Goal: Task Accomplishment & Management: Complete application form

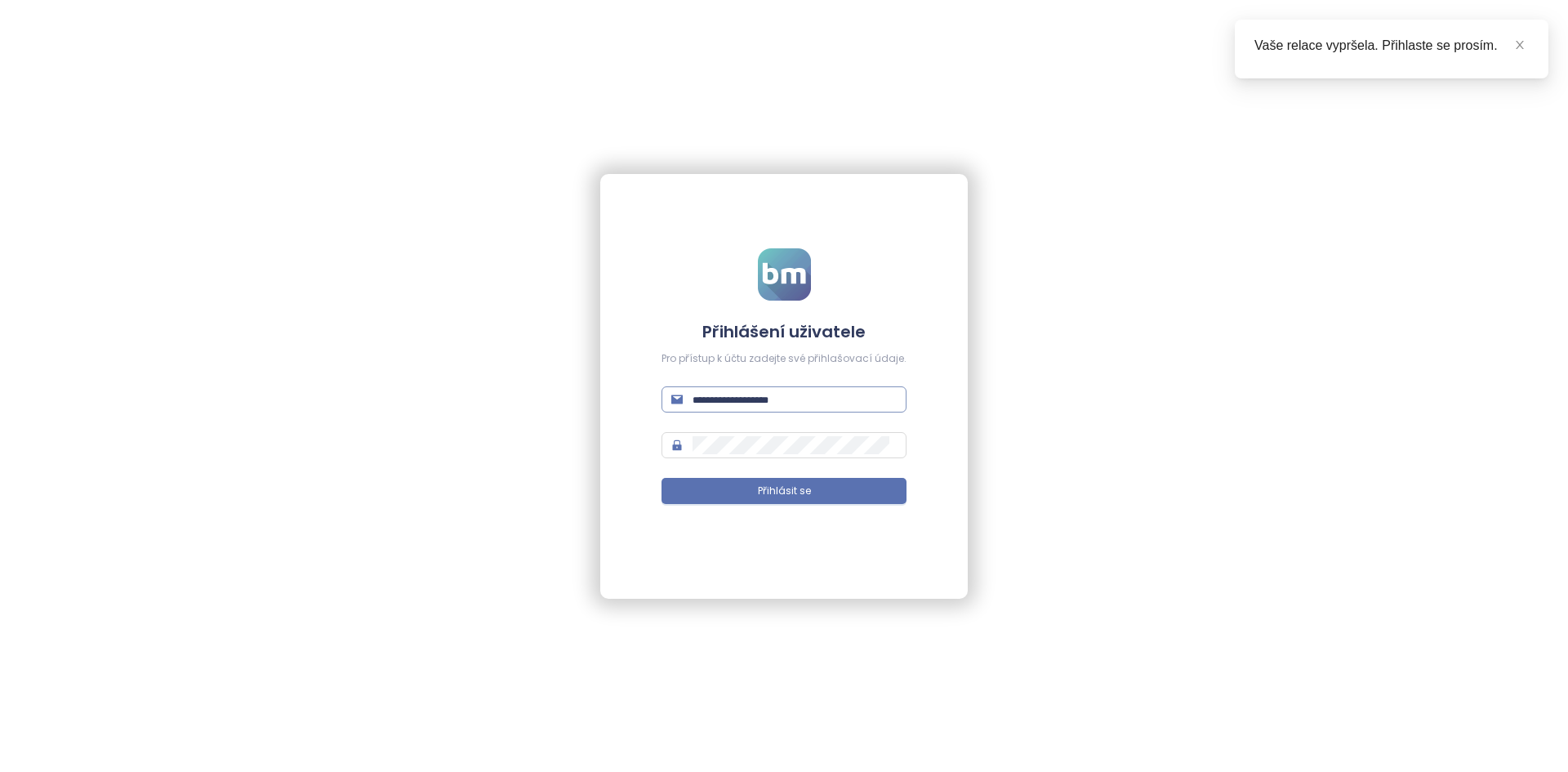
click at [848, 394] on input "text" at bounding box center [794, 399] width 204 height 18
type input "**********"
click at [662, 478] on button "Přihlásit se" at bounding box center [784, 491] width 245 height 26
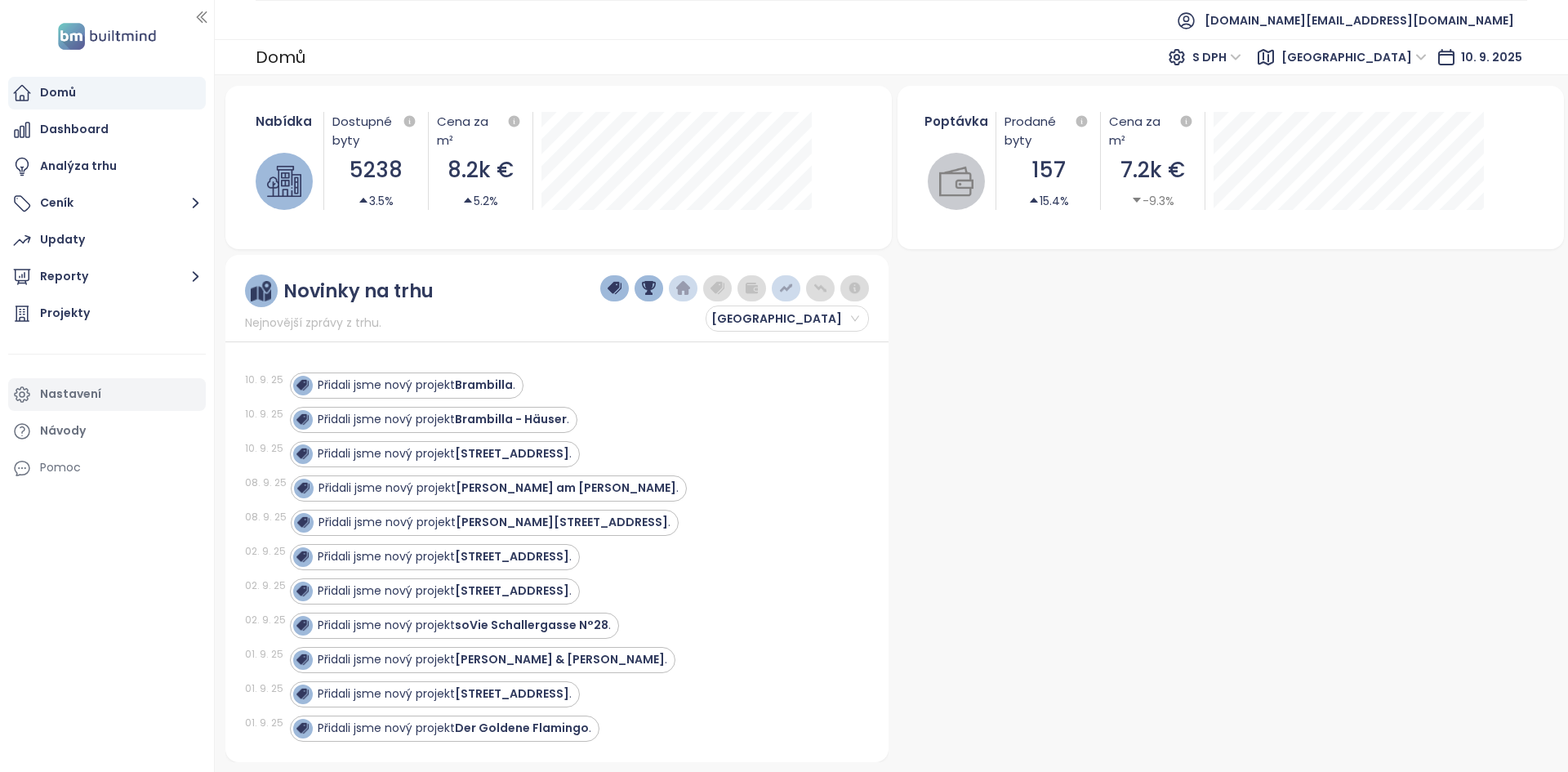
click at [123, 389] on div "Nastavení" at bounding box center [107, 394] width 198 height 33
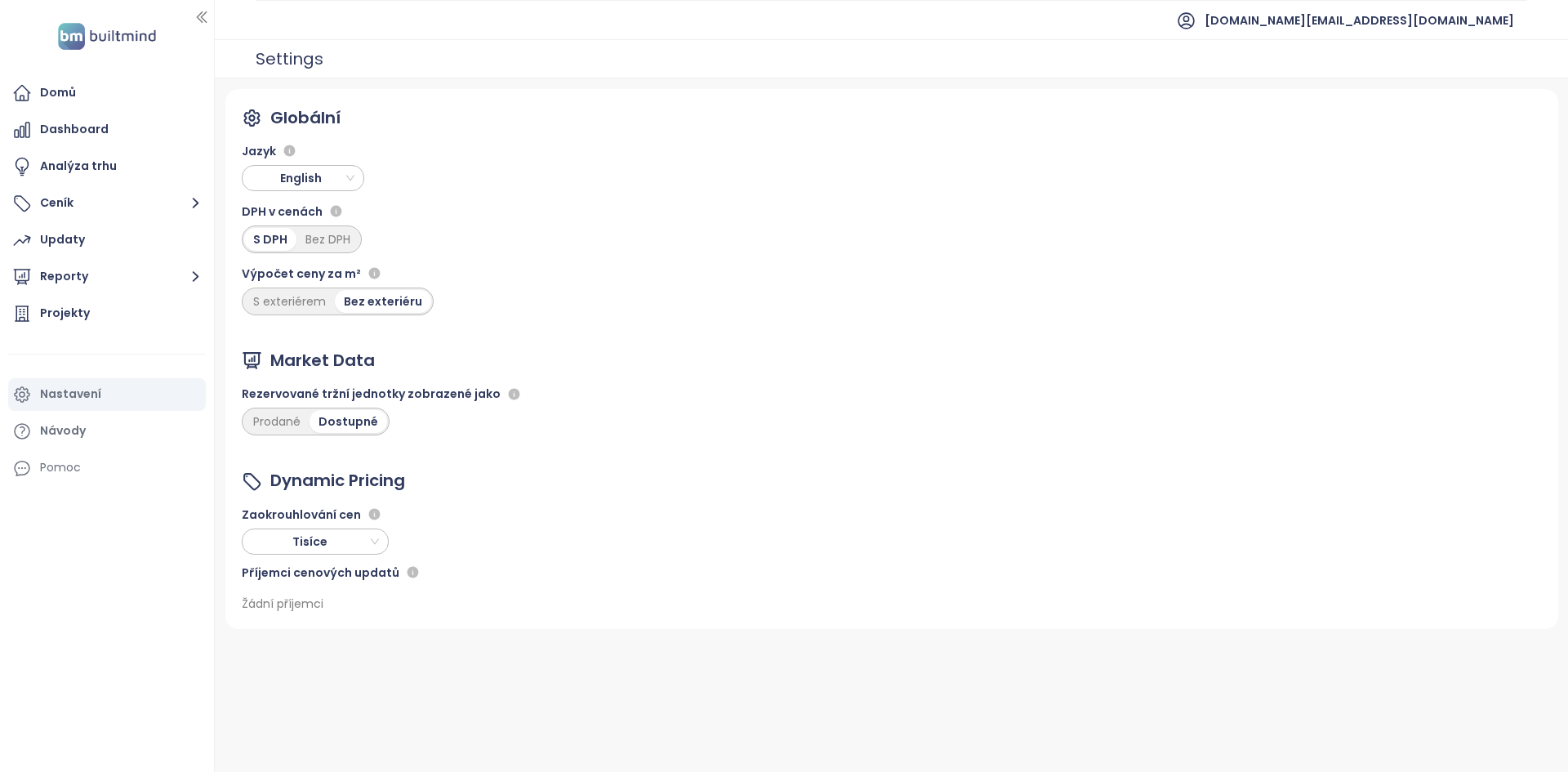
click at [330, 184] on span "English" at bounding box center [305, 178] width 115 height 24
click at [90, 77] on div "Home" at bounding box center [107, 93] width 198 height 33
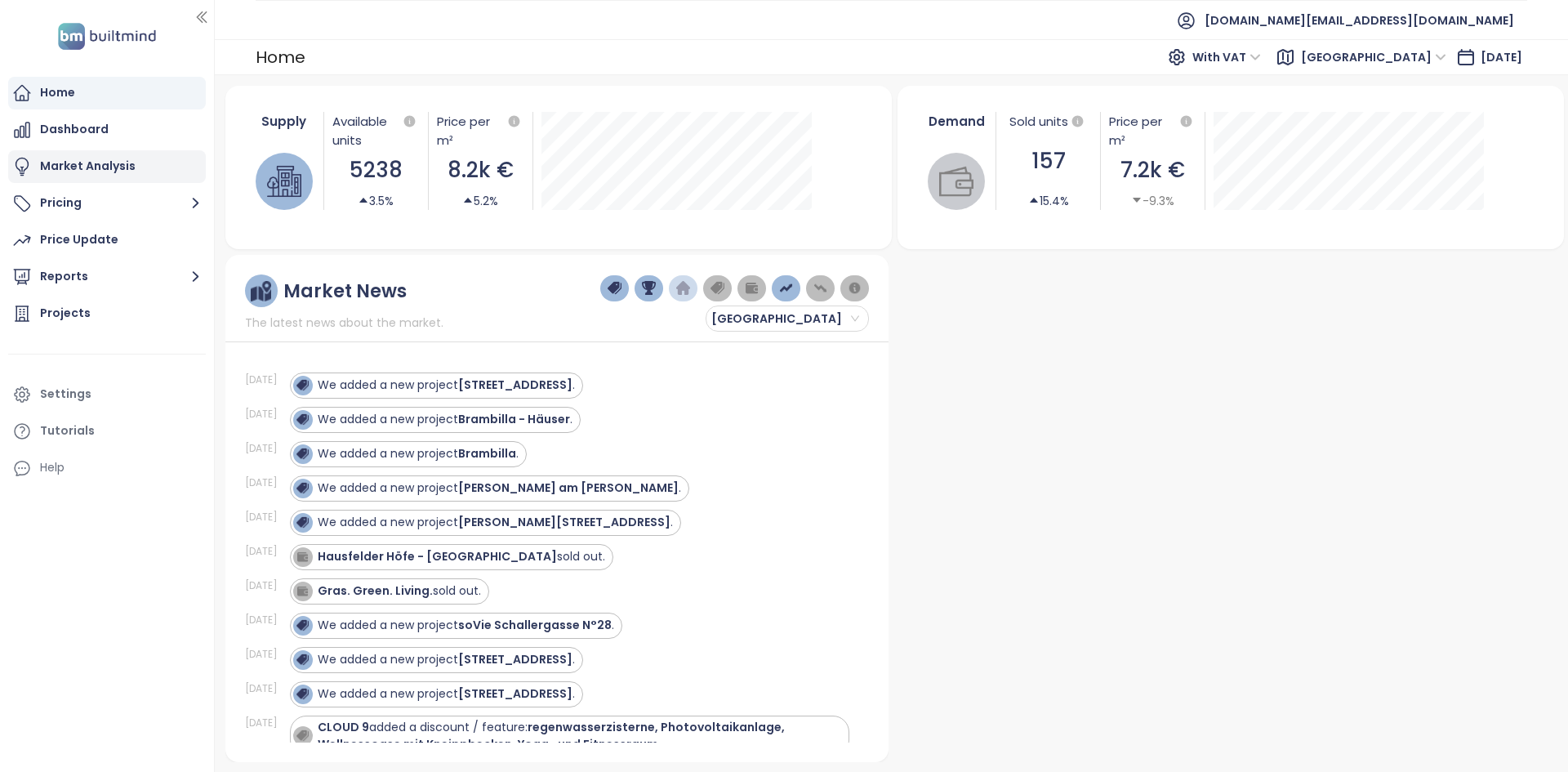
click at [122, 172] on div "Market Analysis" at bounding box center [88, 167] width 96 height 21
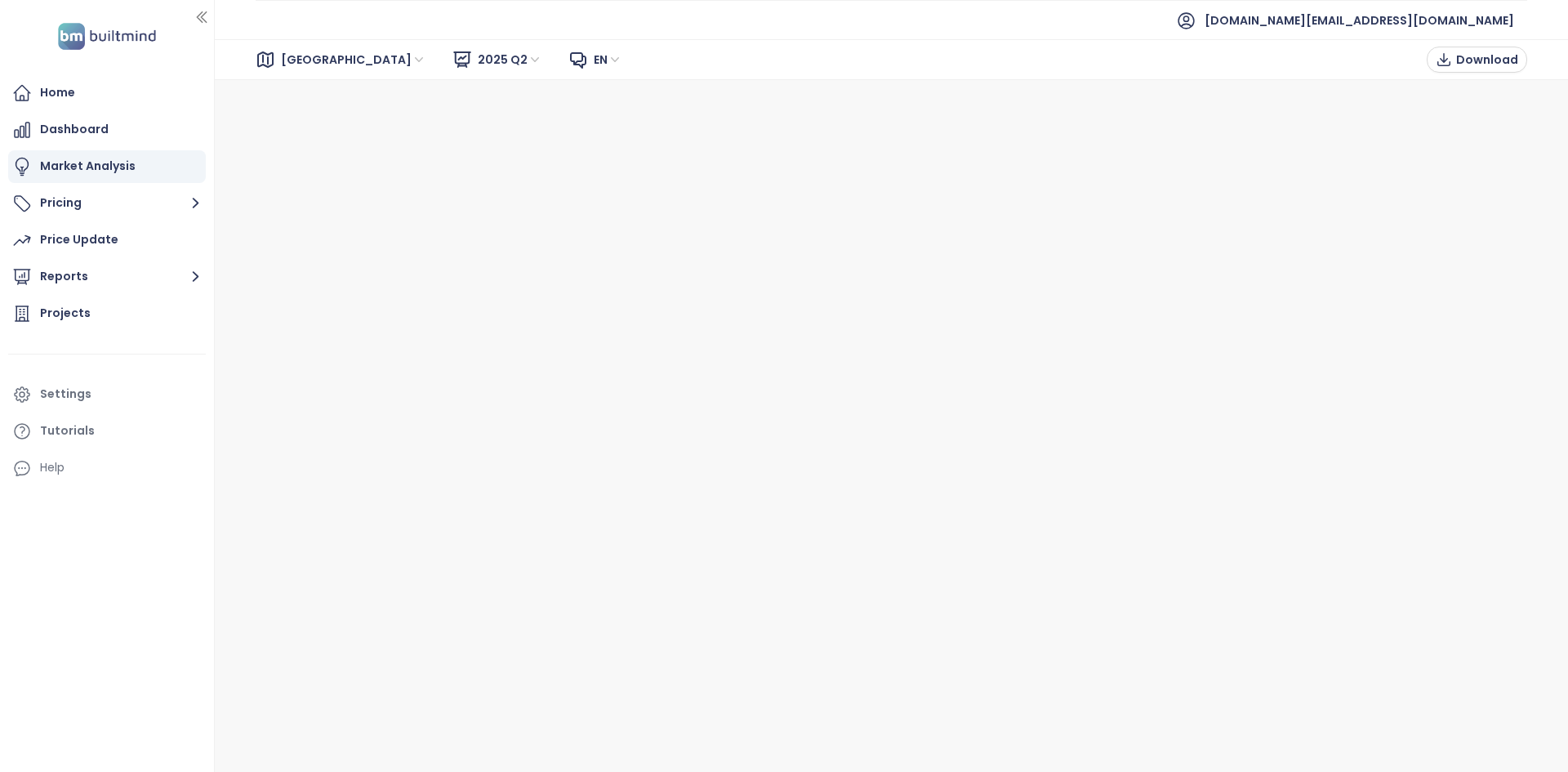
click at [478, 51] on span "2025 Q2" at bounding box center [510, 59] width 65 height 24
click at [1363, 15] on span "builtmind.at@builtmind.com" at bounding box center [1359, 21] width 310 height 40
click at [1371, 69] on span "Log out" at bounding box center [1353, 66] width 42 height 16
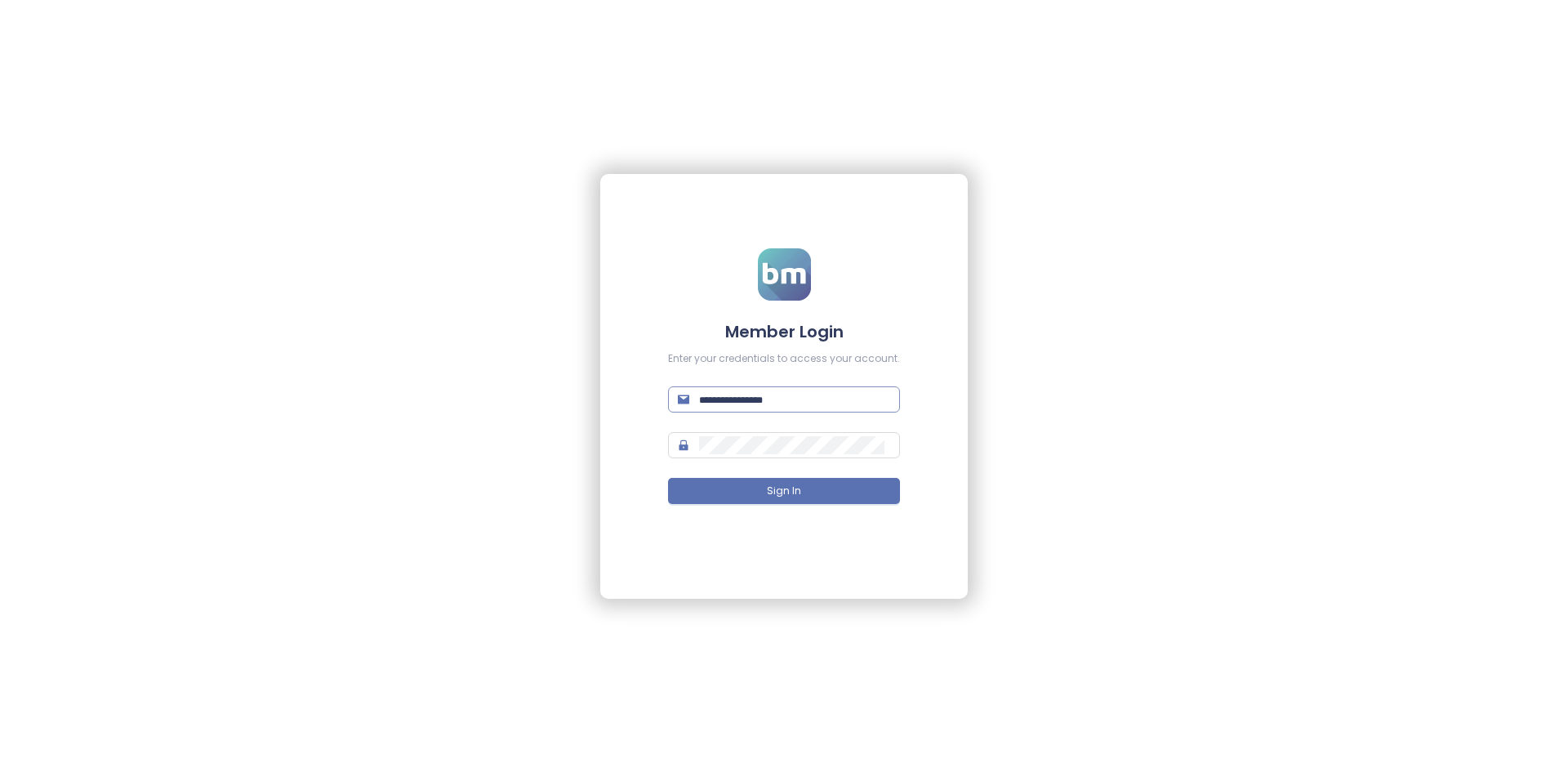
click at [767, 399] on input "text" at bounding box center [794, 399] width 191 height 18
click at [757, 399] on input "text" at bounding box center [794, 399] width 191 height 18
type input "**********"
click at [668, 478] on button "Sign In" at bounding box center [784, 491] width 232 height 26
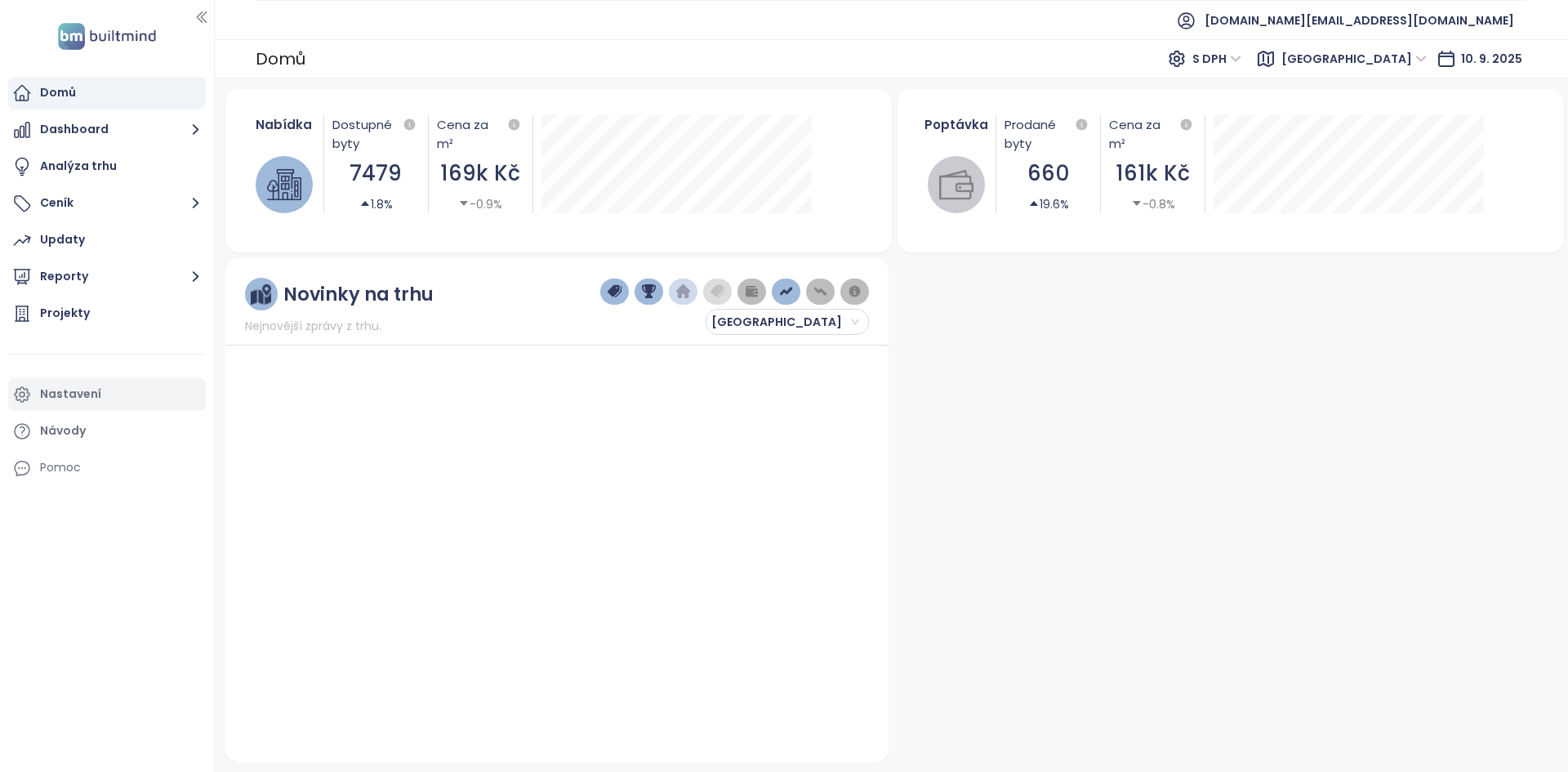
click at [99, 401] on div "Nastavení" at bounding box center [71, 394] width 61 height 21
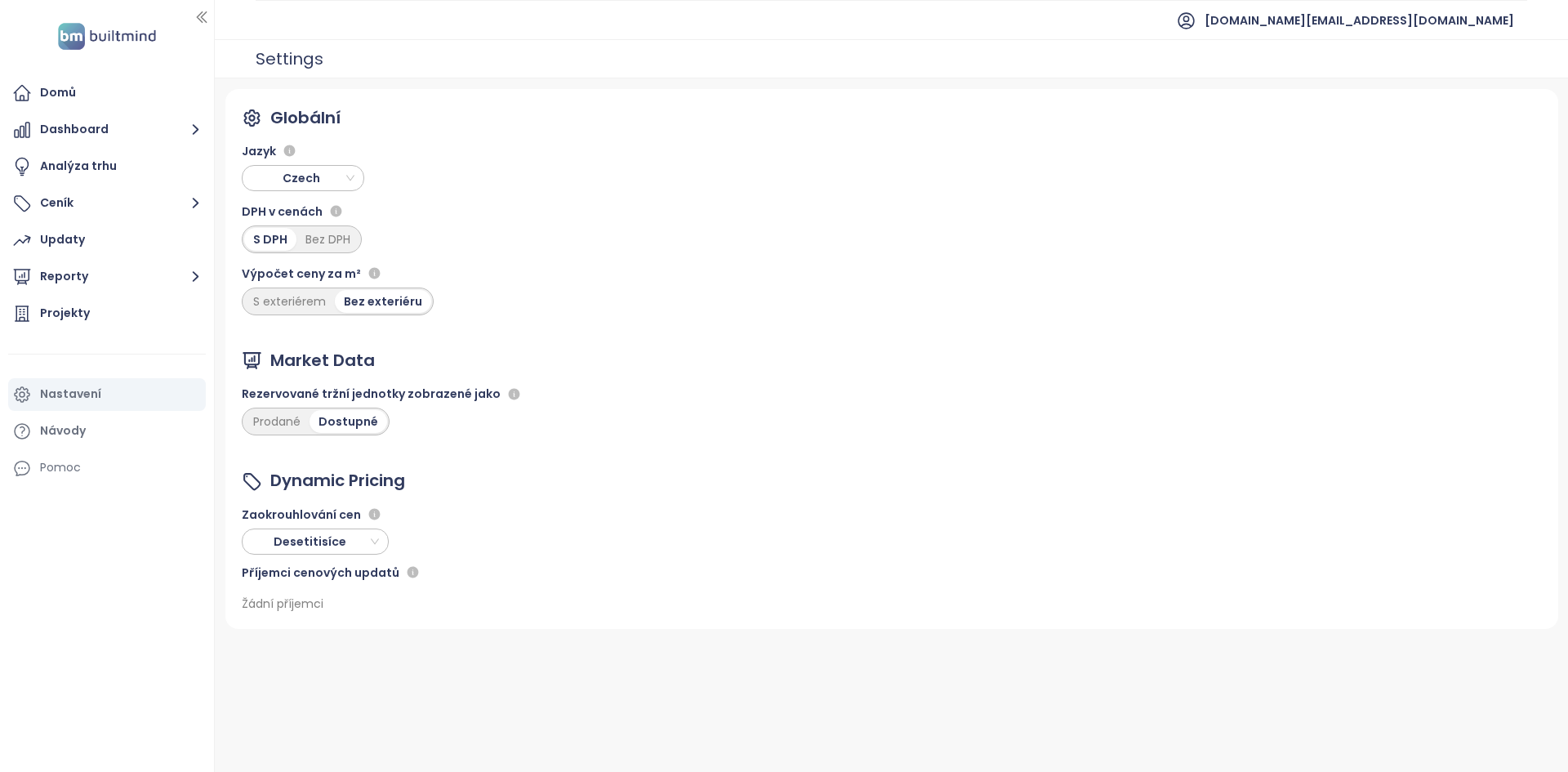
click at [294, 175] on span "Czech" at bounding box center [305, 178] width 115 height 24
click at [1425, 19] on span "[DOMAIN_NAME][EMAIL_ADDRESS][DOMAIN_NAME]" at bounding box center [1359, 21] width 310 height 40
click at [310, 169] on span "Czech" at bounding box center [305, 178] width 115 height 24
click at [308, 263] on div "English" at bounding box center [303, 263] width 96 height 18
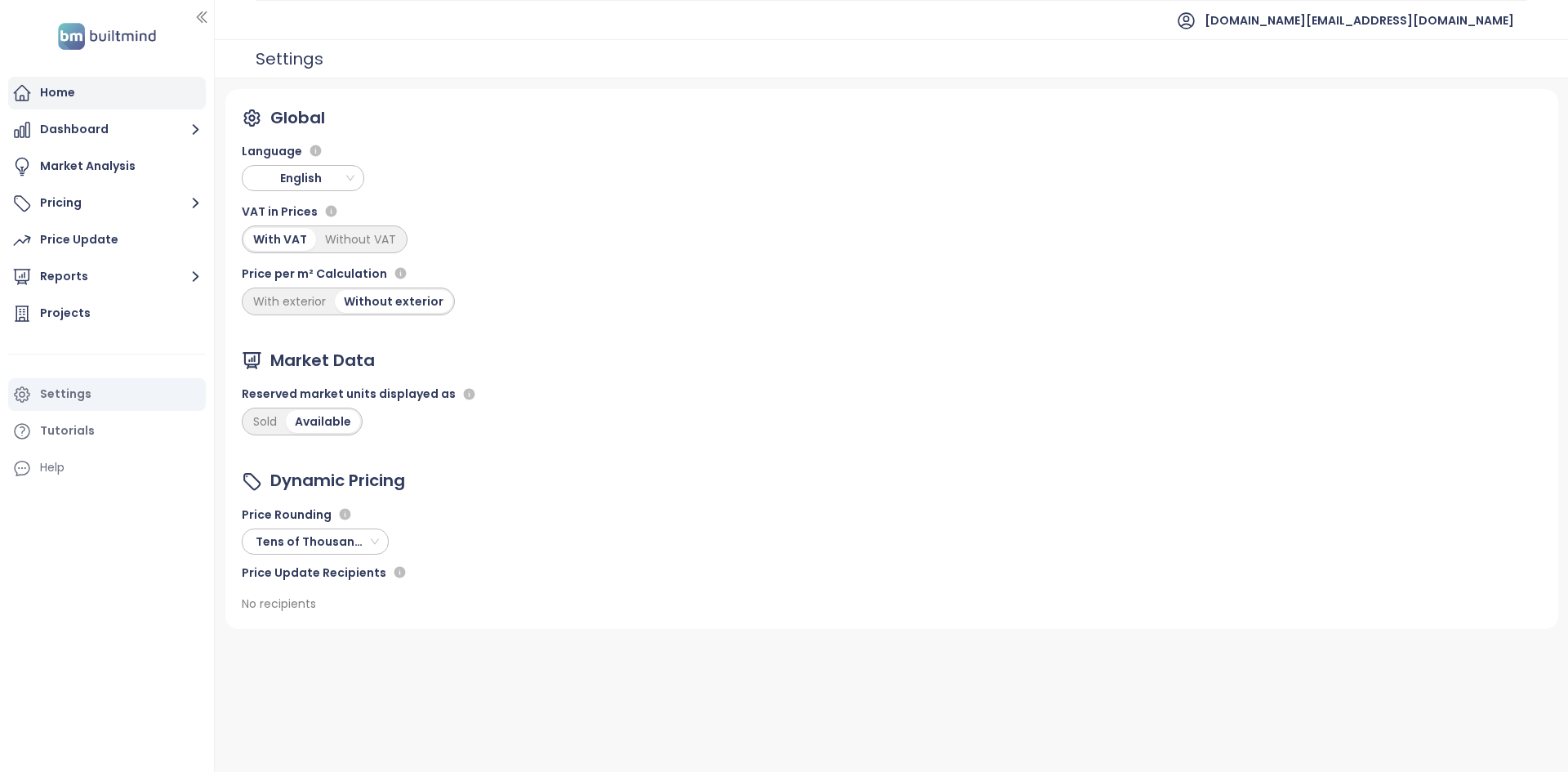
click at [65, 82] on div "Home" at bounding box center [107, 93] width 198 height 33
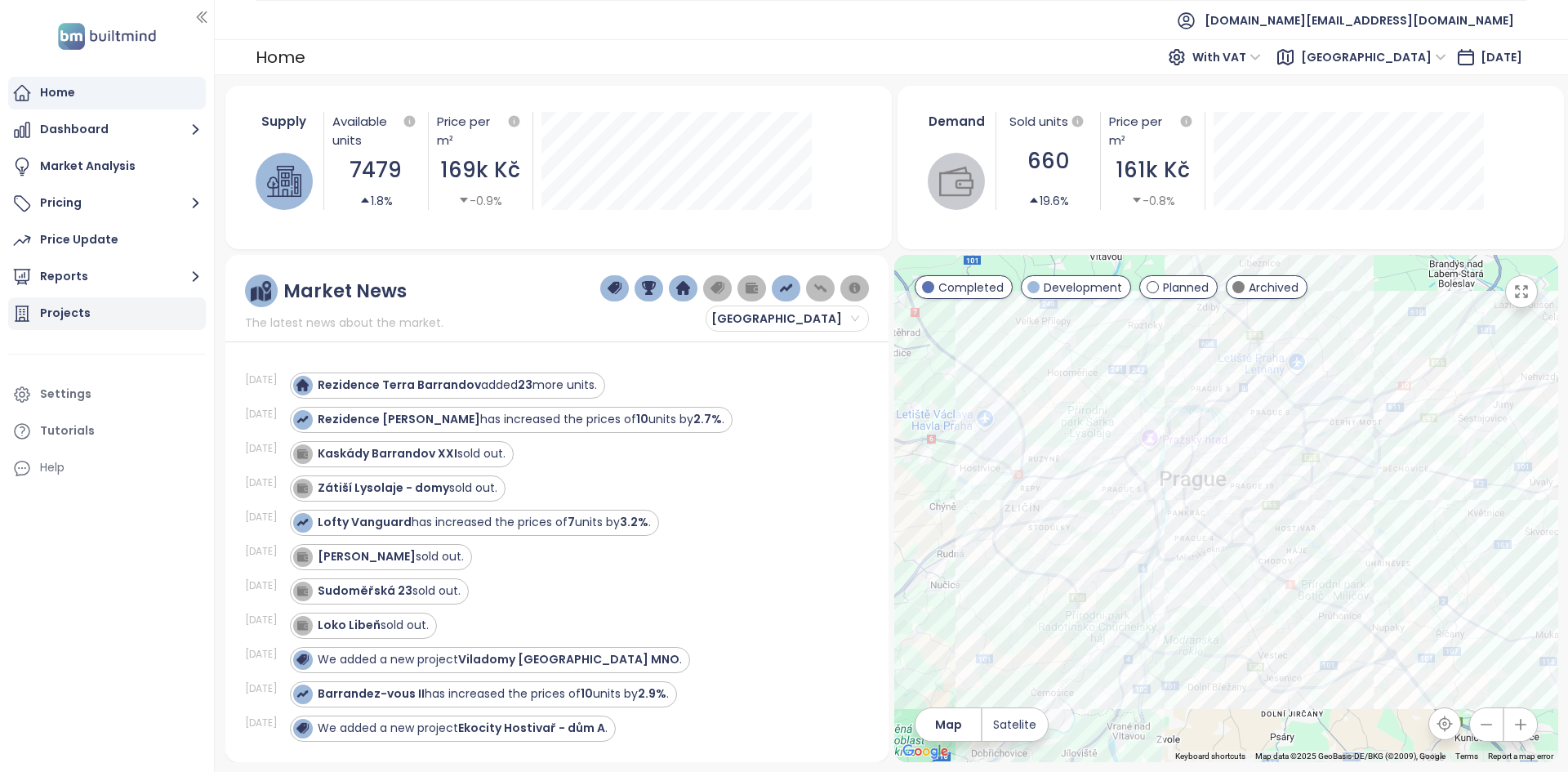
click at [120, 312] on div "Projects" at bounding box center [107, 314] width 198 height 33
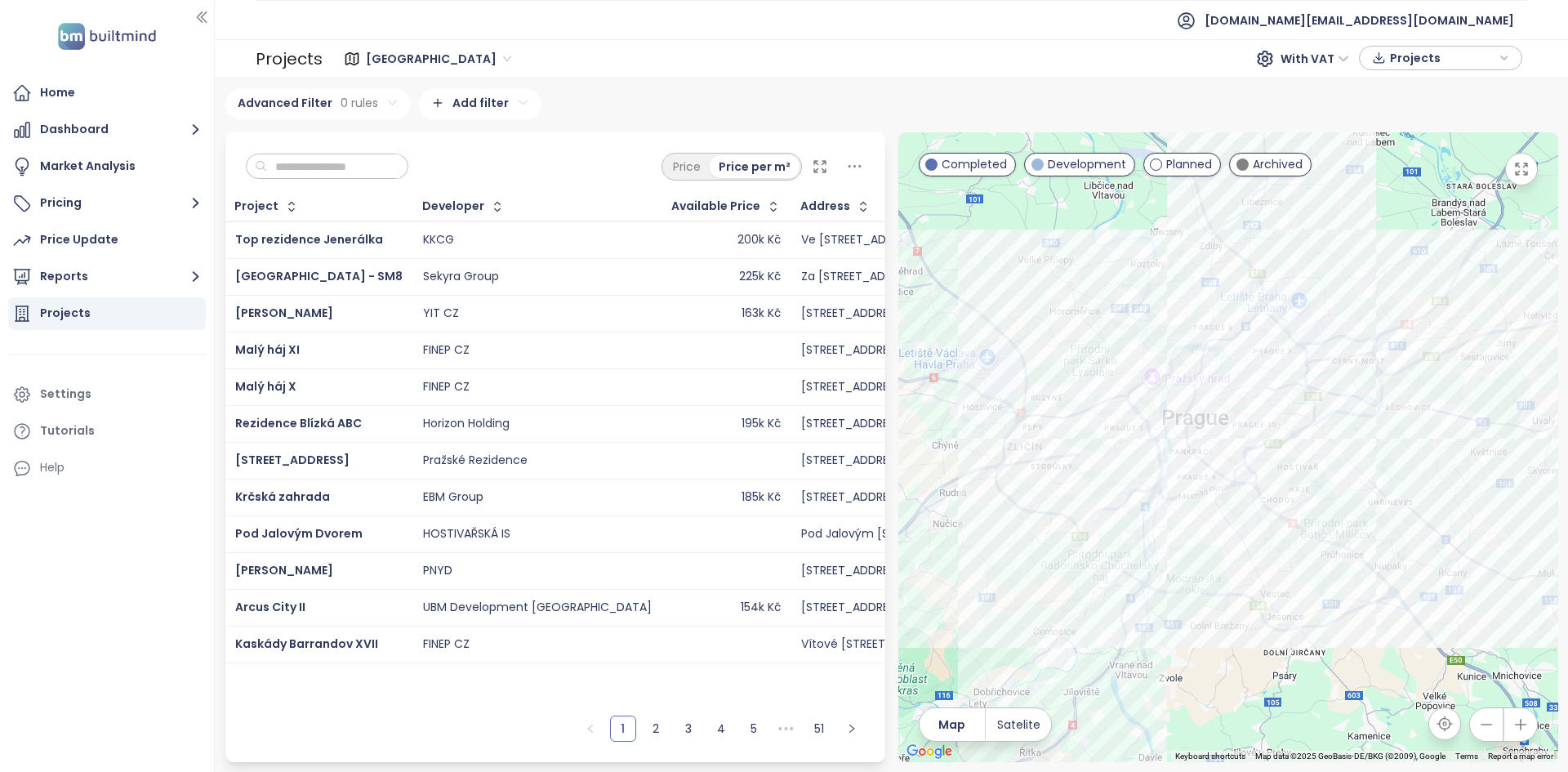
click at [342, 158] on input "text" at bounding box center [333, 167] width 133 height 24
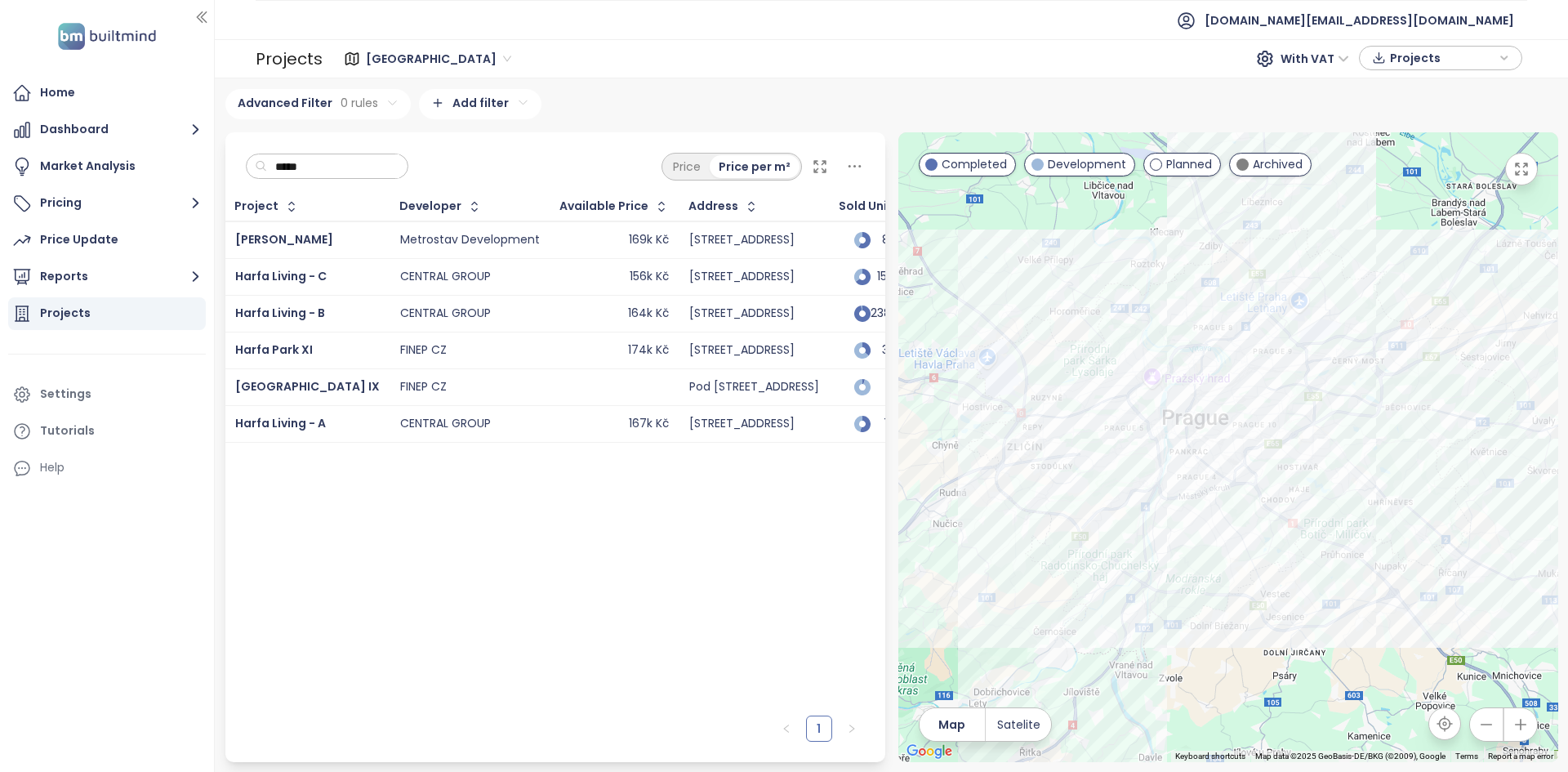
type input "*****"
click at [560, 322] on div "164k Kč" at bounding box center [614, 314] width 108 height 20
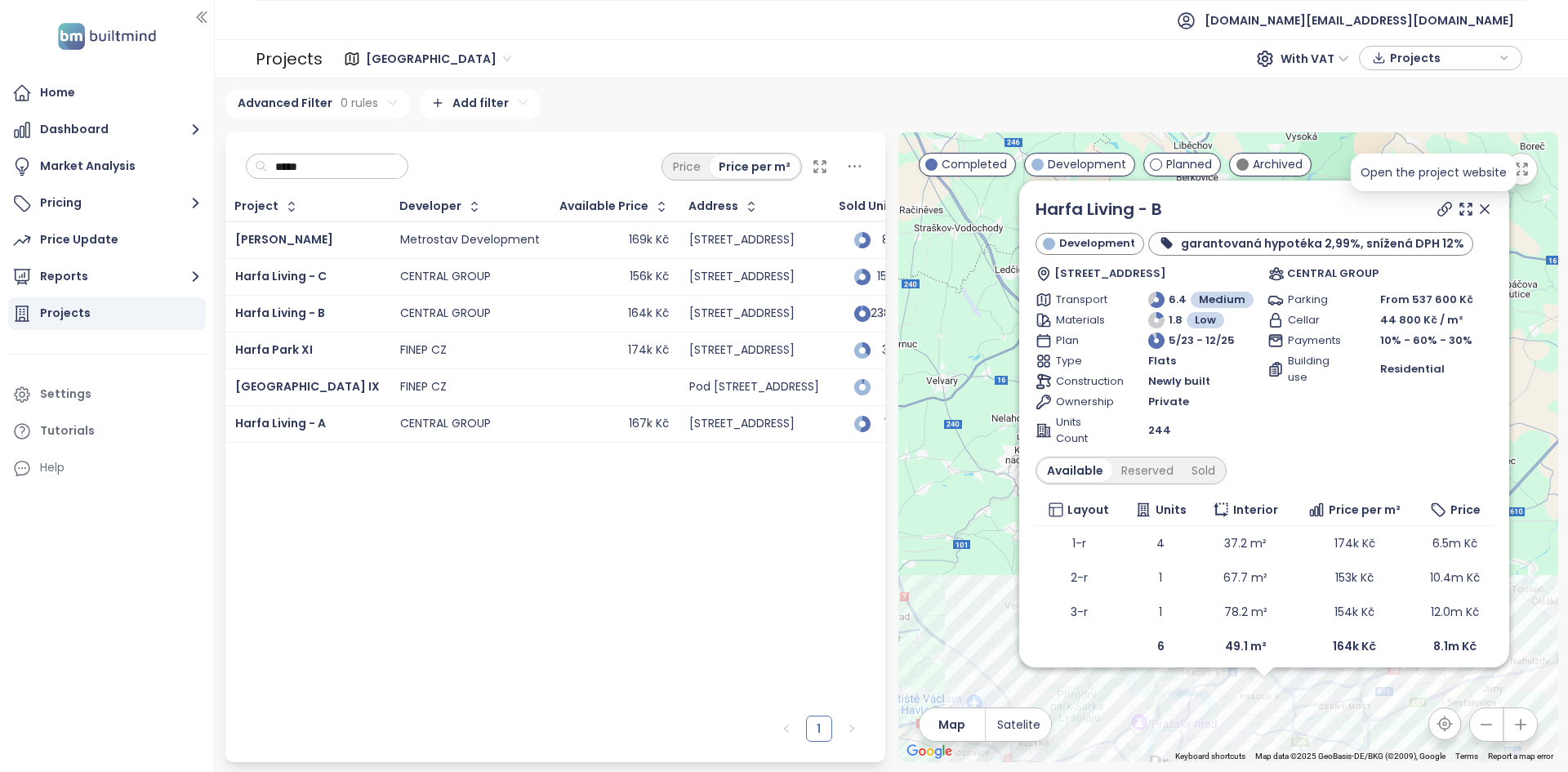
click at [1437, 205] on icon at bounding box center [1445, 209] width 16 height 16
click at [1107, 206] on link "Harfa Living - B" at bounding box center [1098, 209] width 127 height 23
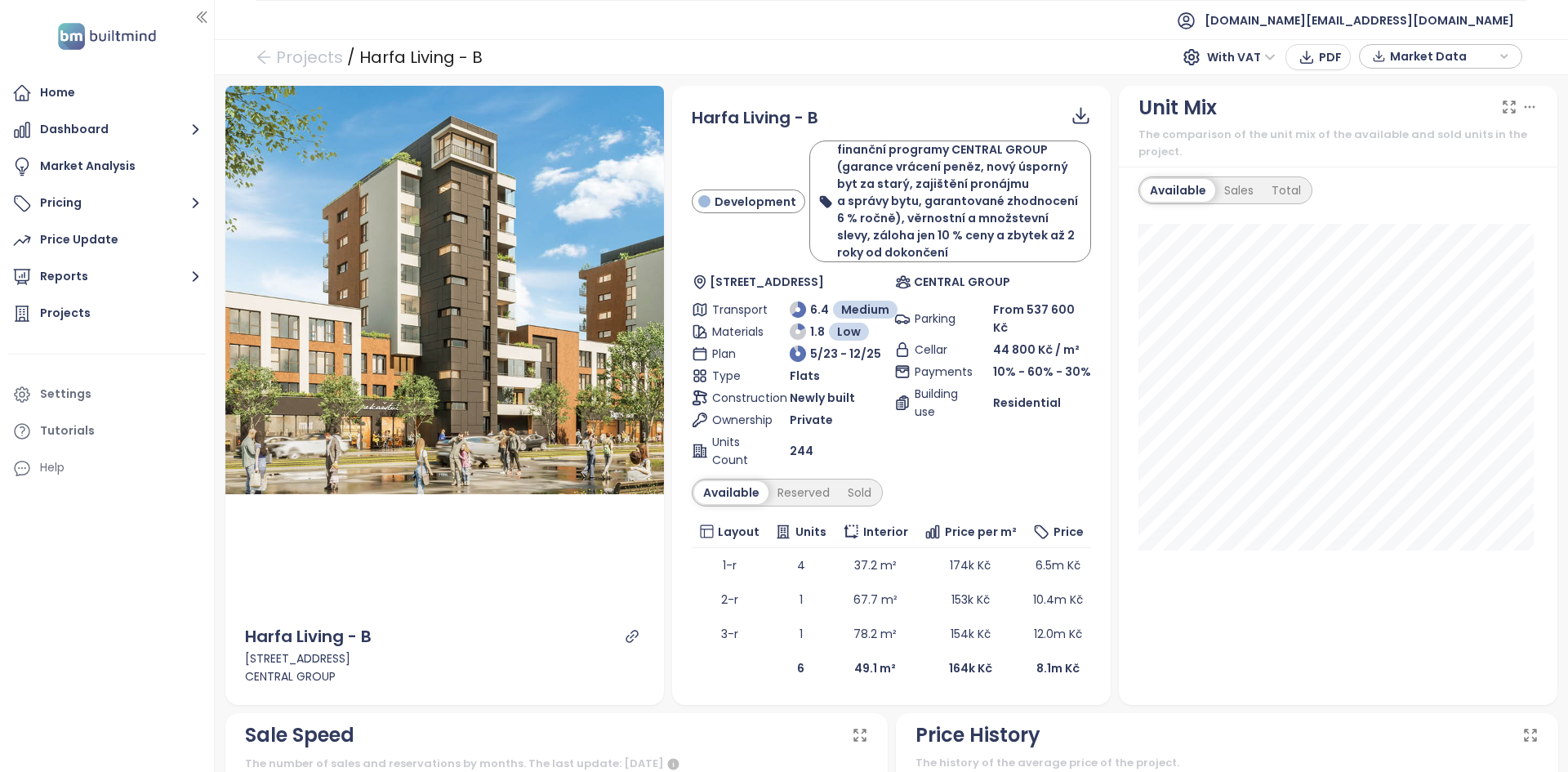
click at [1217, 63] on span "With VAT" at bounding box center [1241, 57] width 69 height 24
click at [1240, 109] on div "Without VAT" at bounding box center [1254, 116] width 72 height 18
click at [1202, 56] on span "Without VAT" at bounding box center [1230, 57] width 89 height 24
click at [1212, 90] on div "With VAT" at bounding box center [1236, 89] width 76 height 18
click at [855, 494] on div "Sold" at bounding box center [859, 492] width 41 height 23
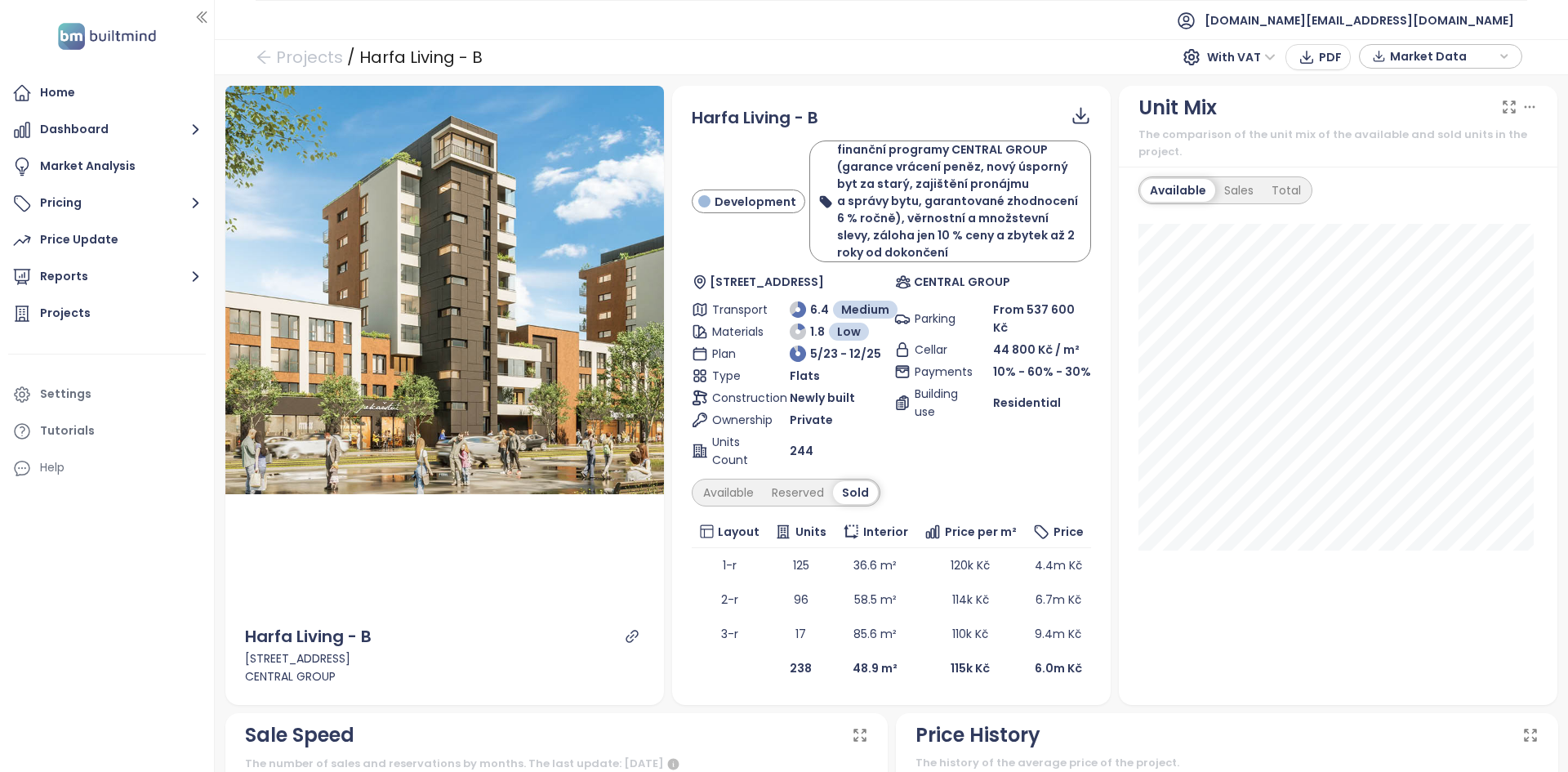
click at [692, 503] on div "Available Reserved Sold" at bounding box center [891, 493] width 399 height 28
click at [720, 492] on div "Available" at bounding box center [728, 492] width 69 height 23
click at [900, 238] on b "finanční programy CENTRAL GROUP (garance vrácení peněz, nový úsporný byt za sta…" at bounding box center [958, 201] width 241 height 120
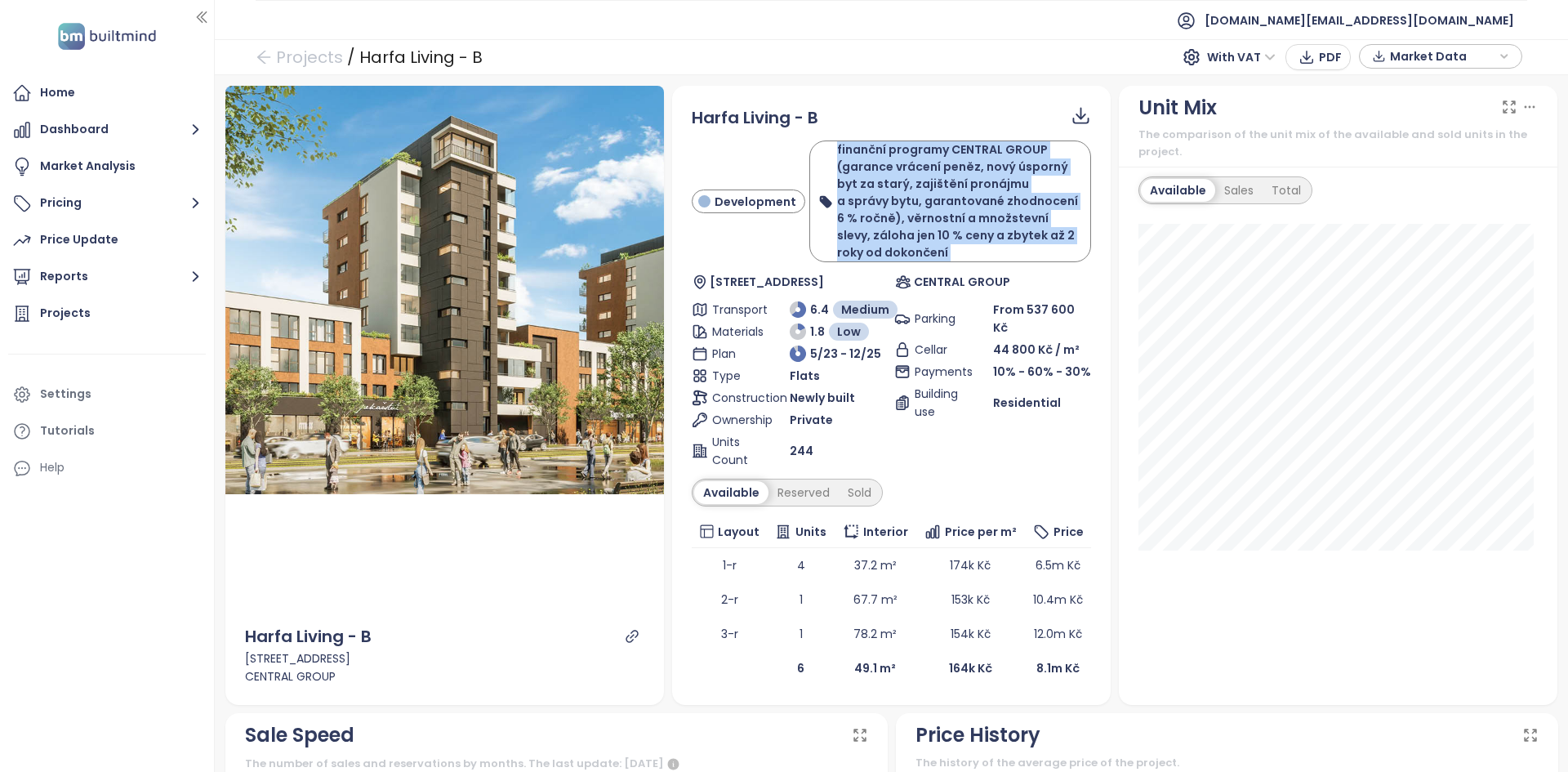
click at [900, 240] on b "finanční programy CENTRAL GROUP (garance vrácení peněz, nový úsporný byt za sta…" at bounding box center [958, 201] width 241 height 120
click at [100, 93] on div "Home" at bounding box center [107, 93] width 198 height 33
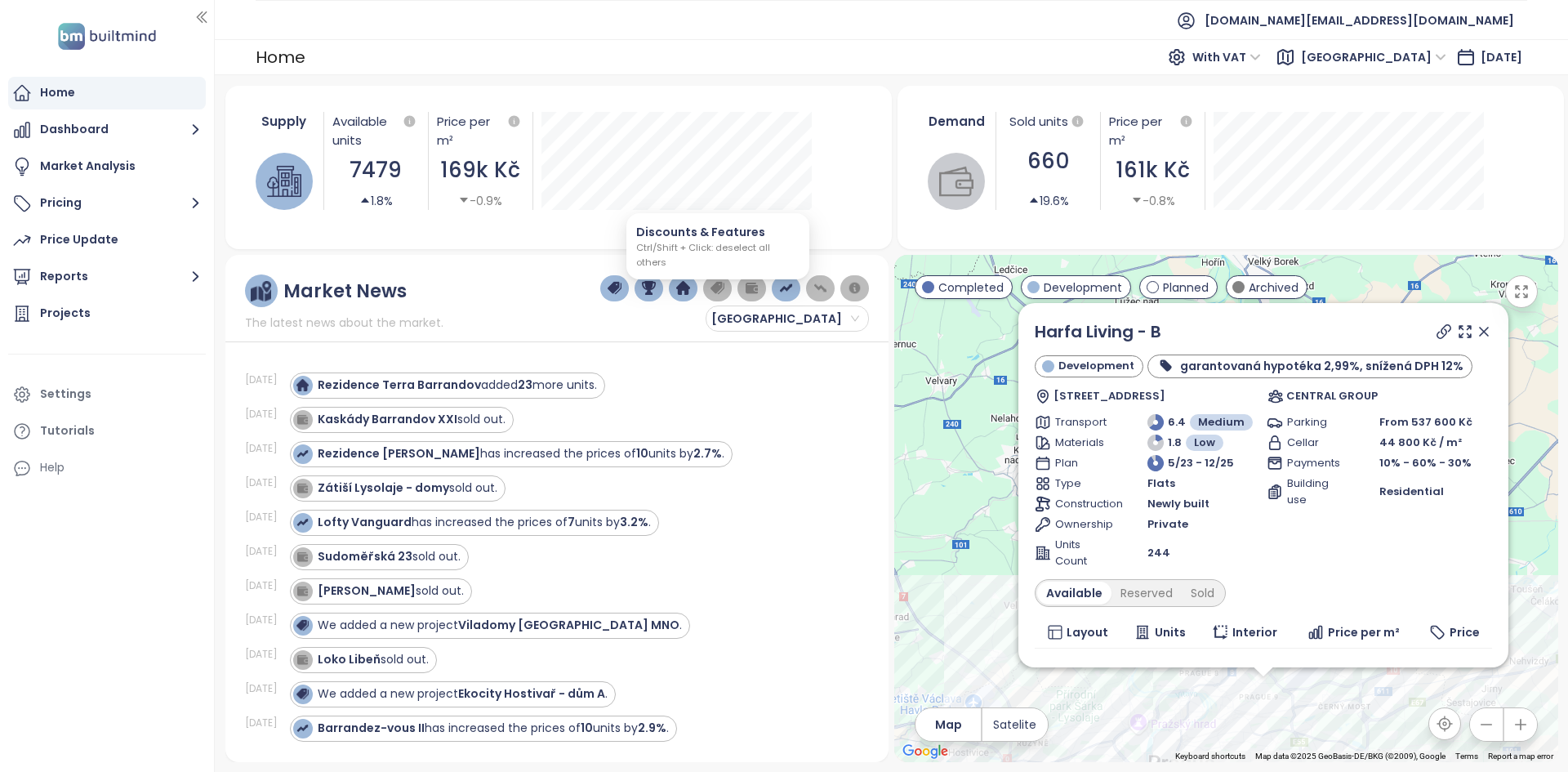
click at [711, 288] on img "button" at bounding box center [718, 289] width 15 height 15
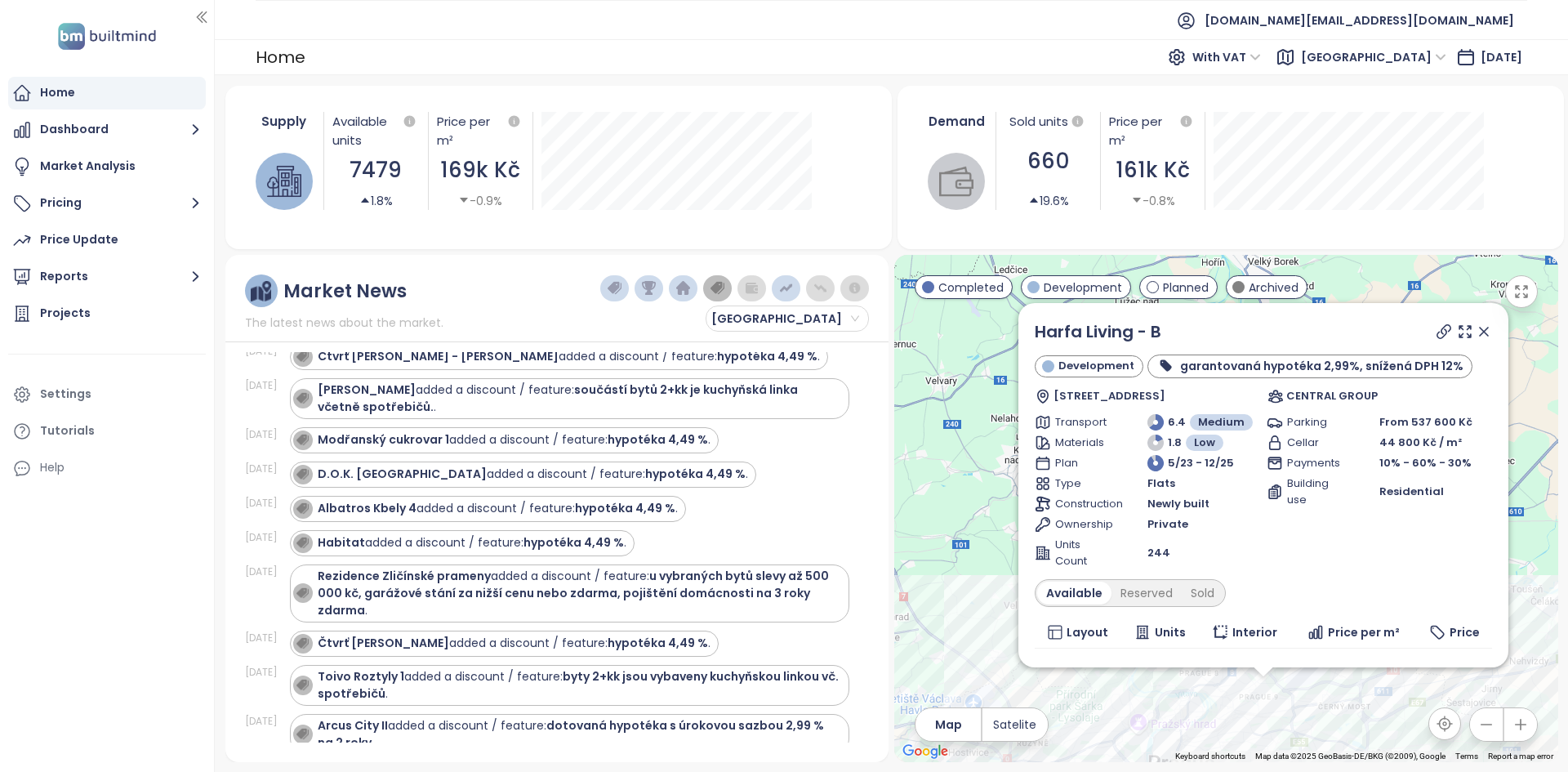
scroll to position [5601, 0]
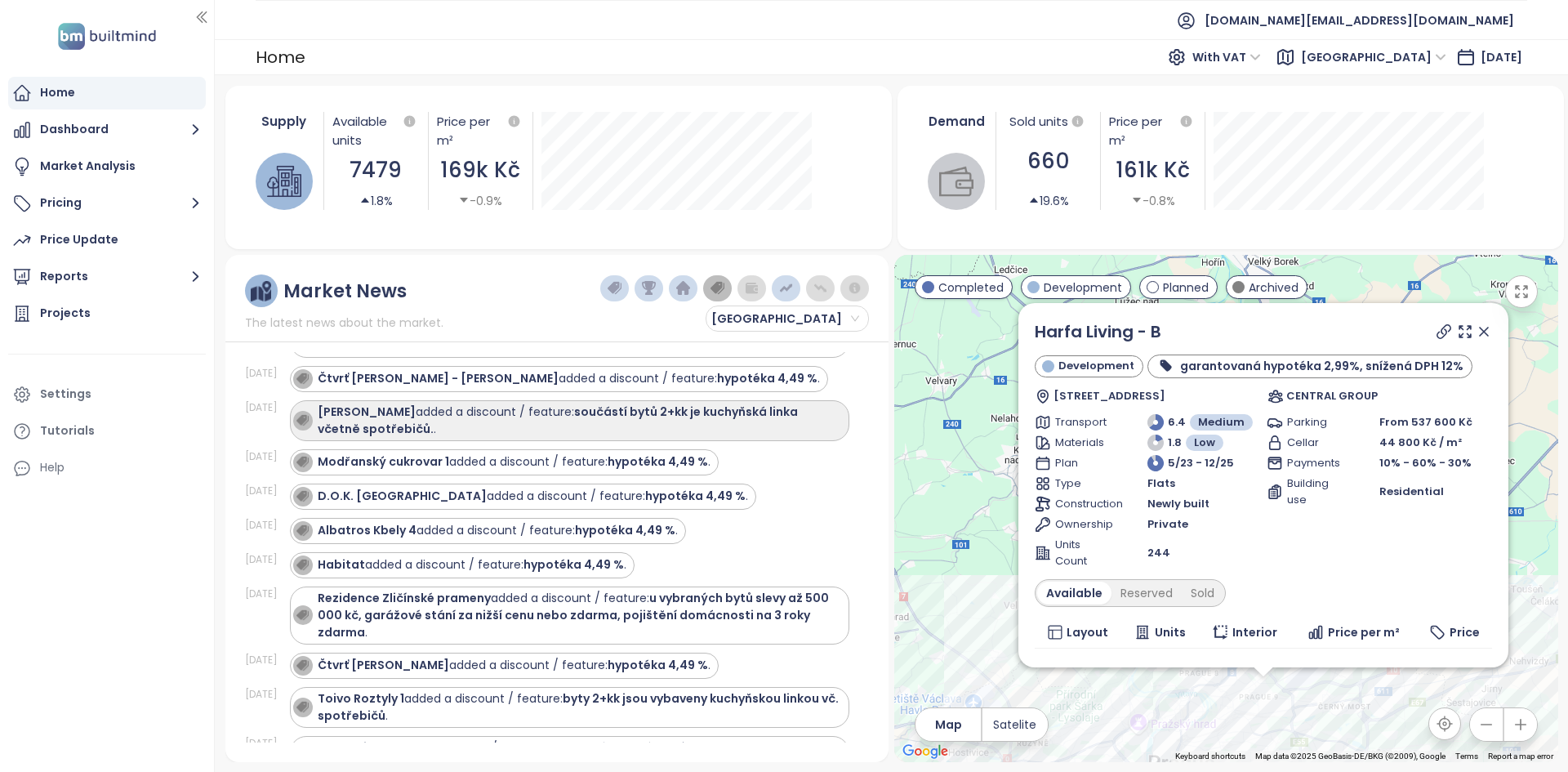
click at [430, 438] on div "SIJA Kamýk added a discount / feature: součástí bytů 2+kk je kuchyňská linka vč…" at bounding box center [580, 421] width 523 height 34
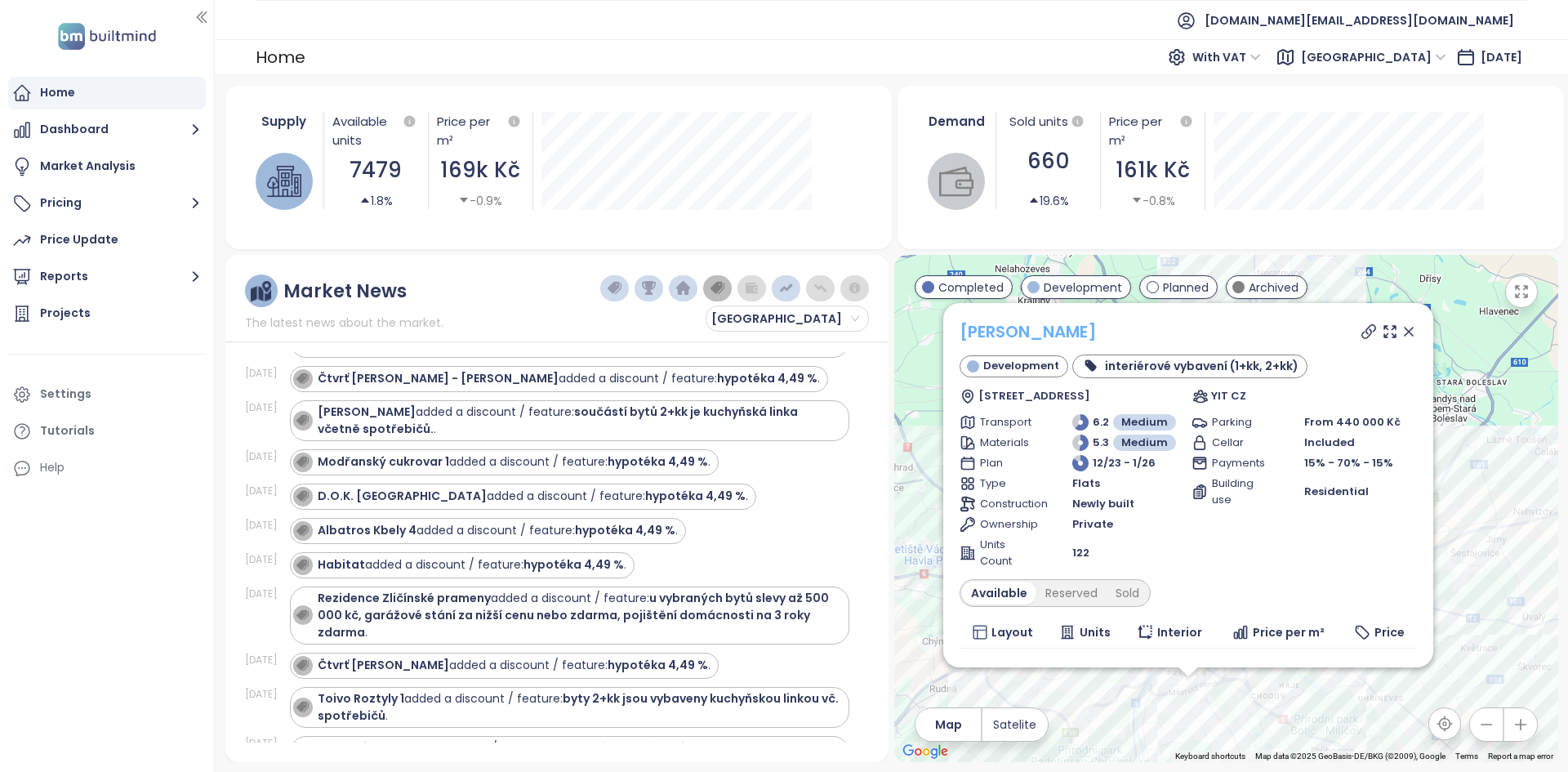
click at [1043, 326] on link "[PERSON_NAME]" at bounding box center [1029, 331] width 137 height 23
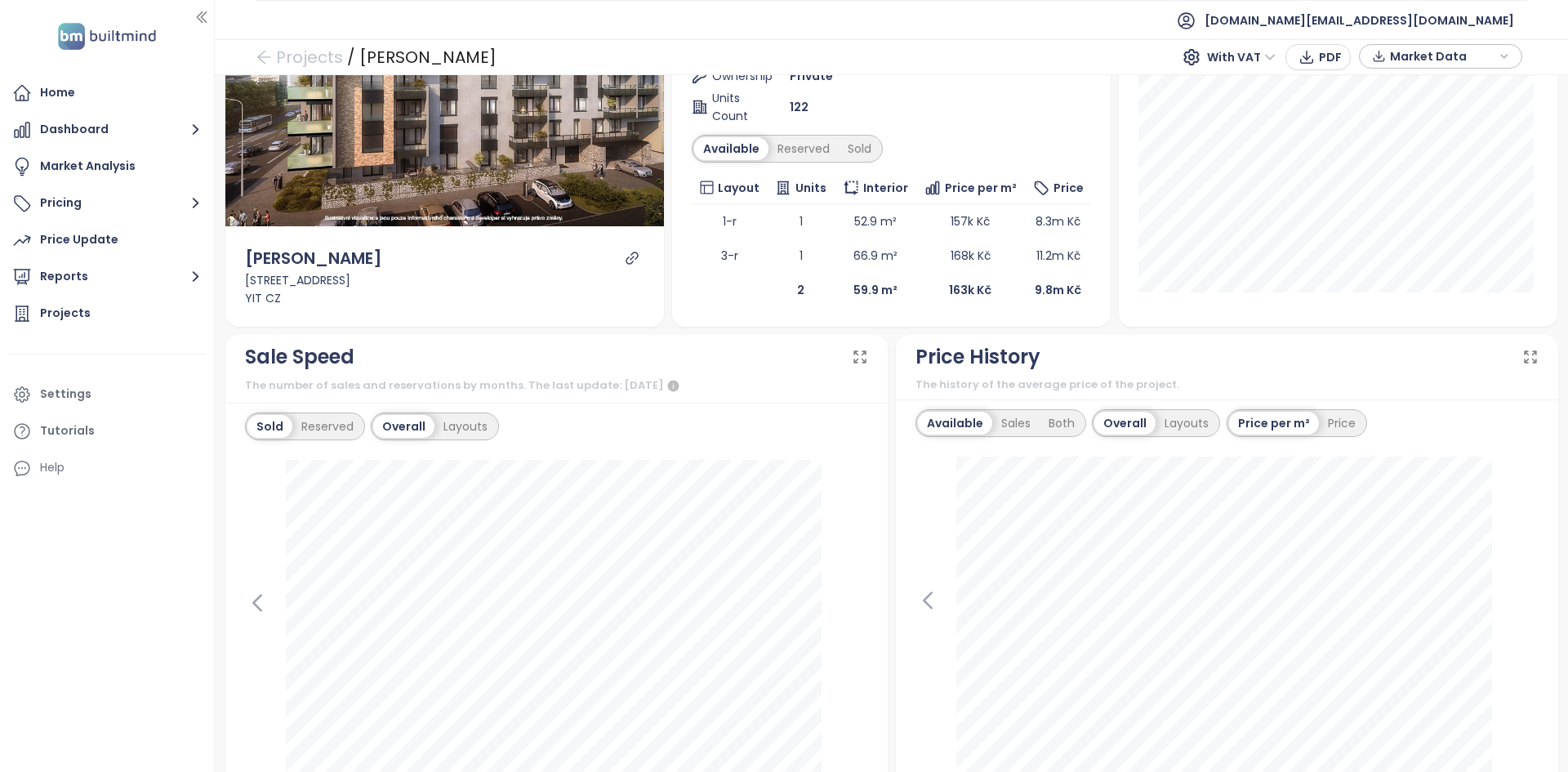
scroll to position [263, 0]
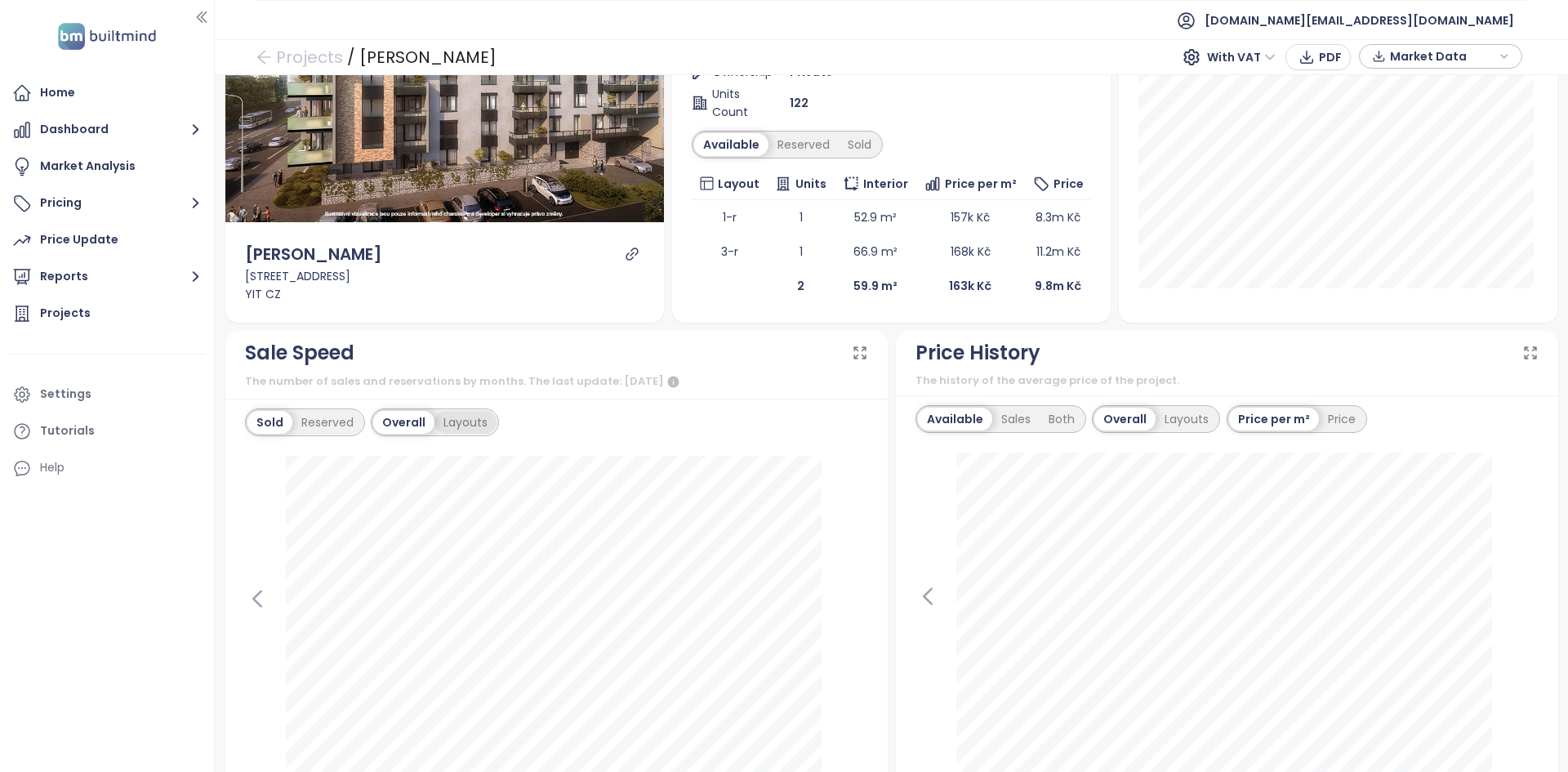
click at [459, 422] on div "Layouts" at bounding box center [466, 423] width 62 height 23
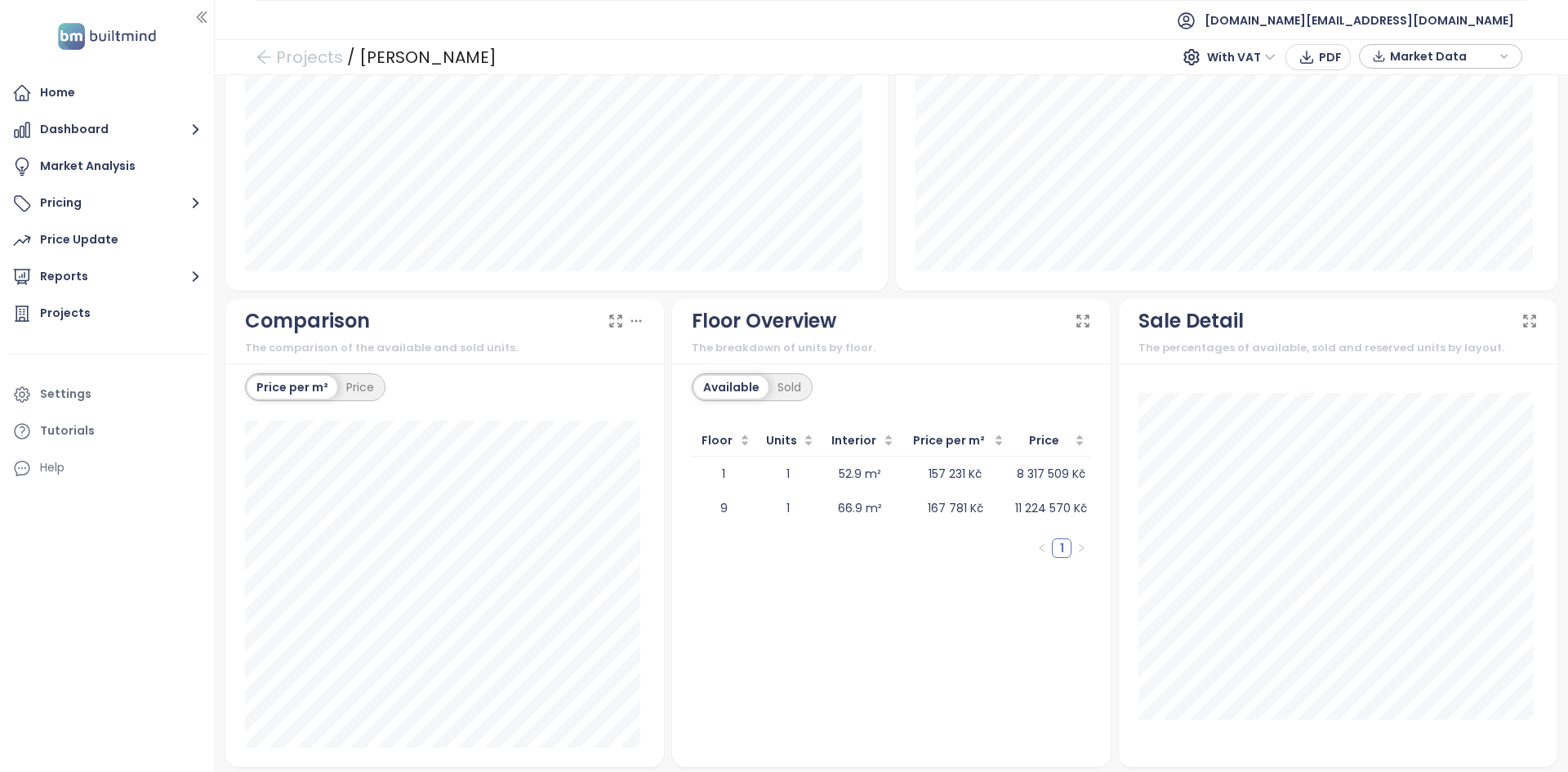
scroll to position [1255, 0]
click at [115, 91] on div "Home" at bounding box center [107, 93] width 198 height 33
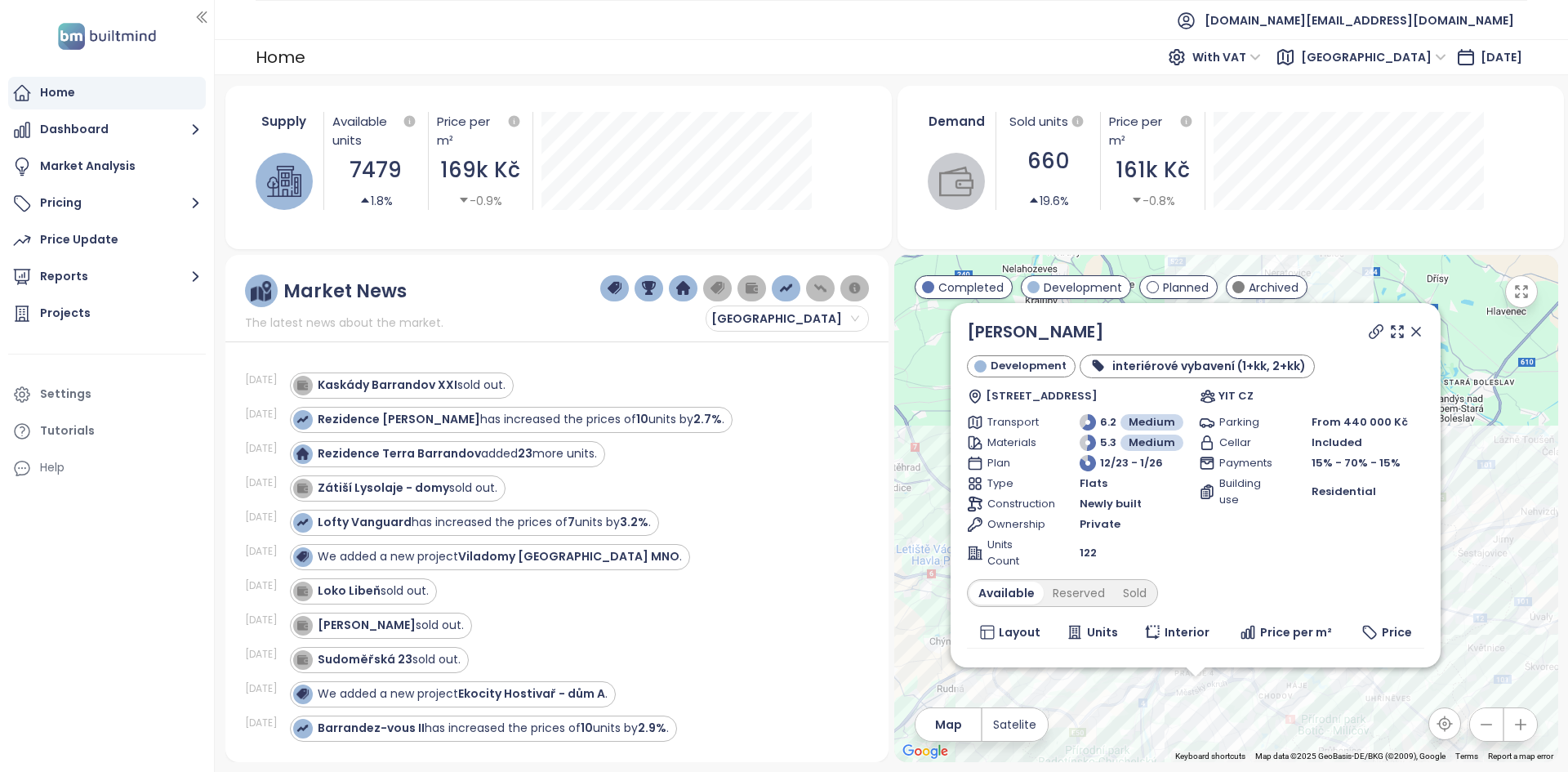
click at [1413, 328] on icon at bounding box center [1416, 331] width 8 height 8
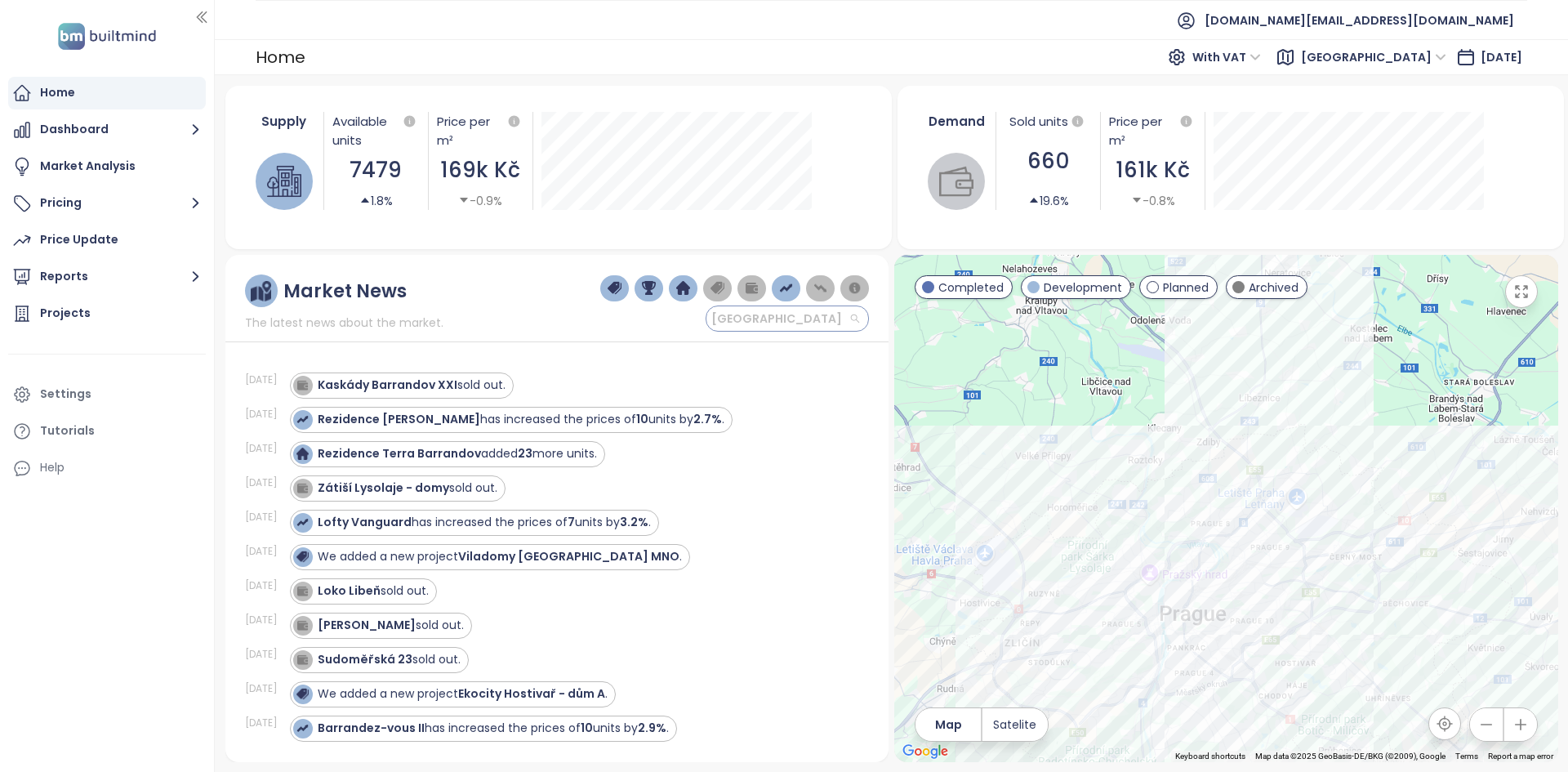
click at [834, 316] on span "[GEOGRAPHIC_DATA]" at bounding box center [785, 318] width 148 height 24
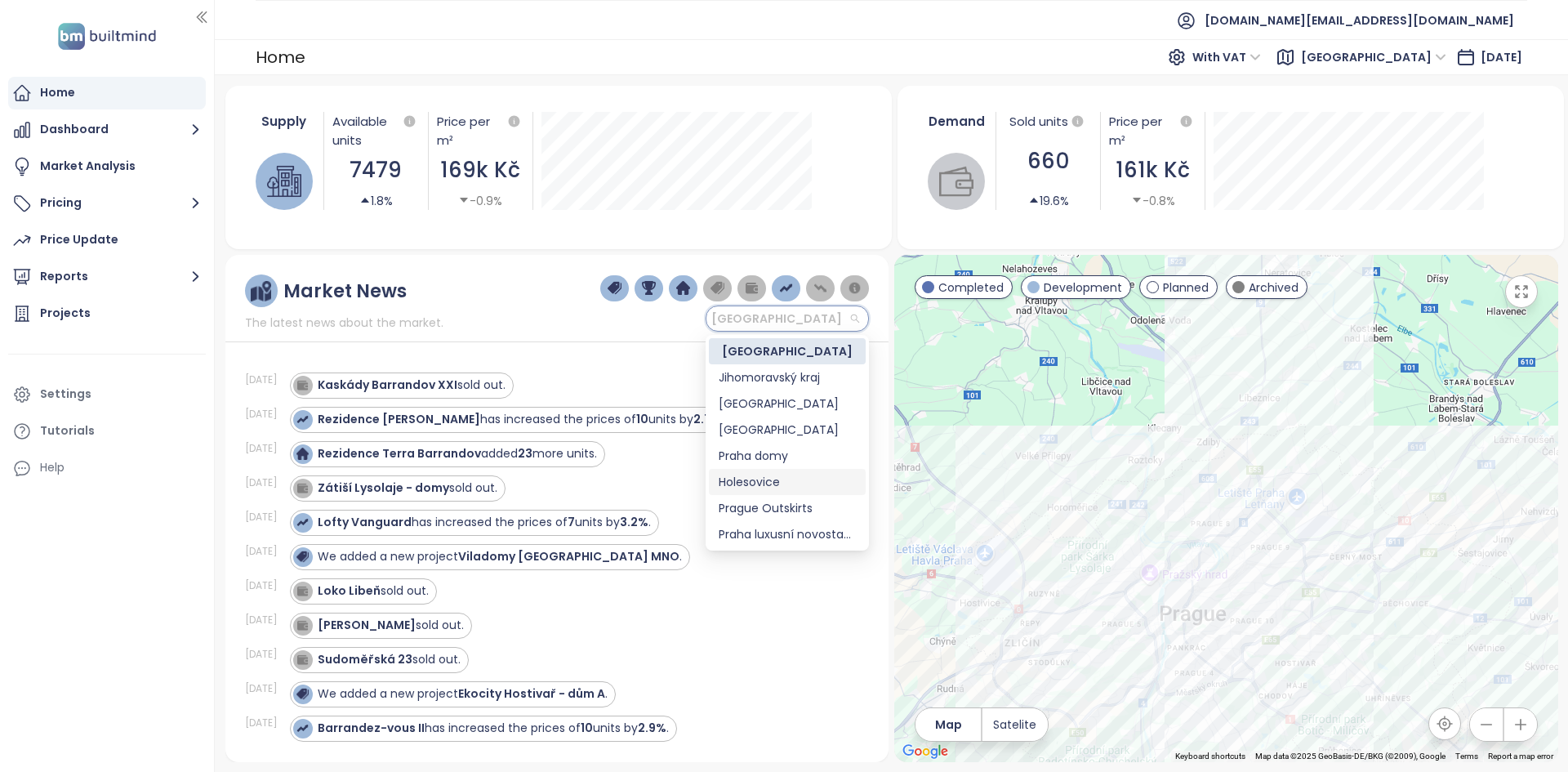
click at [785, 480] on div "Holesovice" at bounding box center [788, 482] width 137 height 18
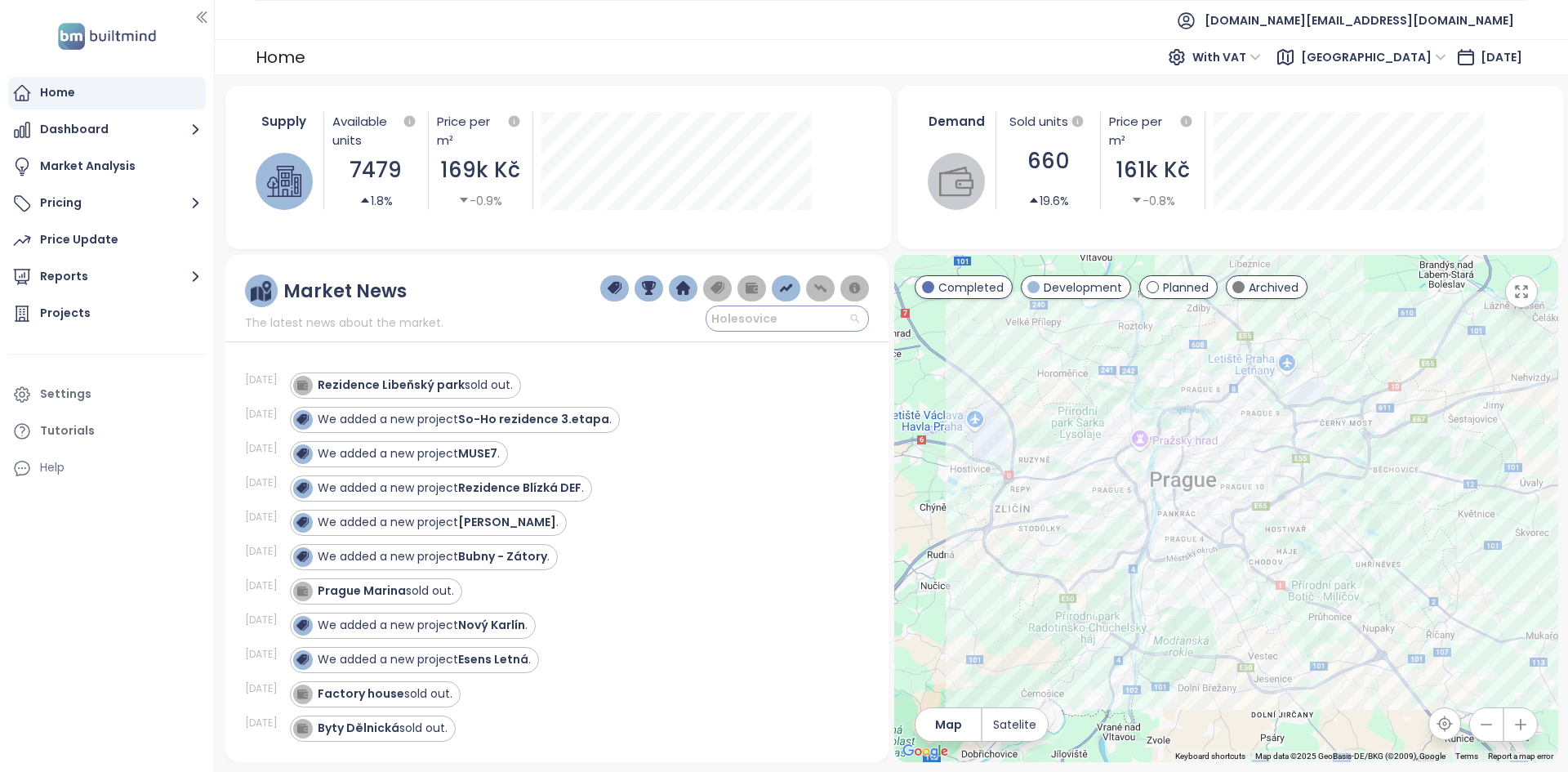
click at [766, 324] on span "Holesovice" at bounding box center [785, 318] width 148 height 24
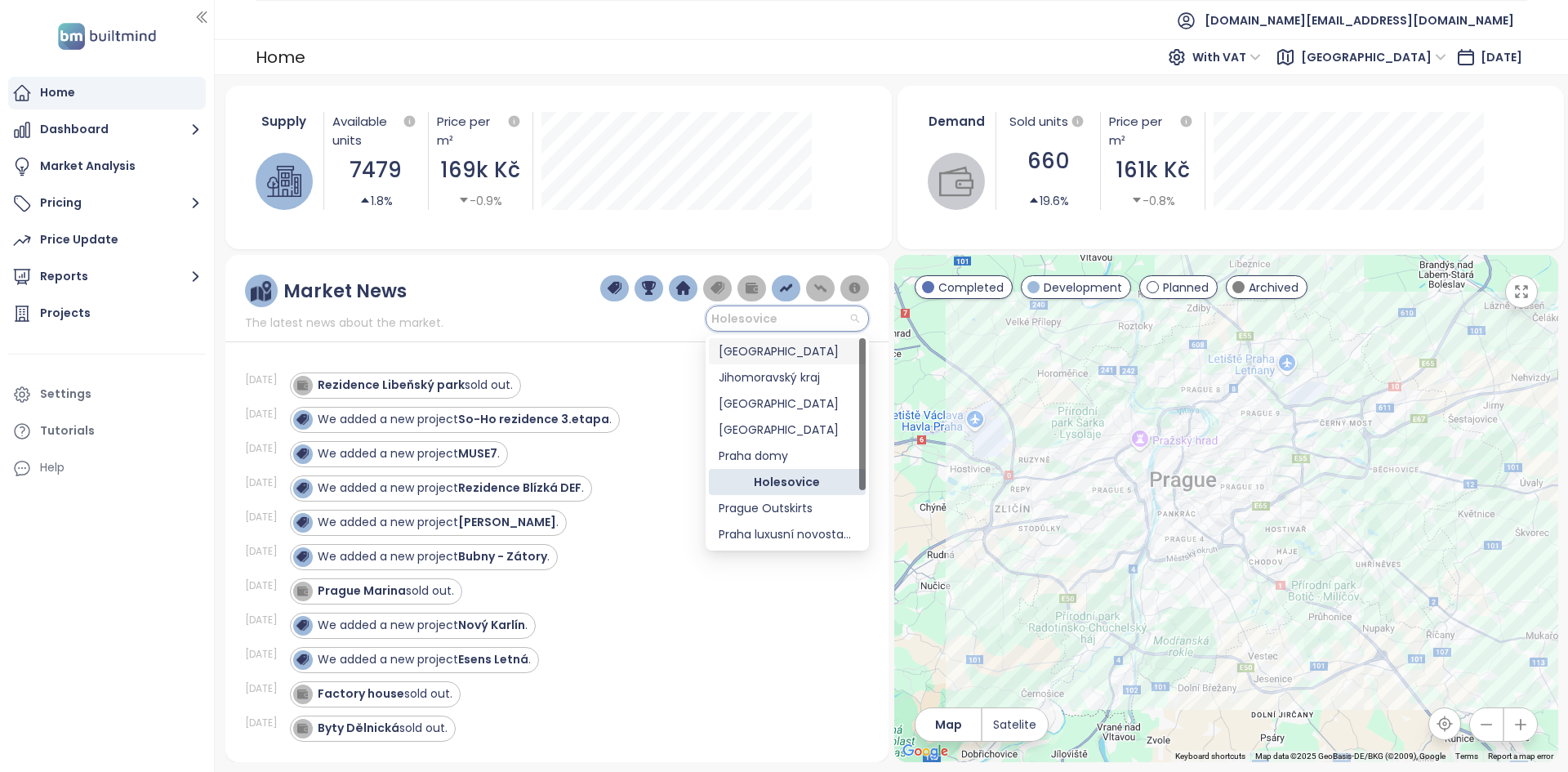
click at [758, 350] on div "[GEOGRAPHIC_DATA]" at bounding box center [788, 351] width 137 height 18
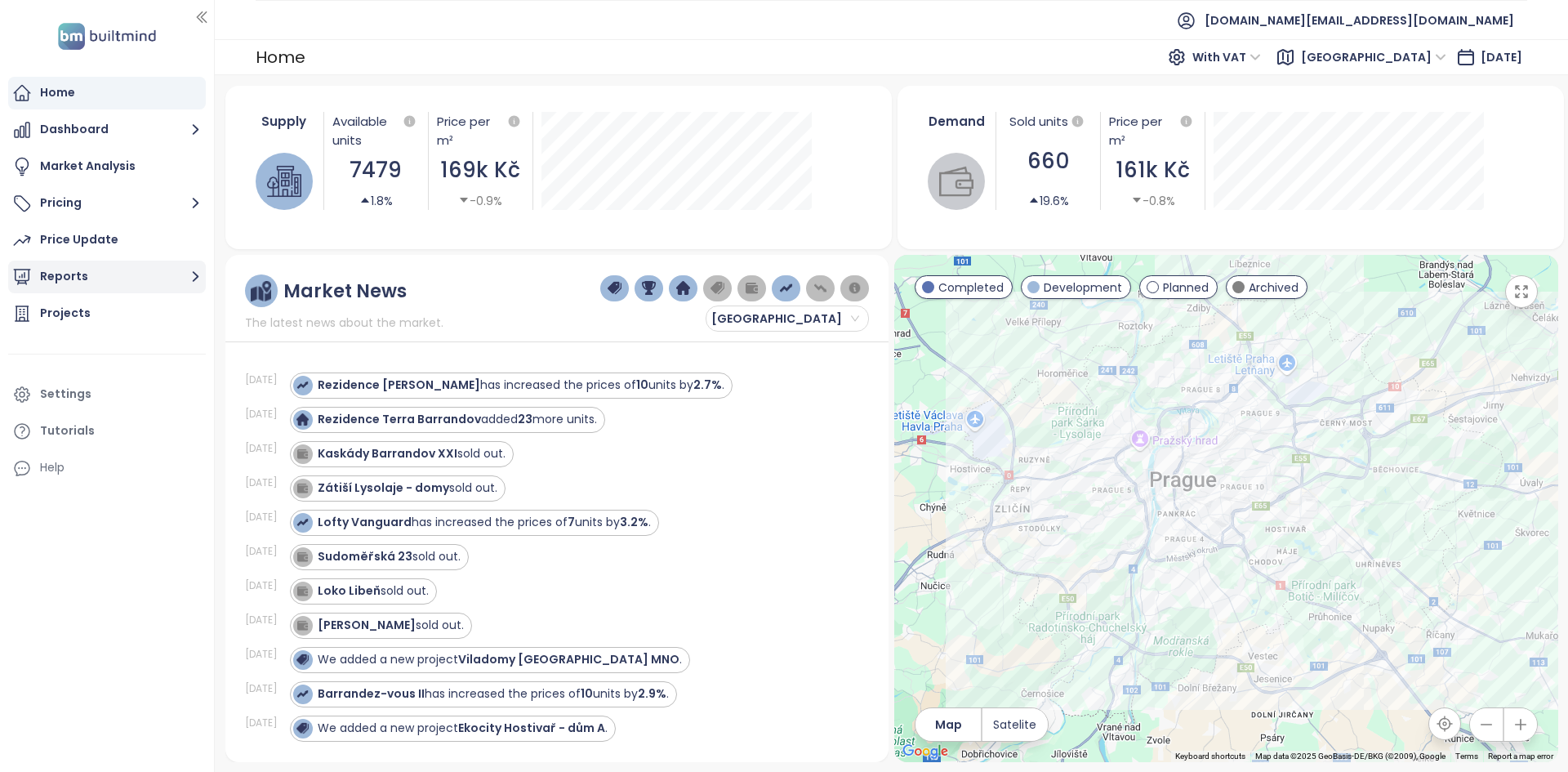
click at [155, 275] on button "Reports" at bounding box center [107, 277] width 198 height 33
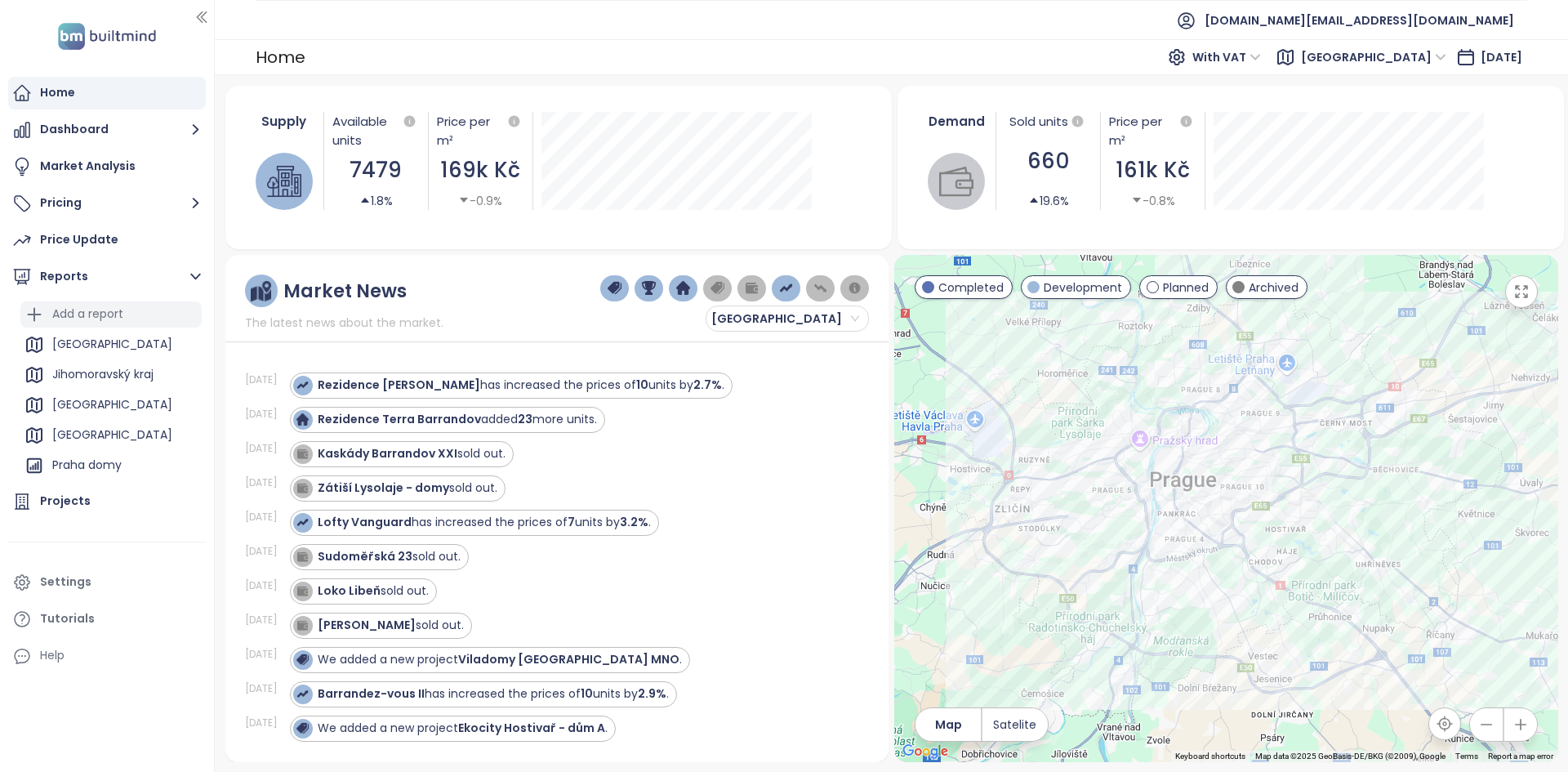
click at [127, 319] on div "Add a report" at bounding box center [111, 314] width 182 height 26
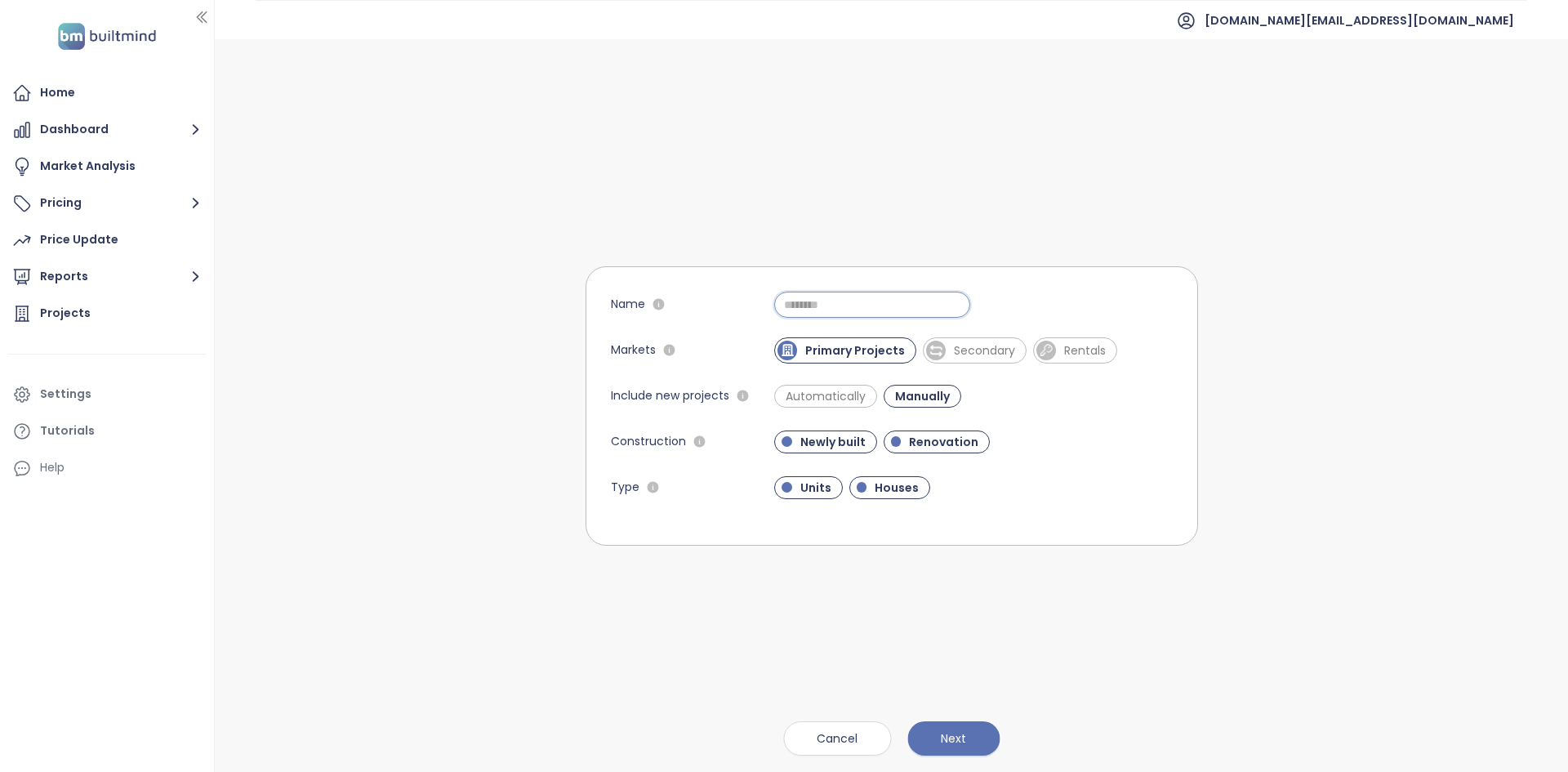
click at [824, 307] on input "Name" at bounding box center [872, 305] width 196 height 26
type input "**********"
click at [953, 229] on div "**********" at bounding box center [891, 406] width 613 height 733
click at [796, 402] on span "Automatically" at bounding box center [825, 395] width 96 height 16
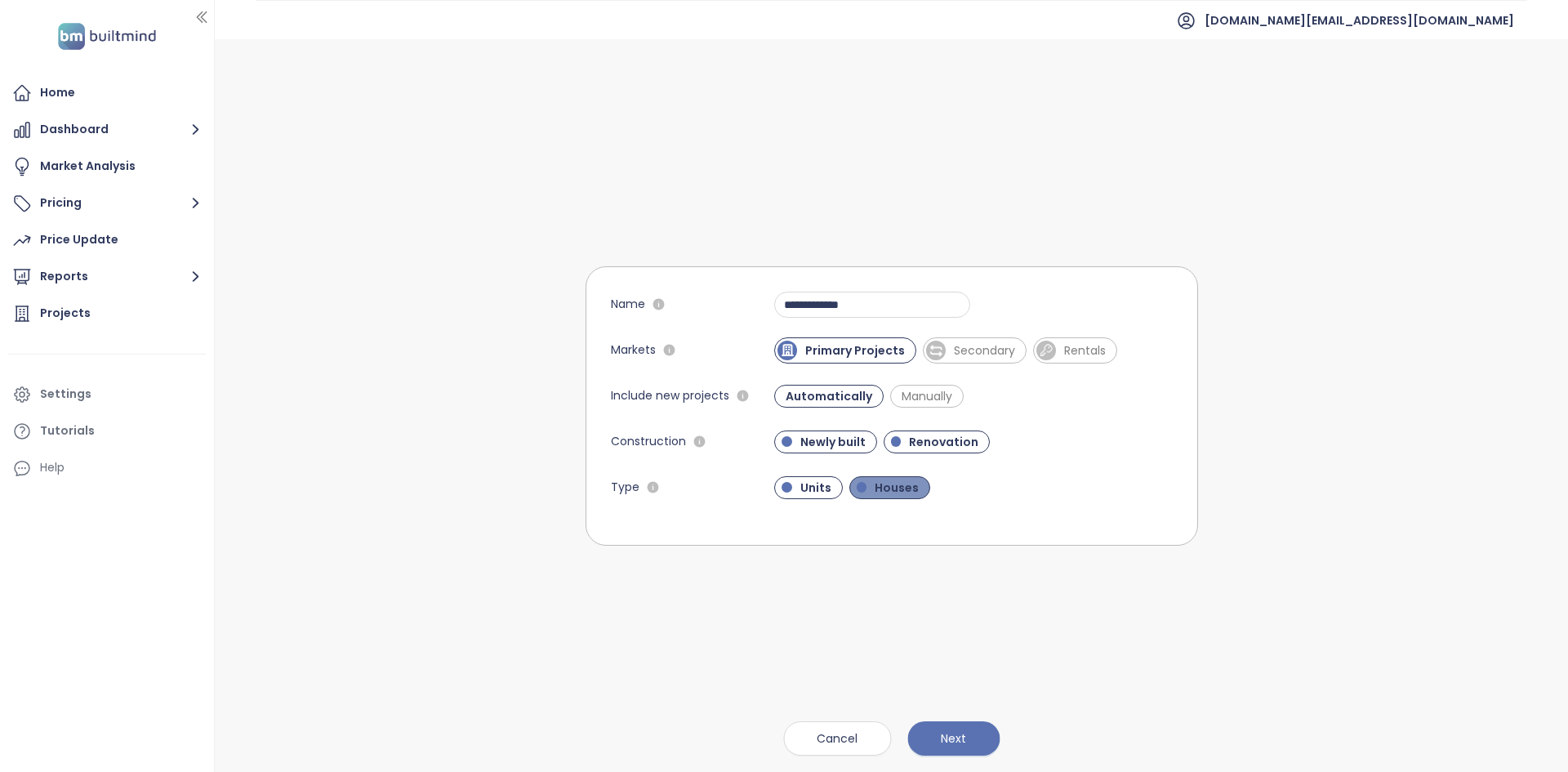
click at [908, 488] on span "Houses" at bounding box center [897, 487] width 60 height 16
click at [944, 727] on button "Next" at bounding box center [953, 738] width 92 height 34
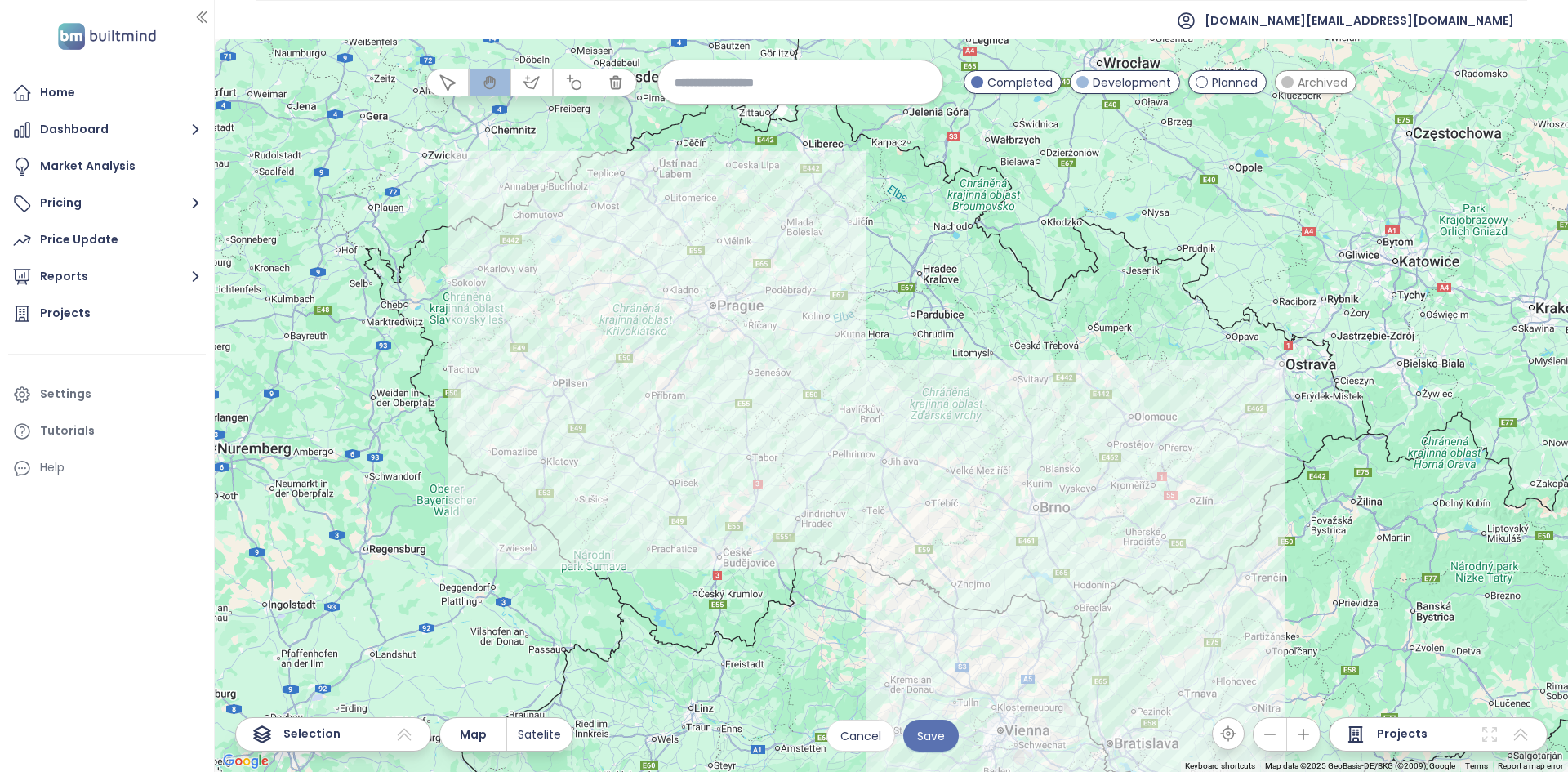
click at [553, 331] on div at bounding box center [891, 406] width 1353 height 733
click at [553, 330] on div at bounding box center [891, 406] width 1353 height 733
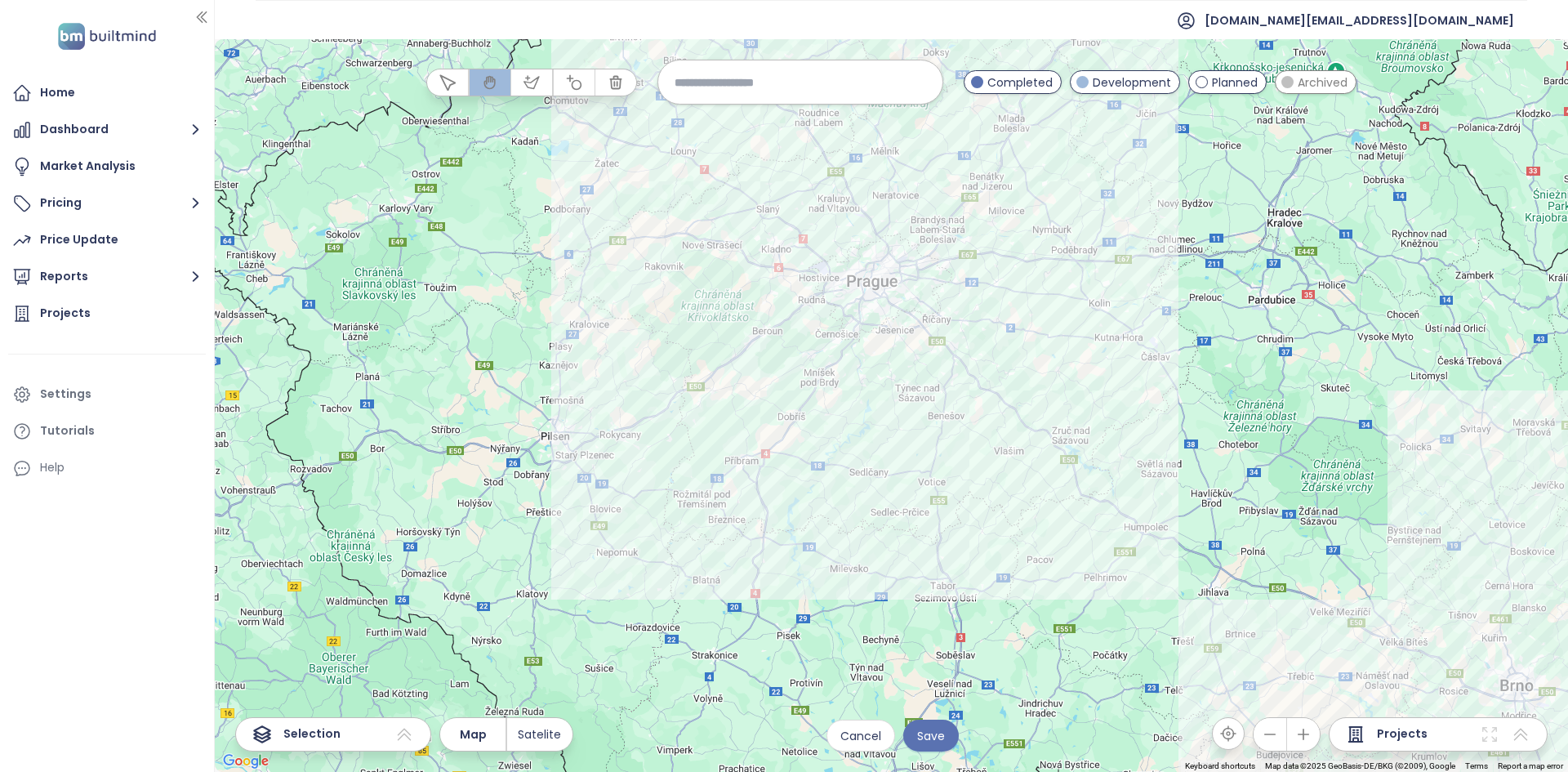
click at [710, 297] on div at bounding box center [891, 406] width 1353 height 733
click at [710, 296] on div at bounding box center [891, 406] width 1353 height 733
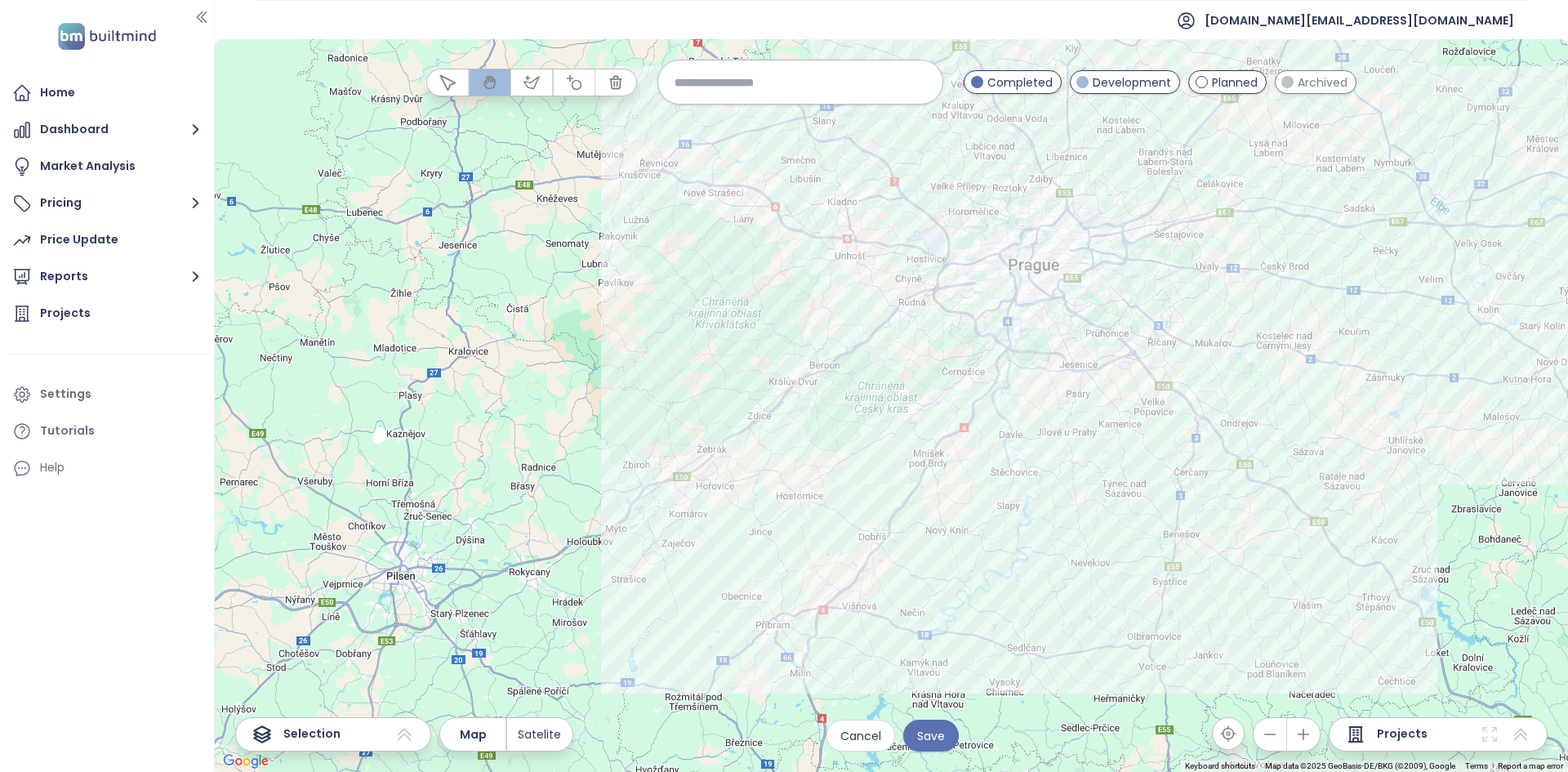
click at [831, 257] on div at bounding box center [891, 406] width 1353 height 733
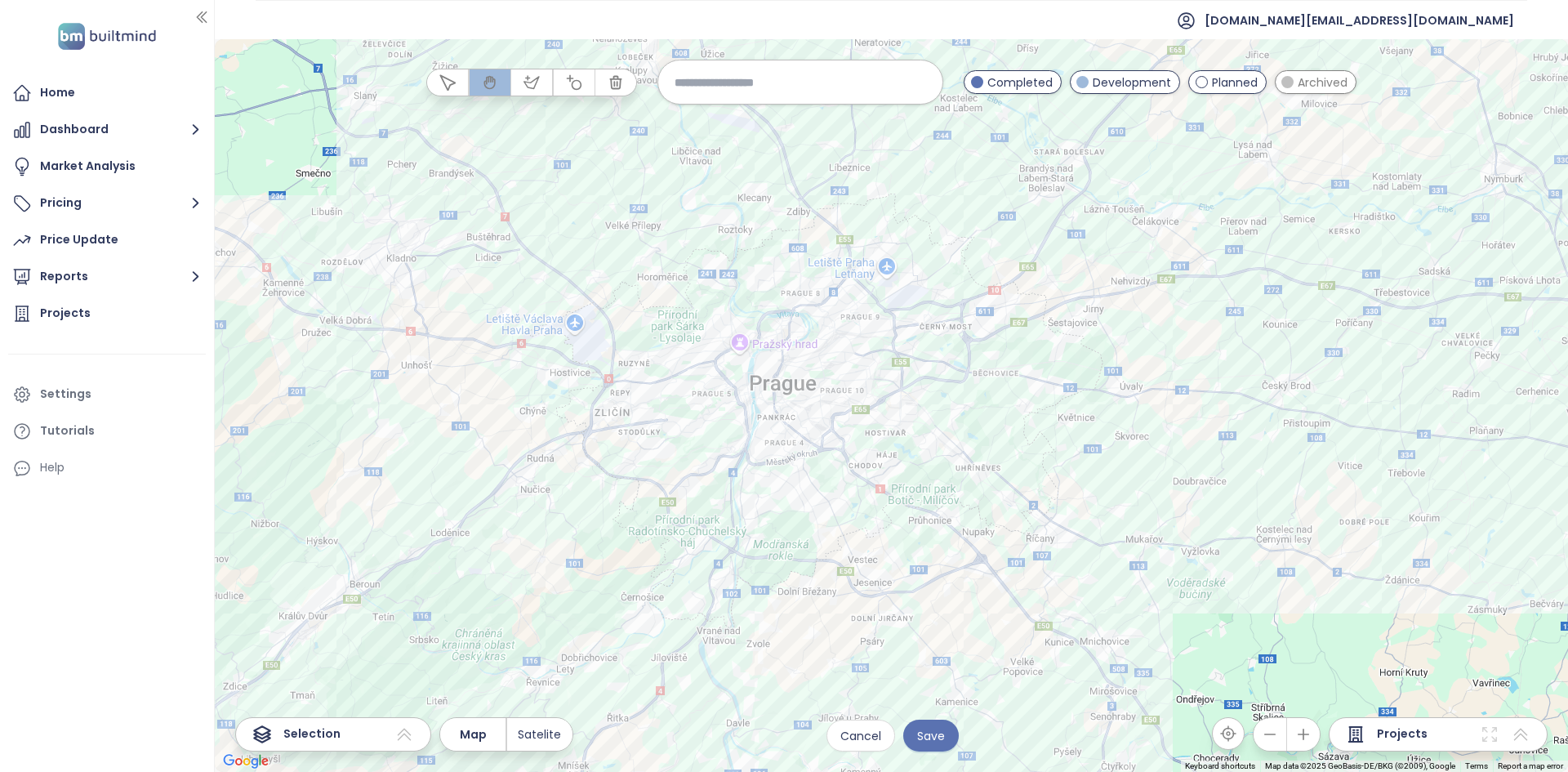
drag, startPoint x: 894, startPoint y: 276, endPoint x: 439, endPoint y: 389, distance: 468.8
click at [439, 389] on div at bounding box center [891, 406] width 1353 height 733
click at [764, 72] on input at bounding box center [800, 82] width 251 height 35
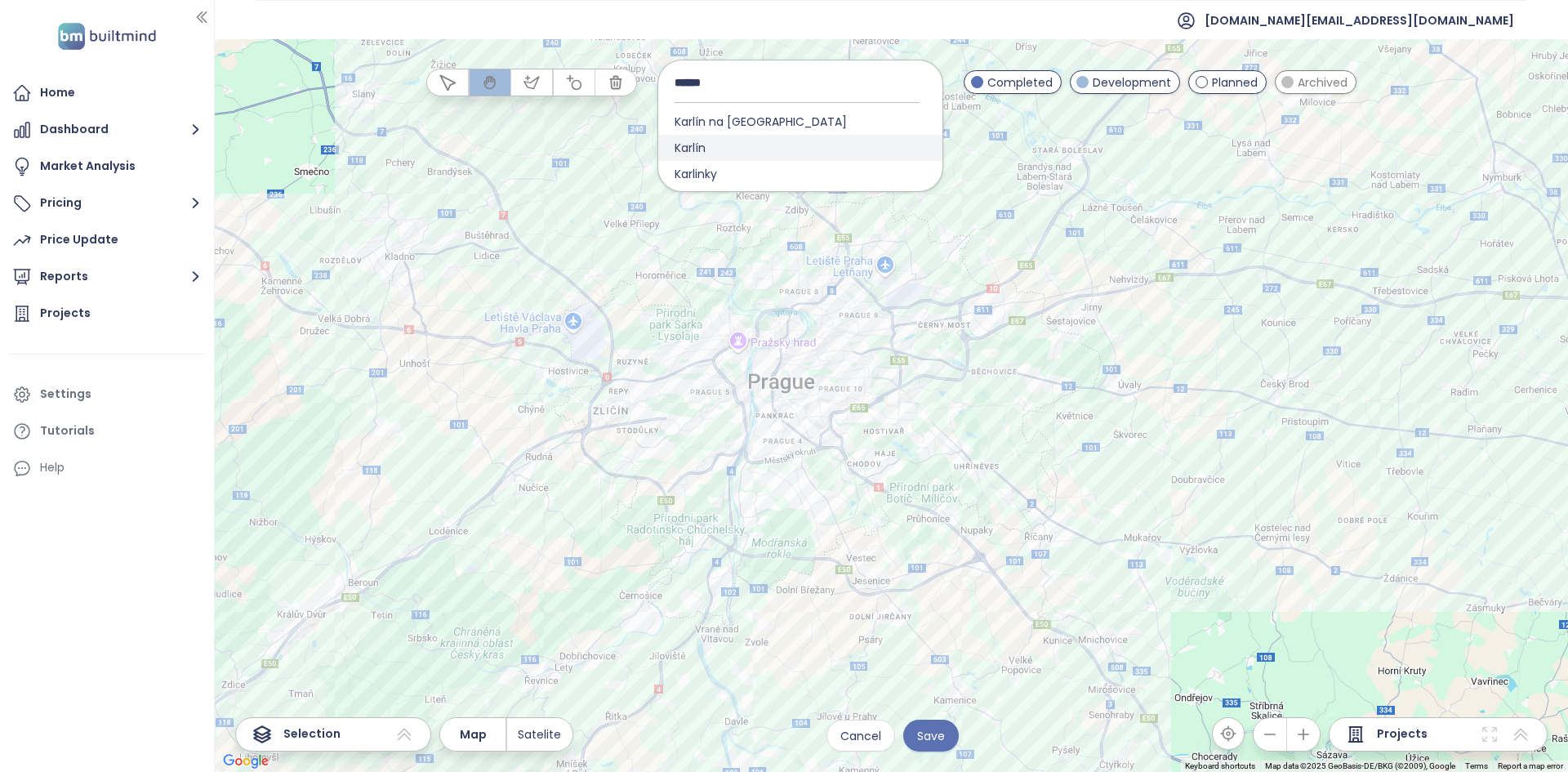
type input "******"
click at [719, 140] on span "Karlín" at bounding box center [691, 148] width 64 height 26
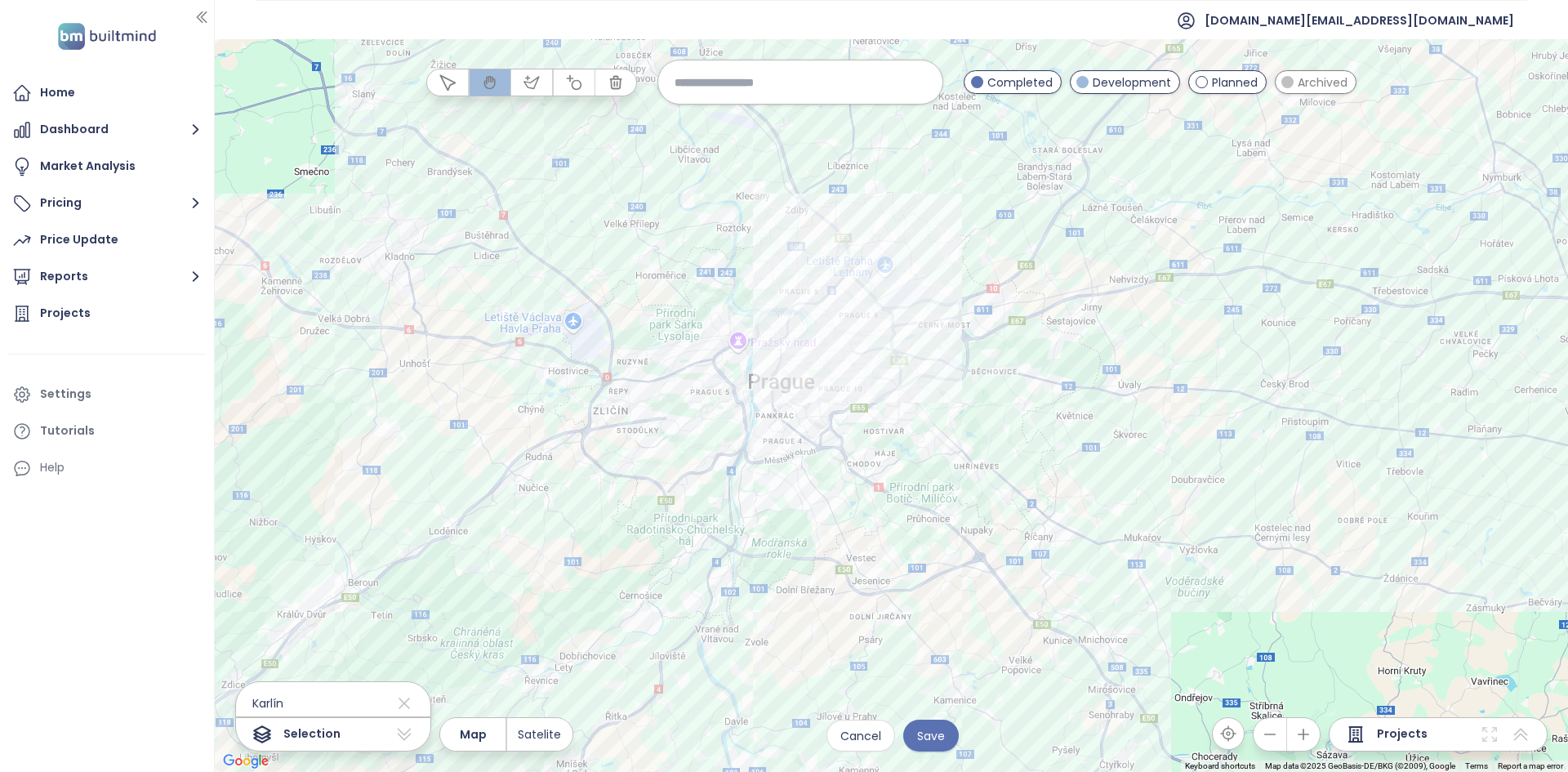
click at [704, 304] on div at bounding box center [891, 406] width 1353 height 733
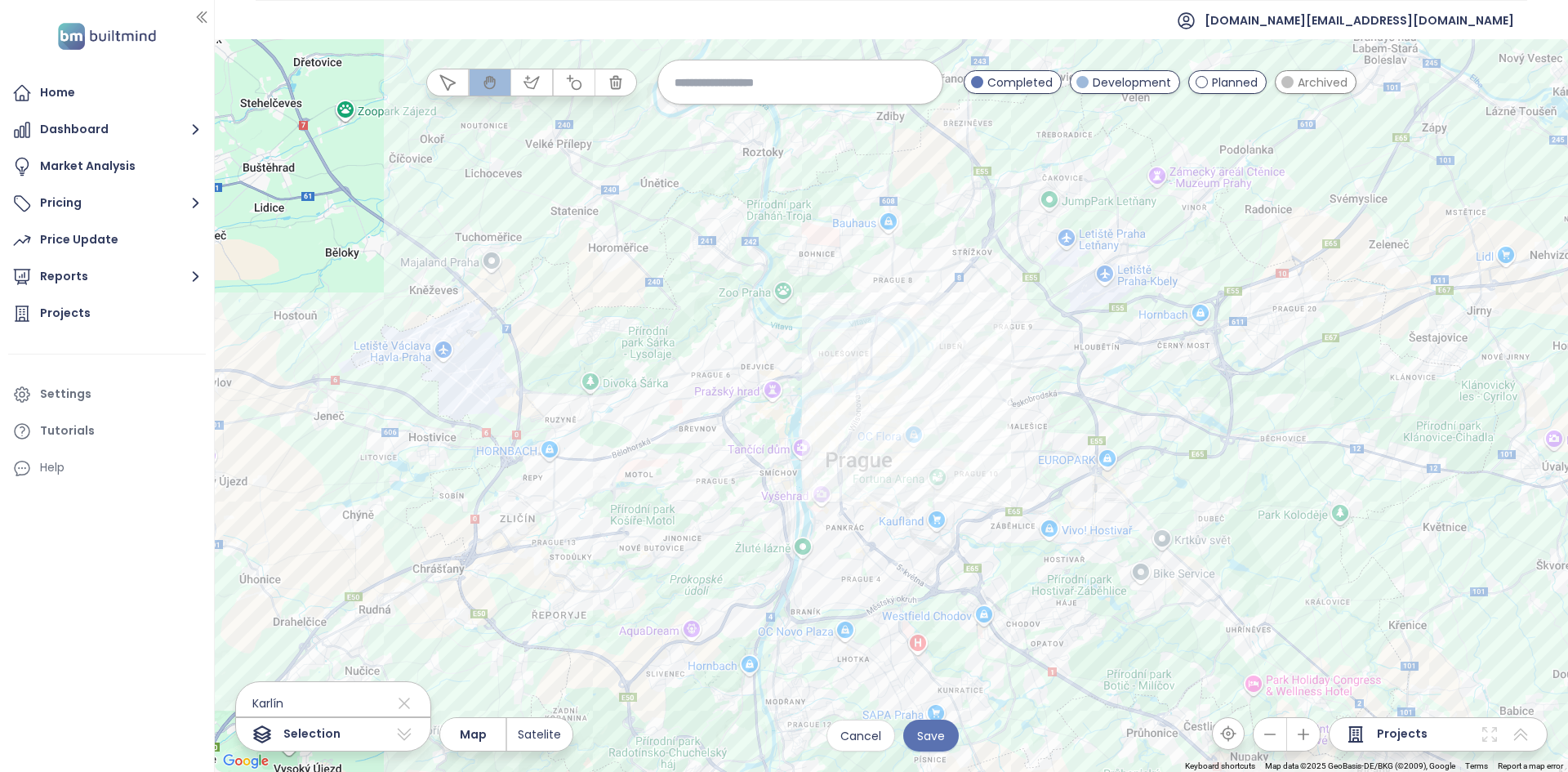
click at [802, 394] on div at bounding box center [891, 406] width 1353 height 733
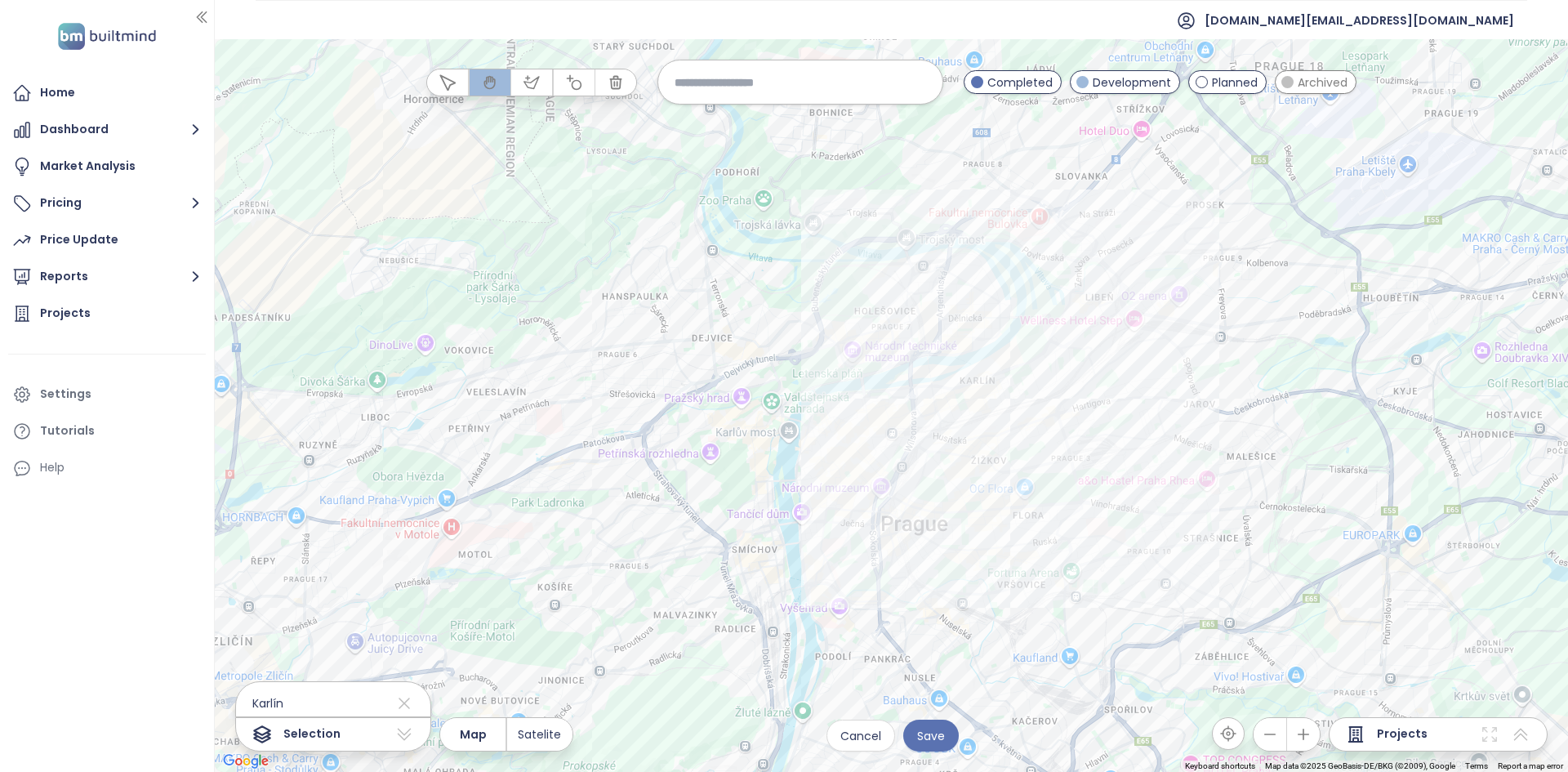
click at [791, 78] on input at bounding box center [800, 82] width 251 height 35
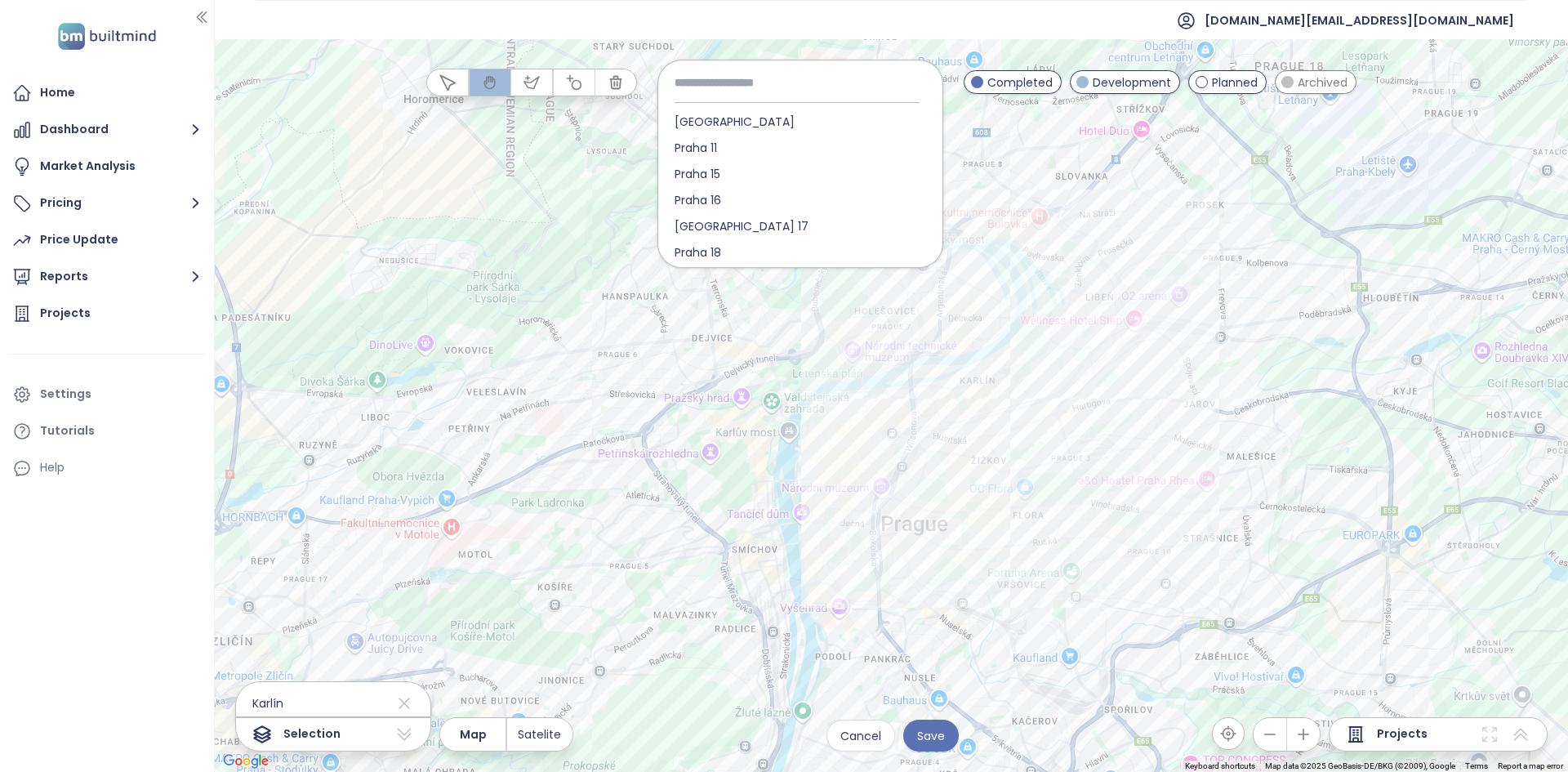
click at [608, 293] on div at bounding box center [891, 406] width 1353 height 733
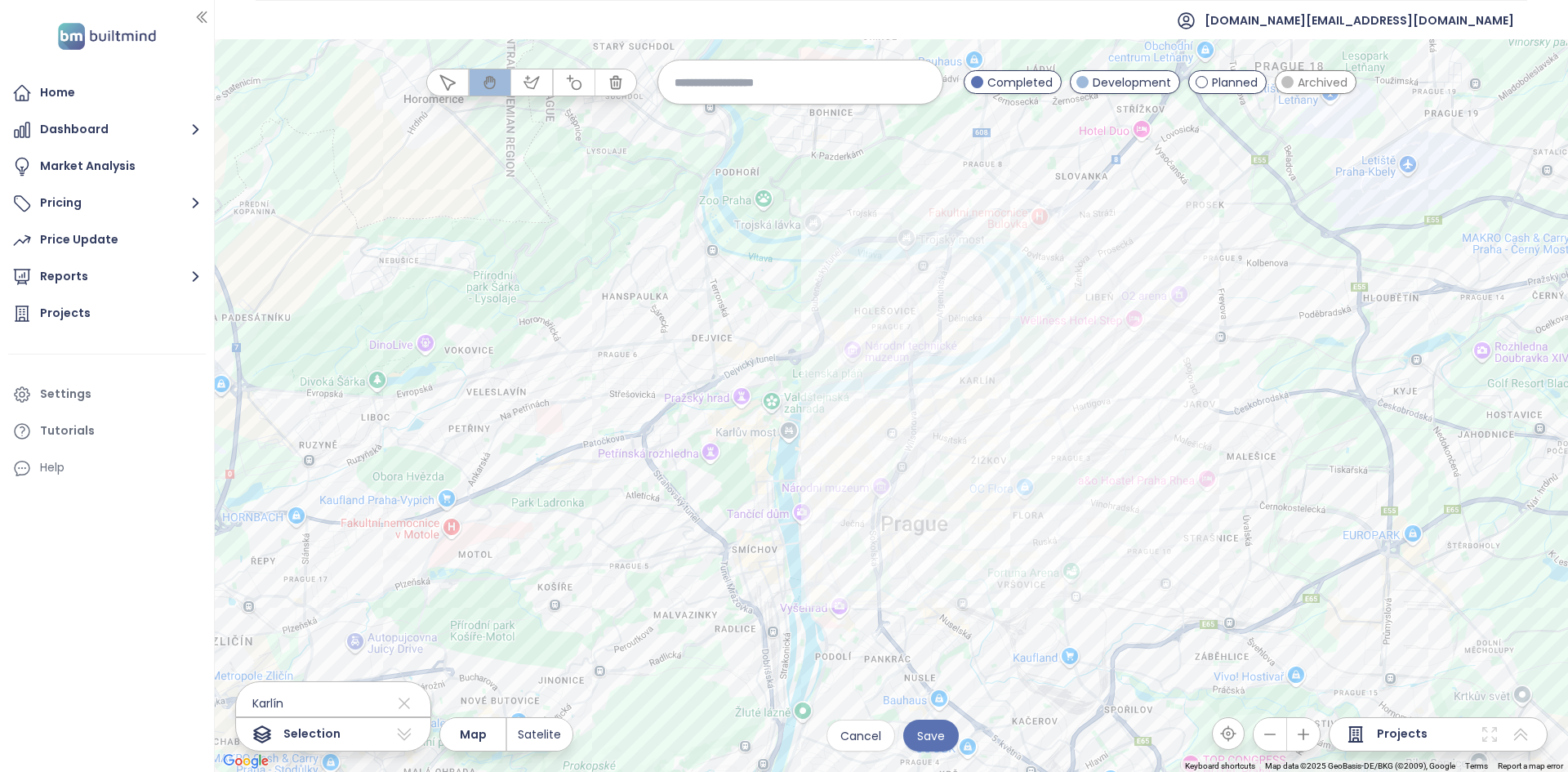
click at [911, 416] on div at bounding box center [891, 406] width 1353 height 733
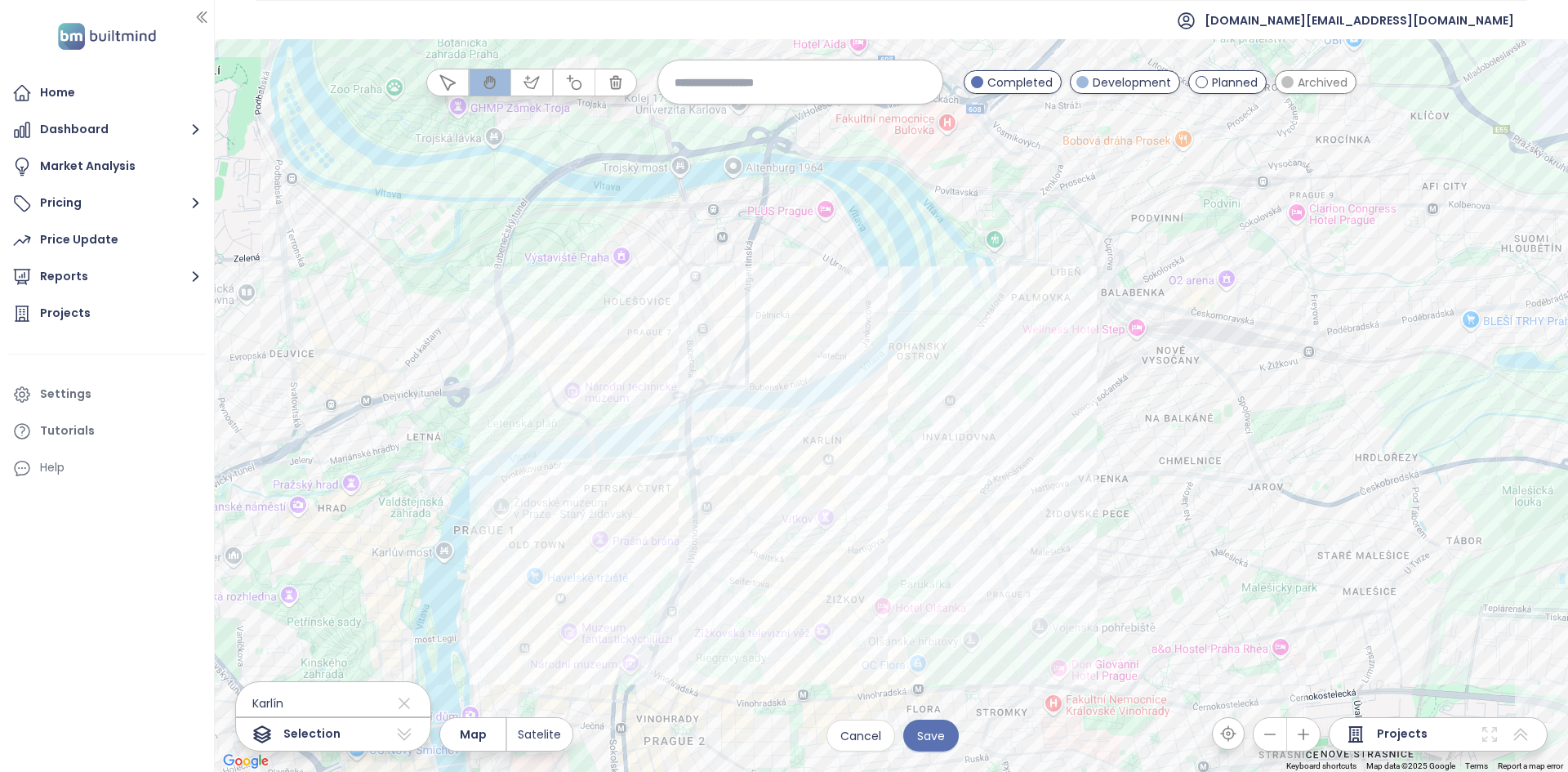
drag, startPoint x: 880, startPoint y: 476, endPoint x: 647, endPoint y: 568, distance: 250.5
click at [647, 568] on div at bounding box center [891, 406] width 1353 height 733
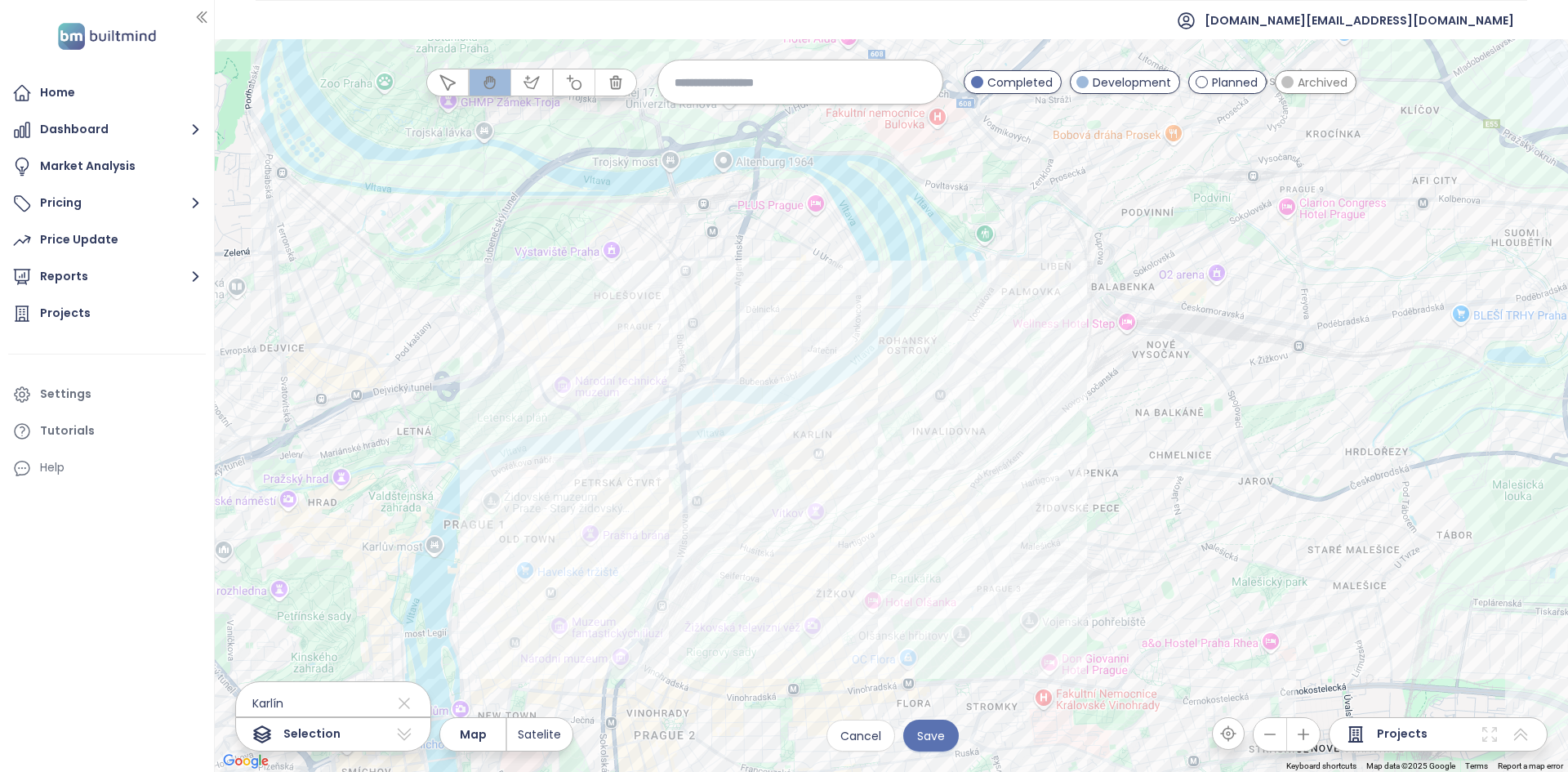
click at [521, 77] on button "button" at bounding box center [531, 83] width 40 height 26
click at [926, 479] on div at bounding box center [892, 407] width 1353 height 733
click at [987, 539] on div at bounding box center [892, 407] width 1353 height 733
click at [1077, 480] on div at bounding box center [892, 407] width 1353 height 733
click at [1005, 424] on div at bounding box center [892, 407] width 1353 height 733
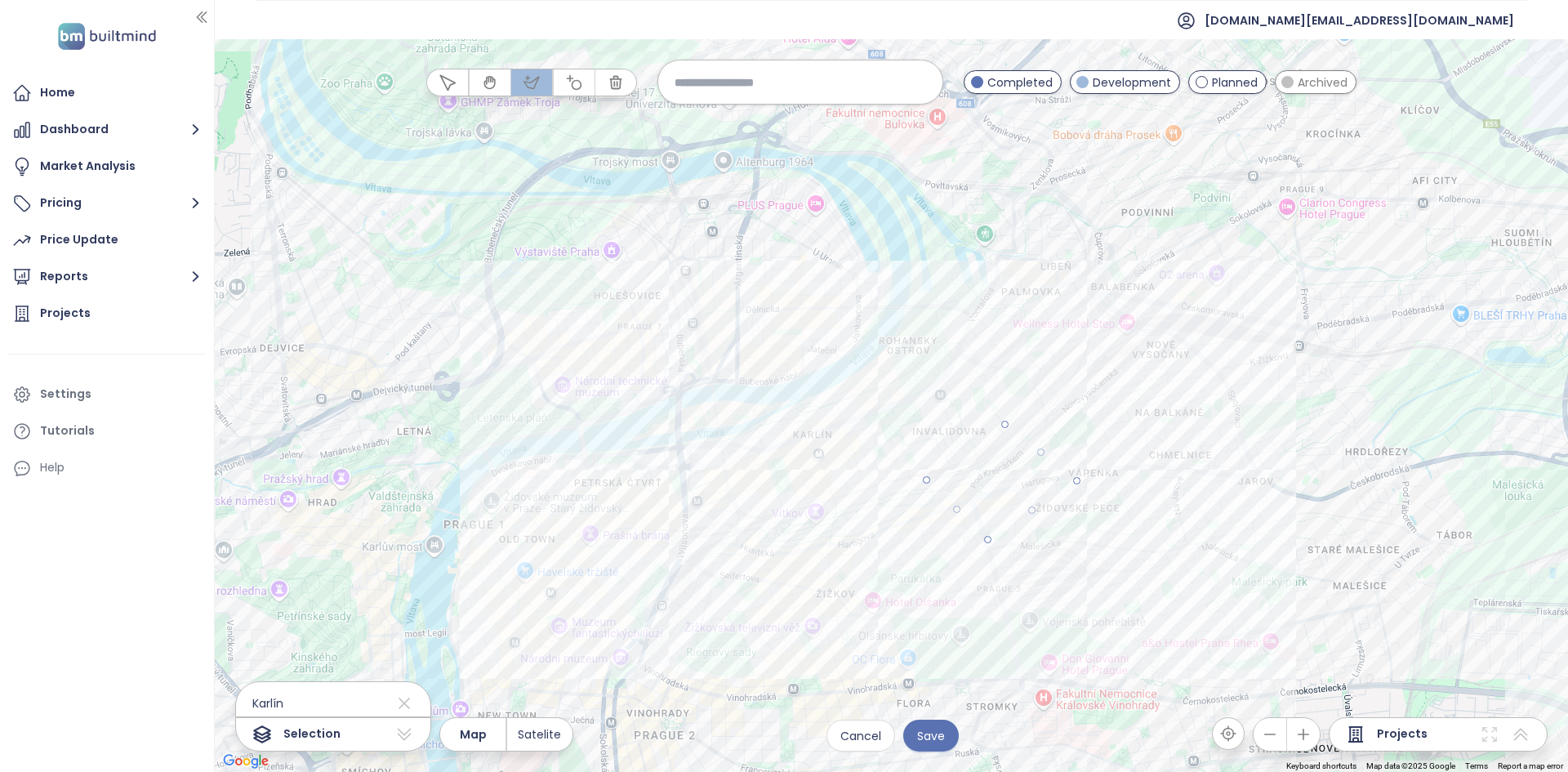
click at [924, 477] on div at bounding box center [892, 407] width 1353 height 733
click at [607, 83] on button "button" at bounding box center [616, 83] width 40 height 26
click at [1058, 474] on div at bounding box center [891, 406] width 1353 height 733
click at [568, 83] on icon "button" at bounding box center [573, 82] width 16 height 16
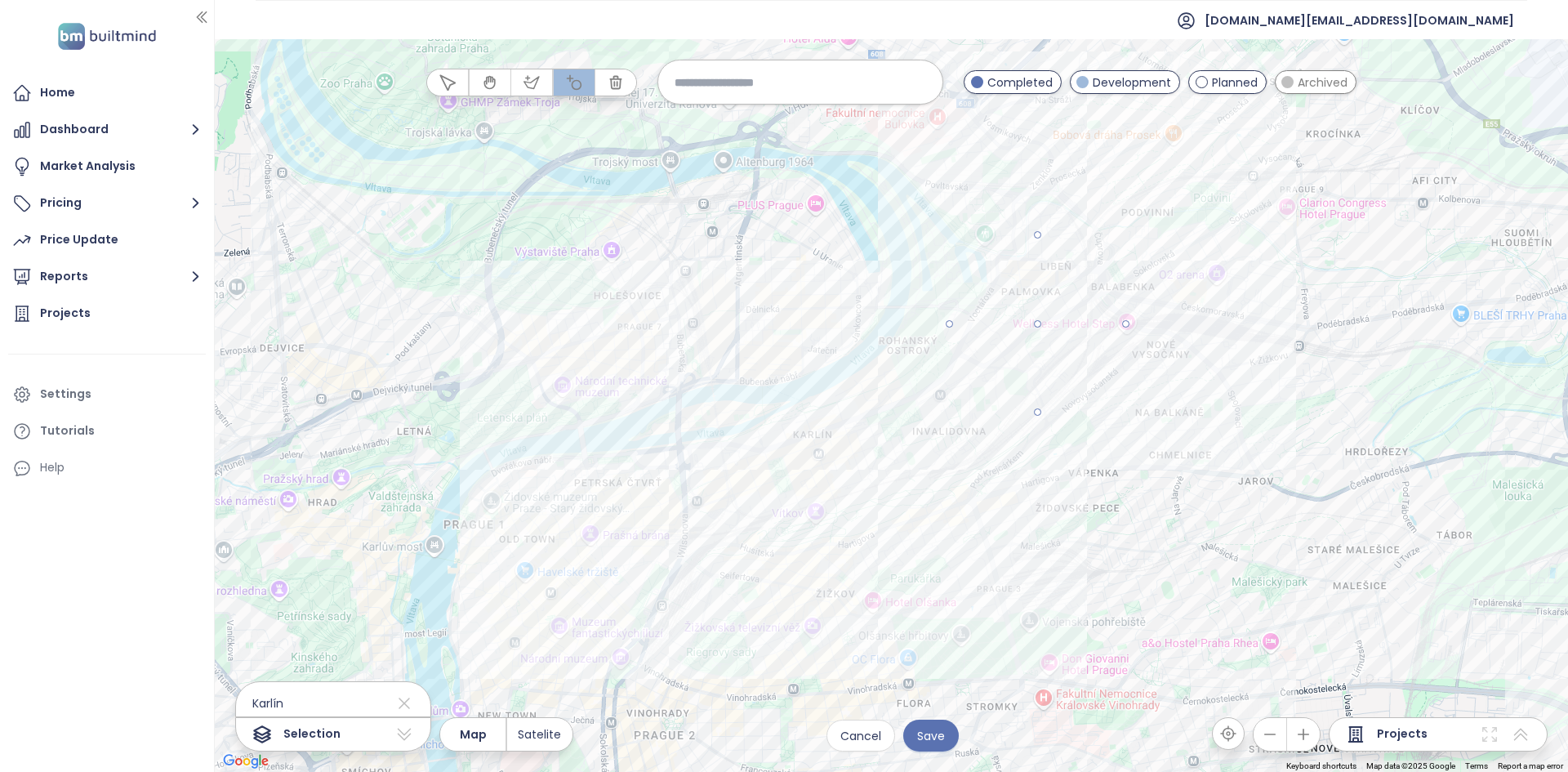
drag, startPoint x: 1035, startPoint y: 324, endPoint x: 1125, endPoint y: 310, distance: 91.1
click at [1125, 310] on div at bounding box center [892, 407] width 1353 height 733
click at [1309, 89] on span "Archived" at bounding box center [1322, 82] width 50 height 18
click at [548, 733] on span "Satelite" at bounding box center [539, 734] width 43 height 18
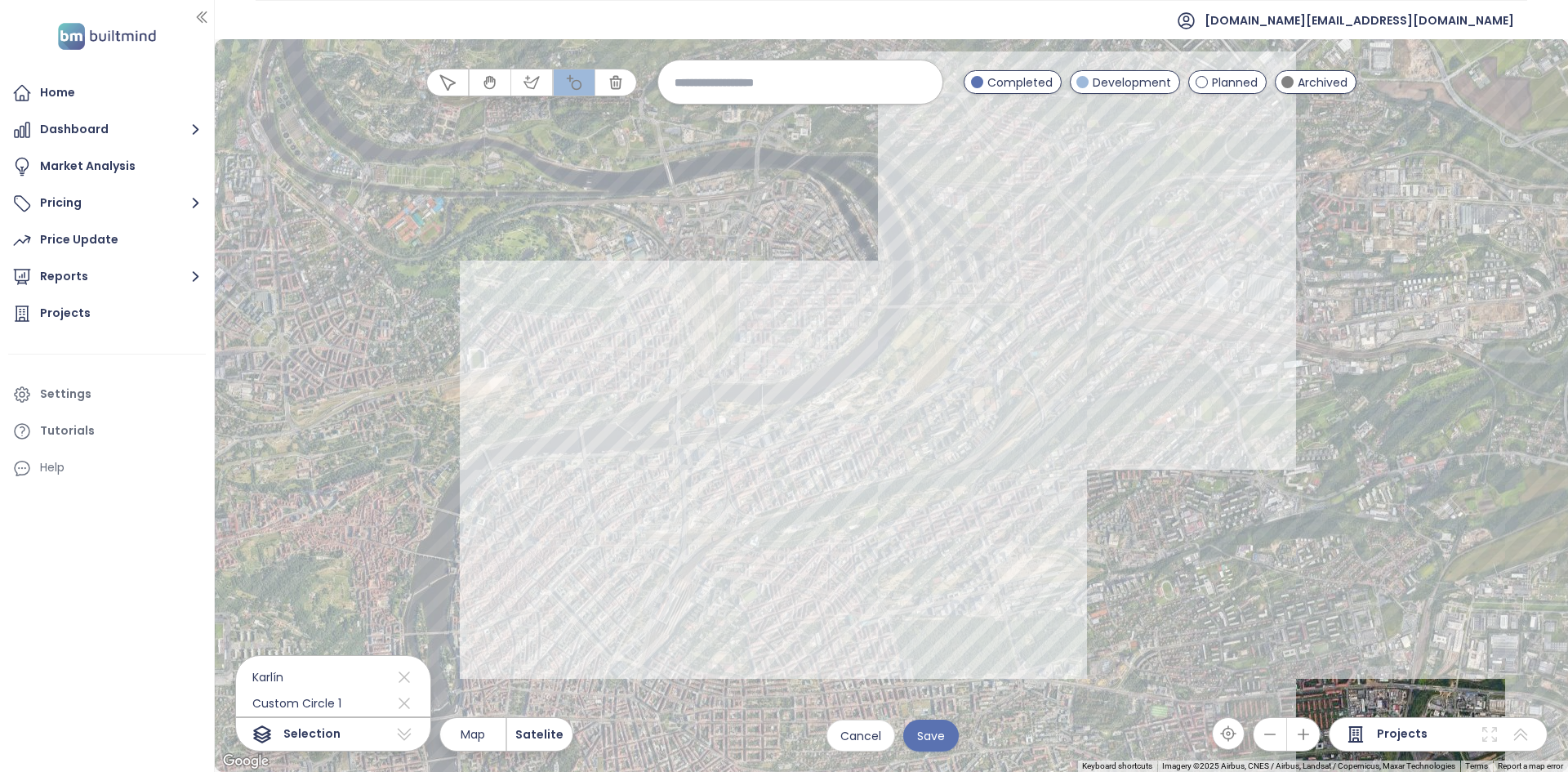
click at [675, 586] on div at bounding box center [892, 407] width 1353 height 733
click at [441, 89] on icon "button" at bounding box center [447, 82] width 16 height 16
click at [1190, 346] on div at bounding box center [891, 406] width 1353 height 733
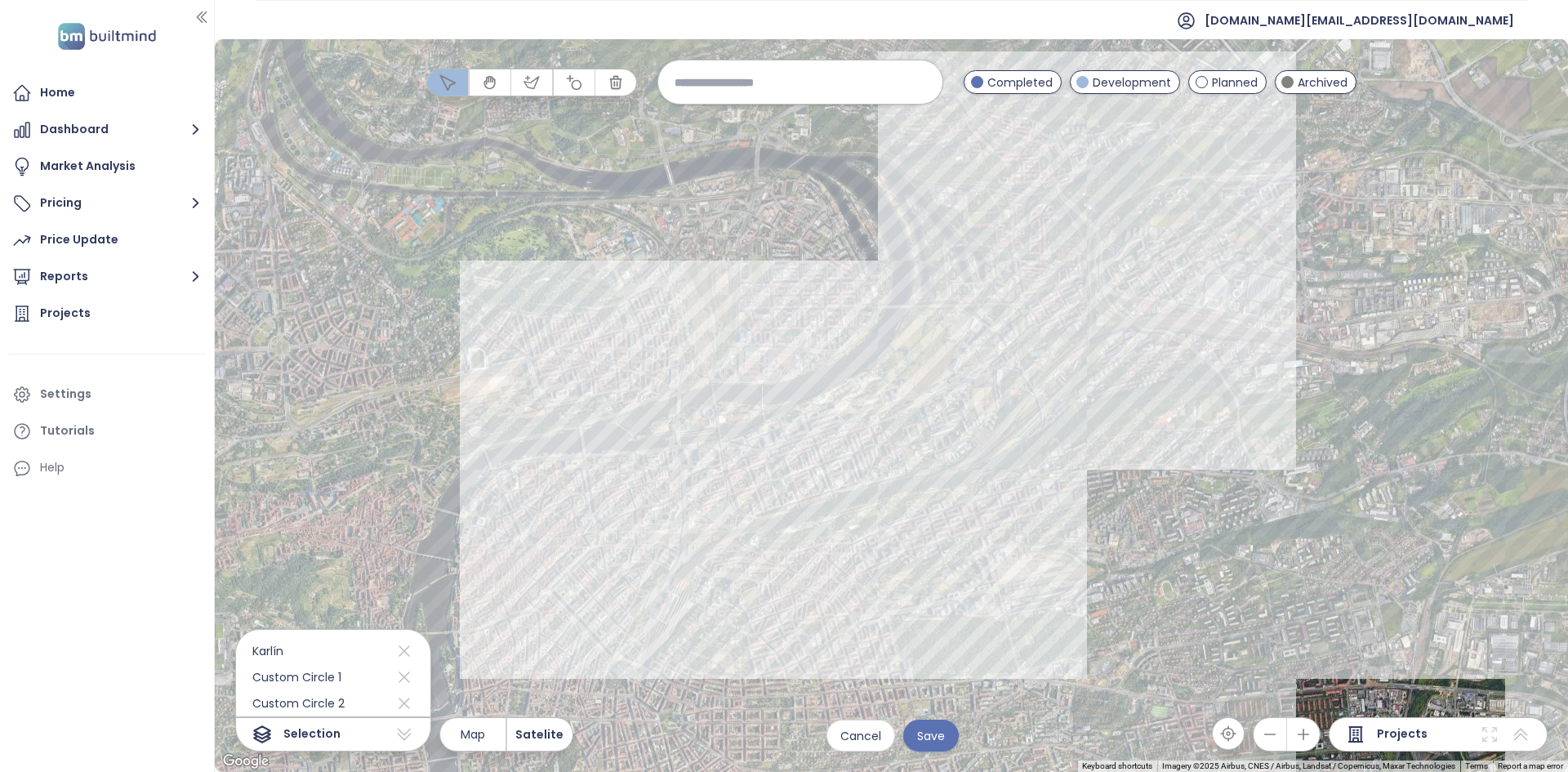
click at [1190, 346] on div at bounding box center [891, 406] width 1353 height 733
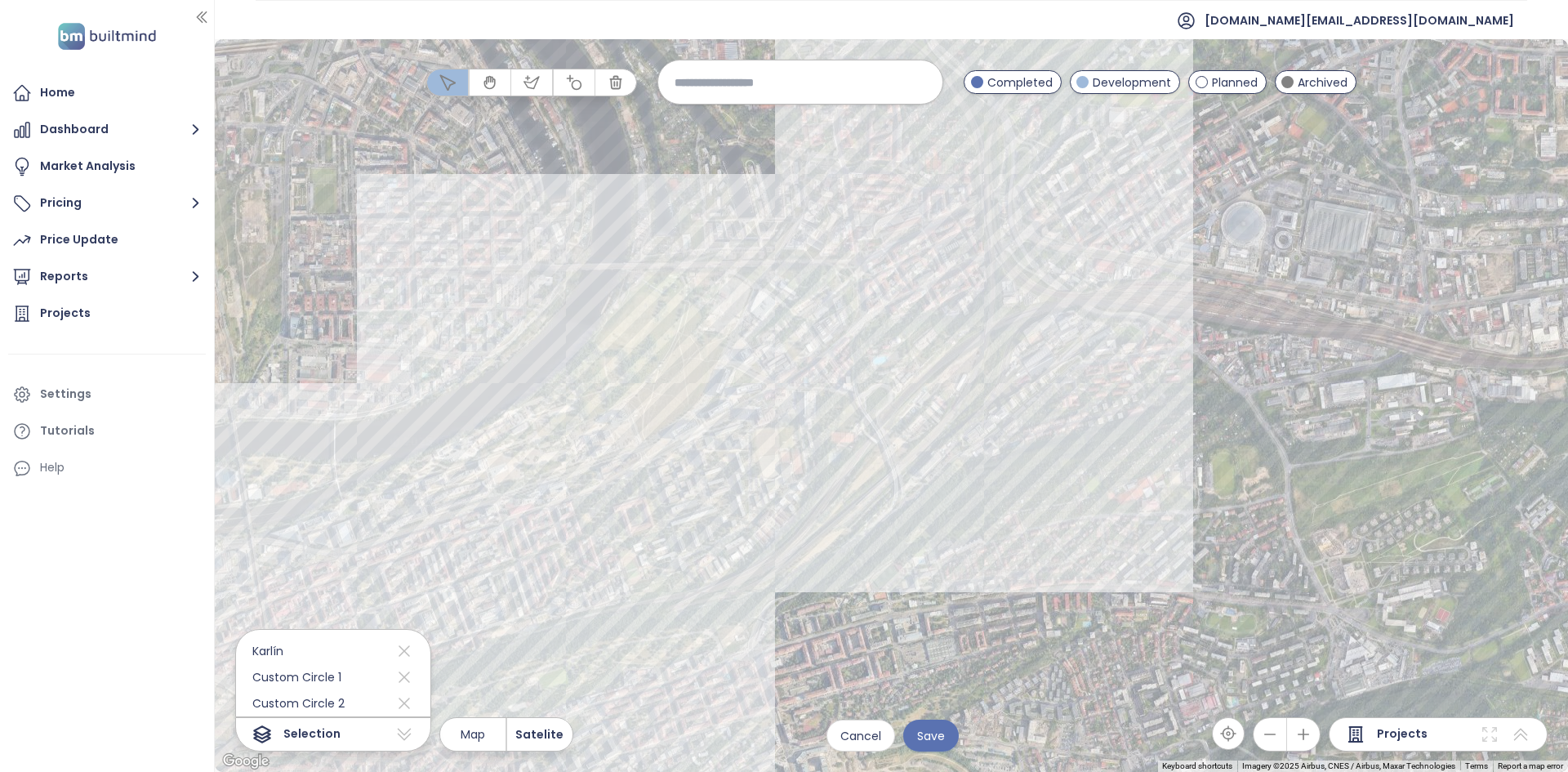
click at [1240, 368] on div at bounding box center [891, 406] width 1353 height 733
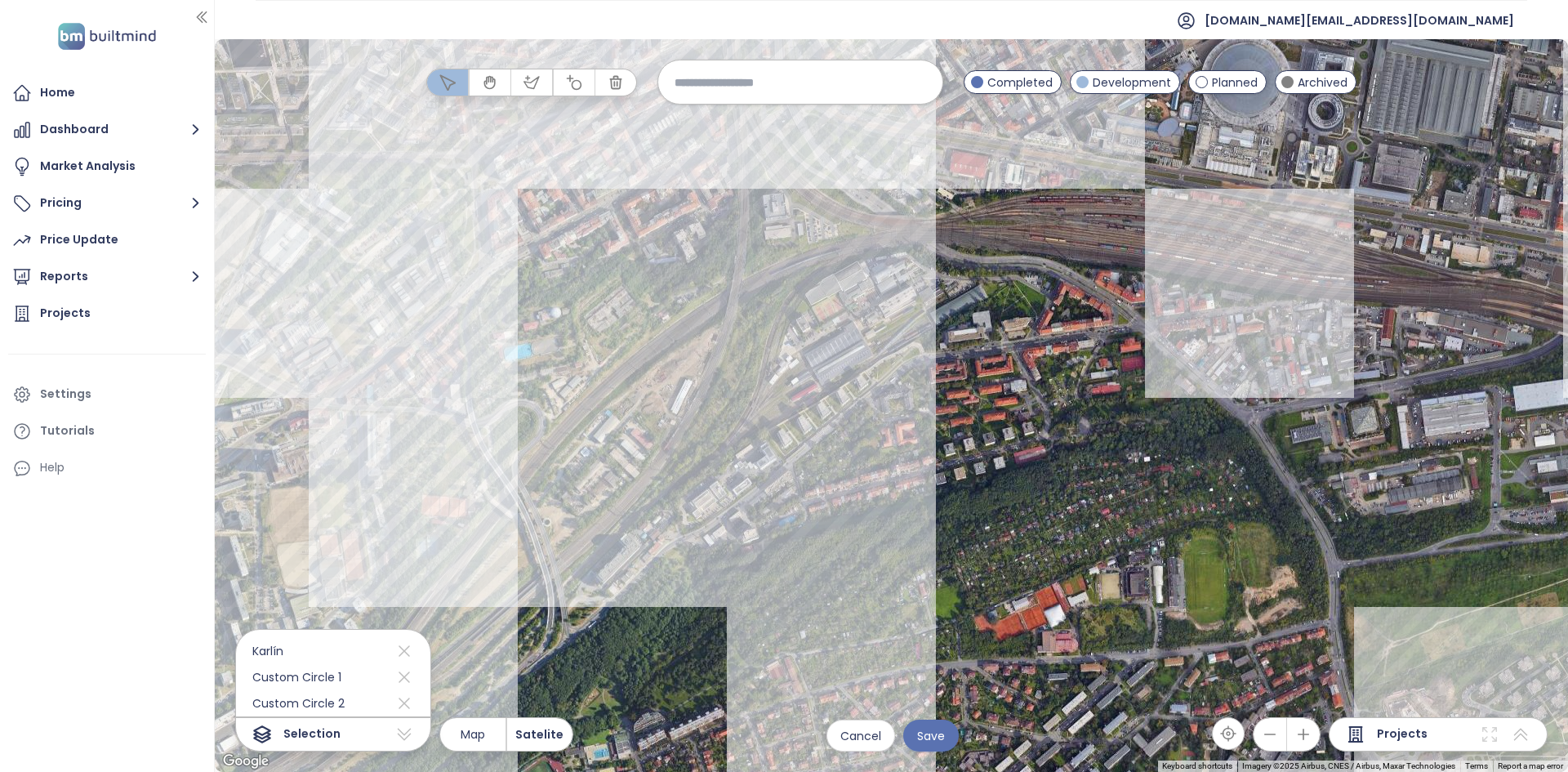
click at [1241, 368] on div at bounding box center [891, 406] width 1353 height 733
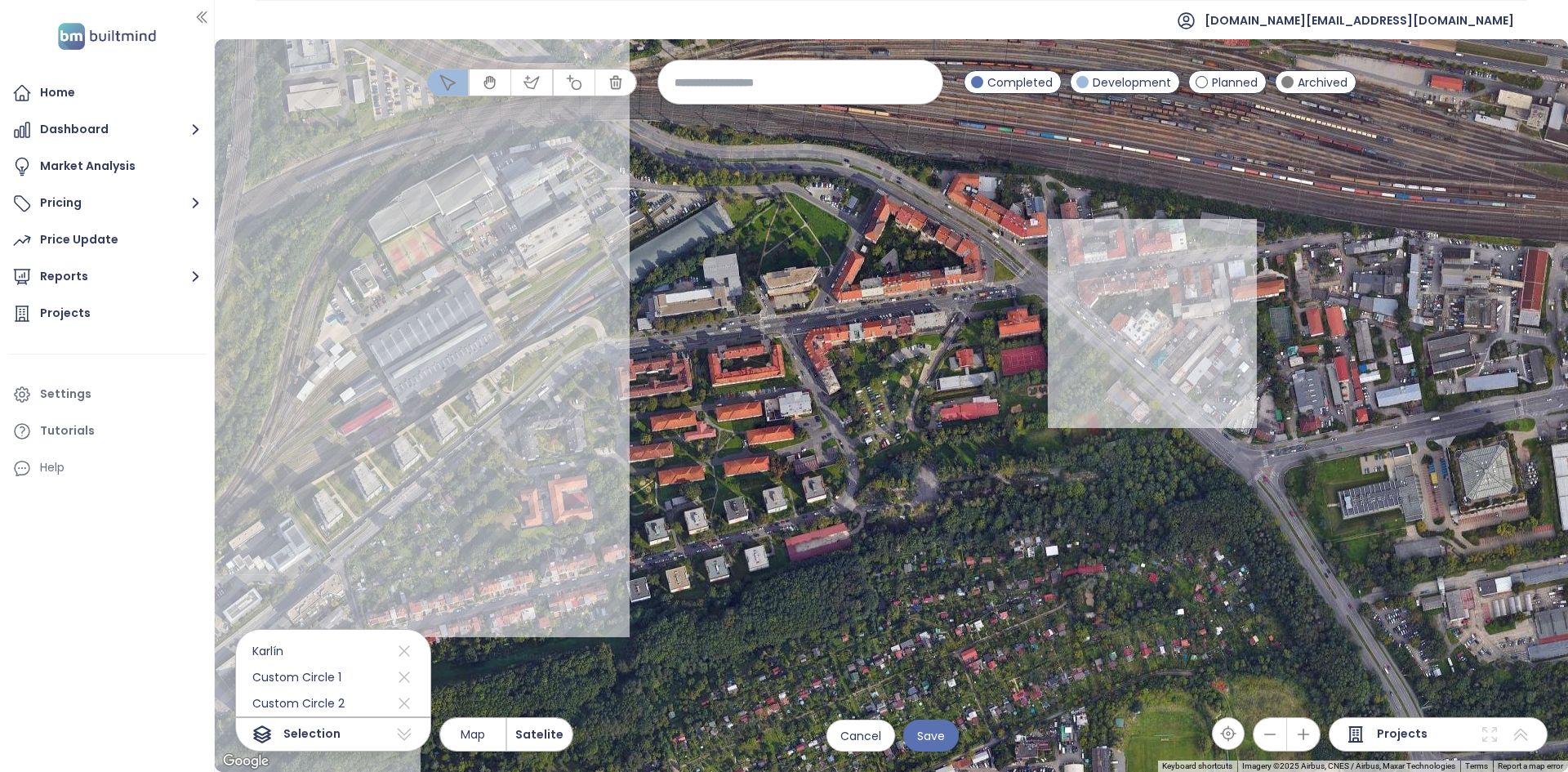
click at [1169, 346] on div at bounding box center [891, 406] width 1353 height 733
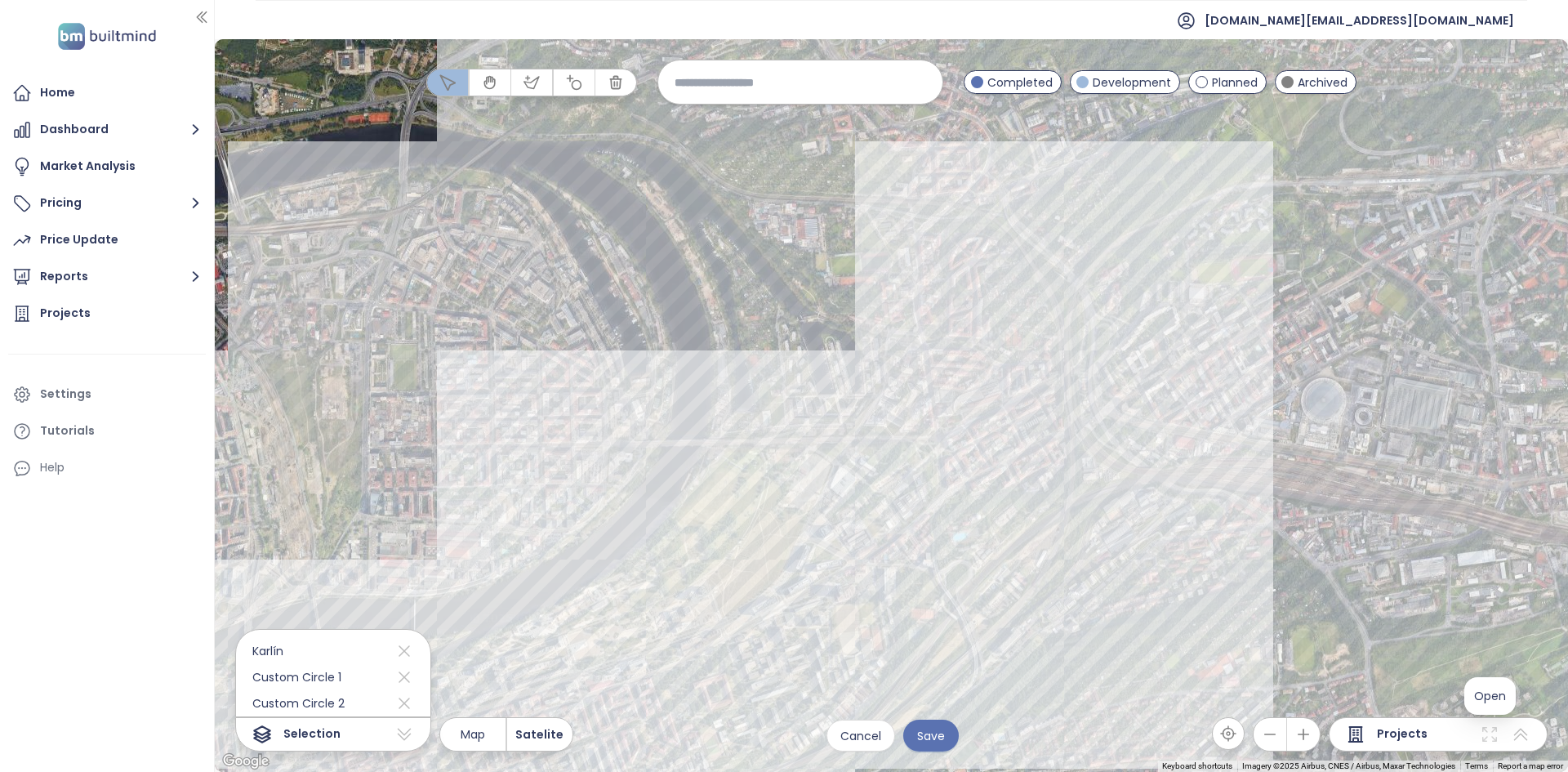
click at [1486, 735] on icon at bounding box center [1490, 734] width 20 height 20
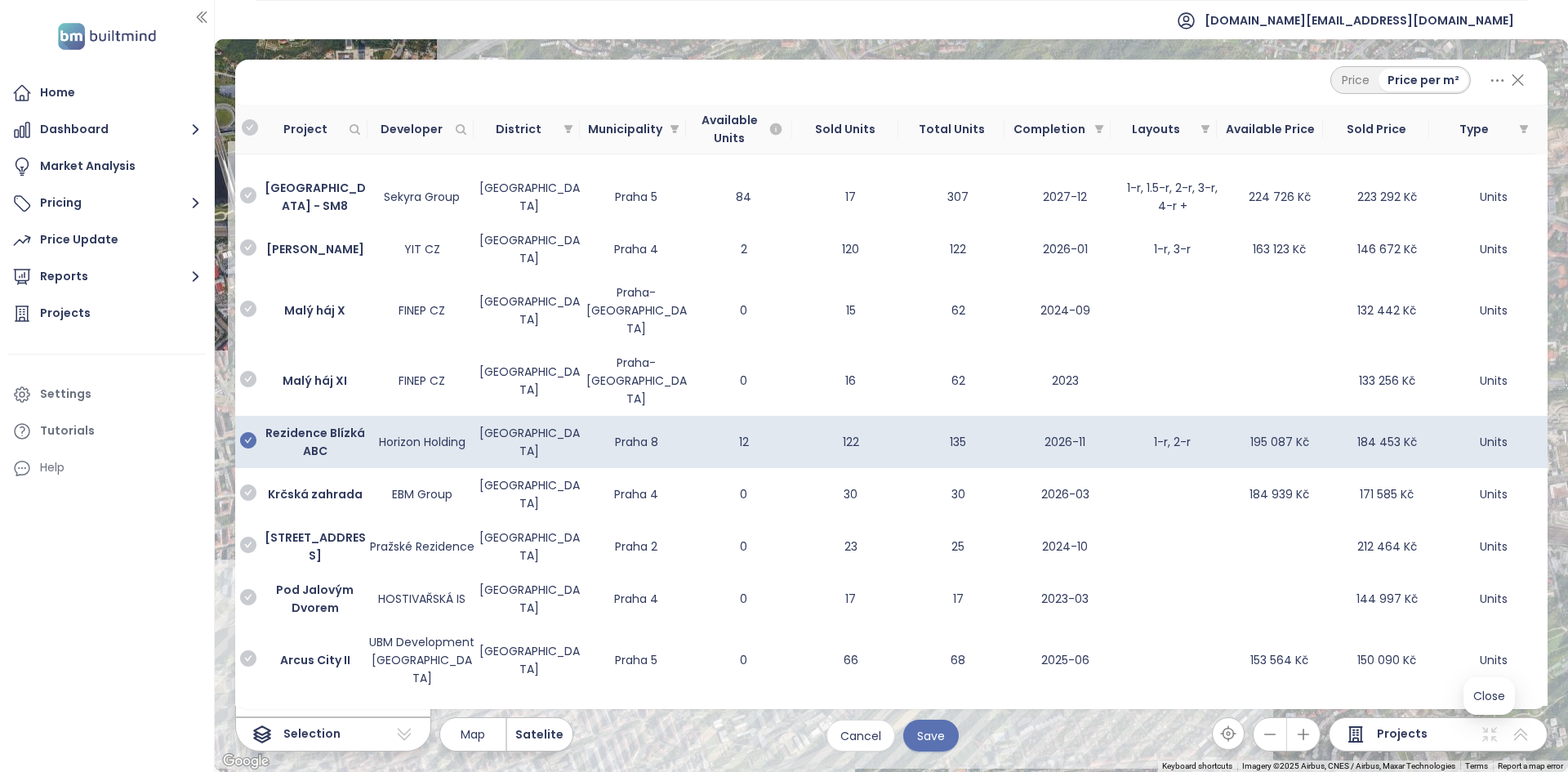
click at [1516, 79] on icon at bounding box center [1518, 80] width 21 height 28
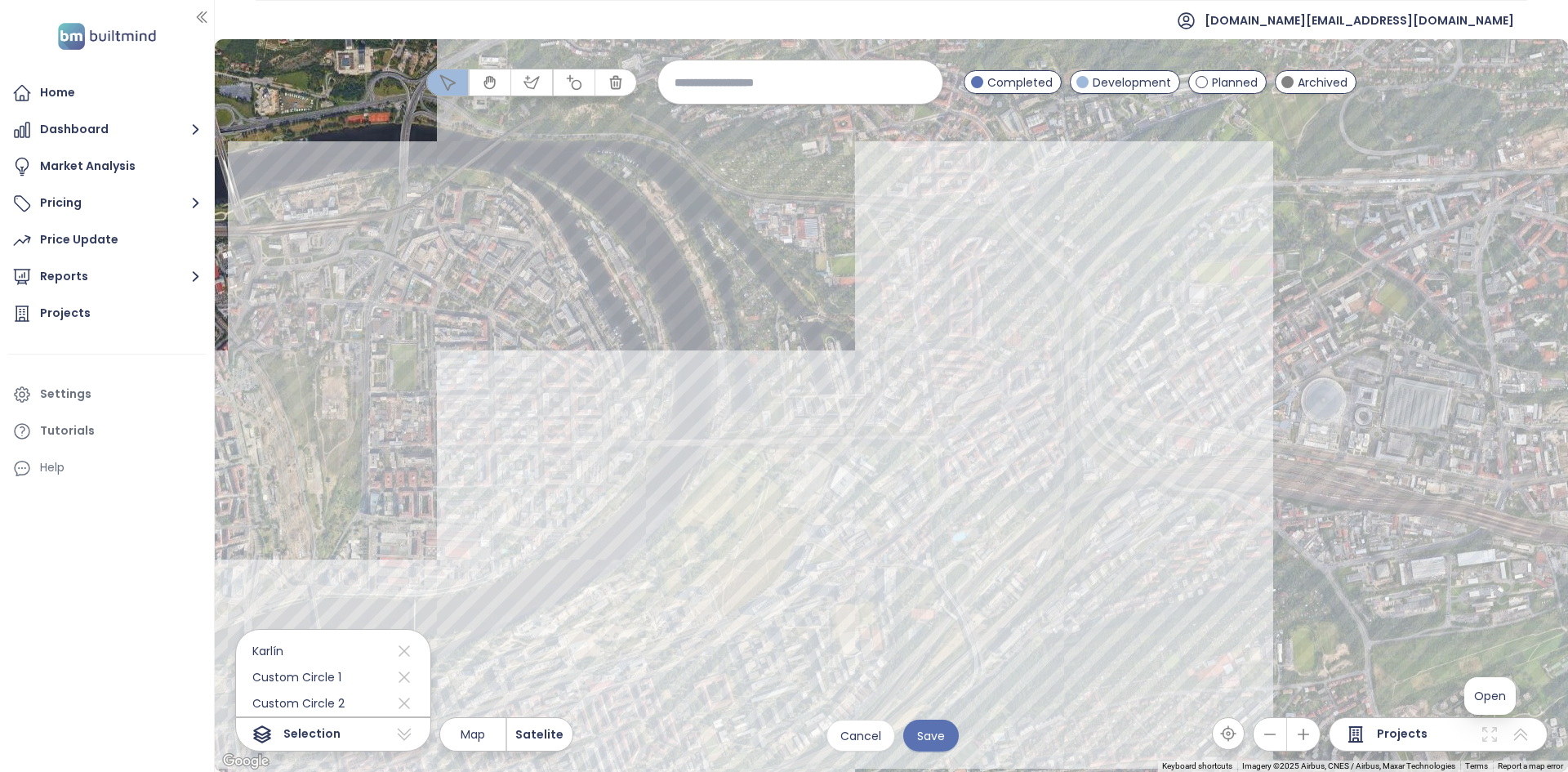
click at [1487, 729] on icon at bounding box center [1490, 734] width 20 height 20
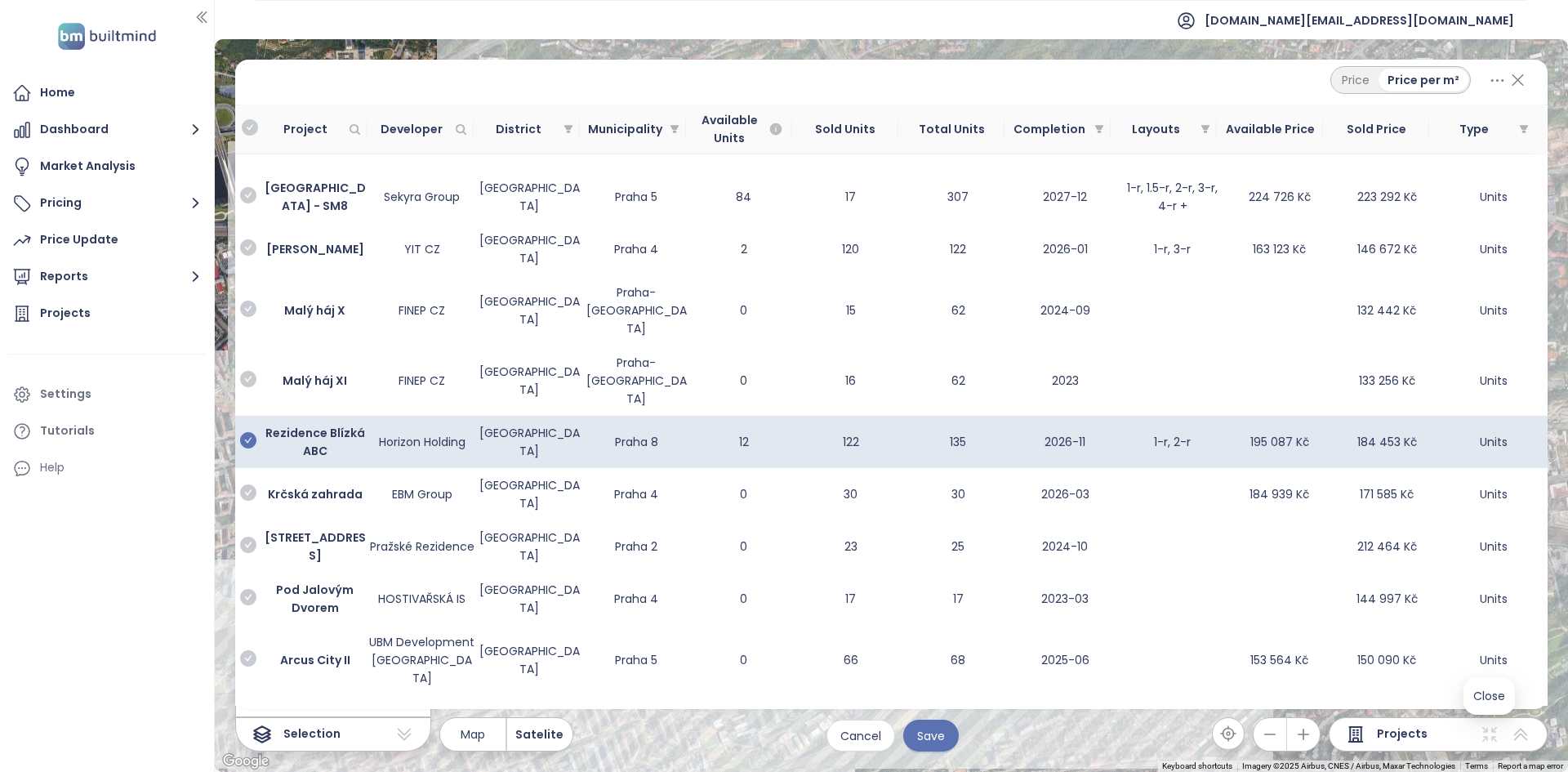
click at [1518, 83] on icon at bounding box center [1518, 80] width 21 height 28
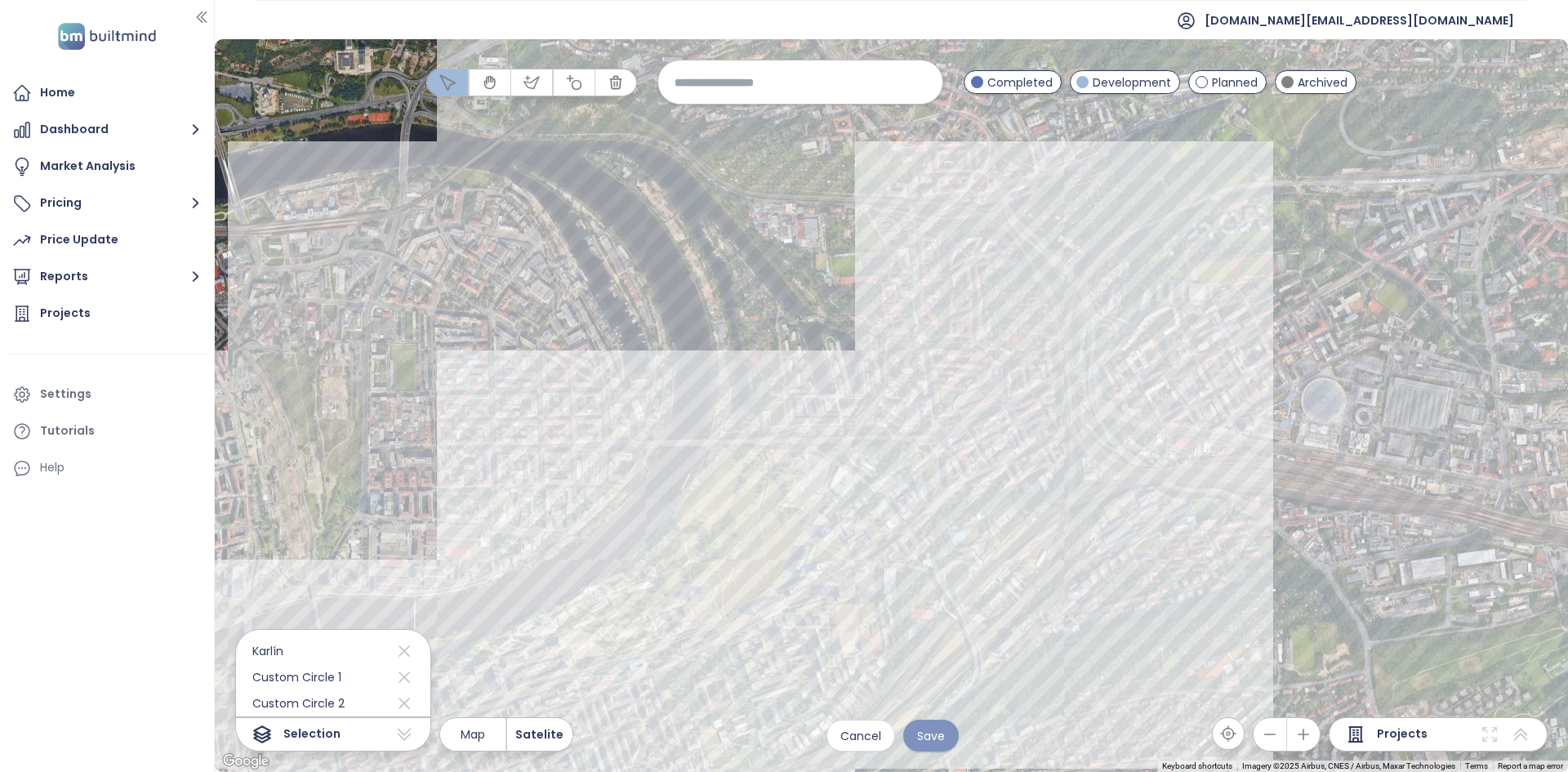
click at [946, 725] on button "Save" at bounding box center [931, 736] width 56 height 32
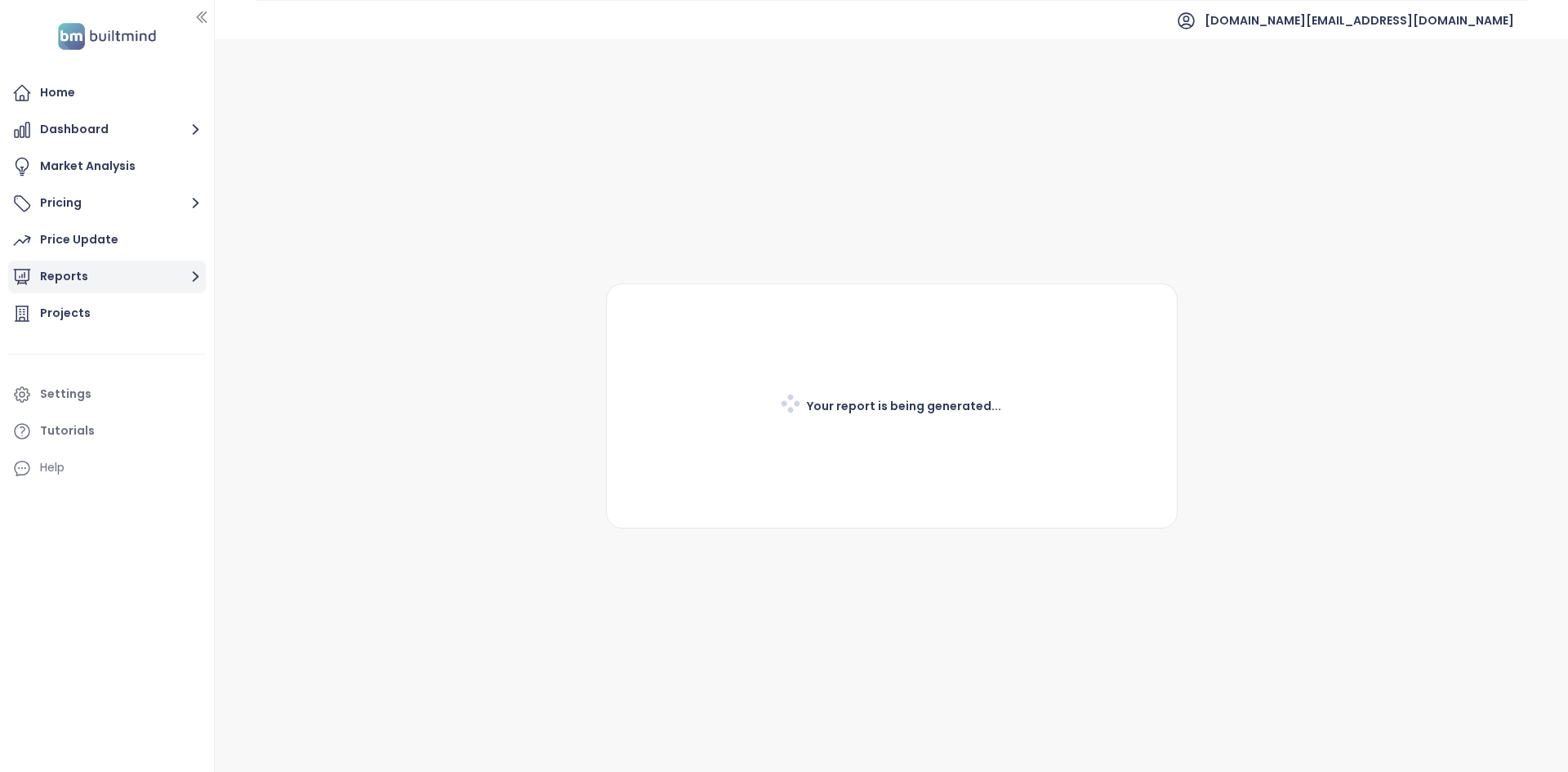
click at [117, 278] on button "Reports" at bounding box center [107, 277] width 198 height 33
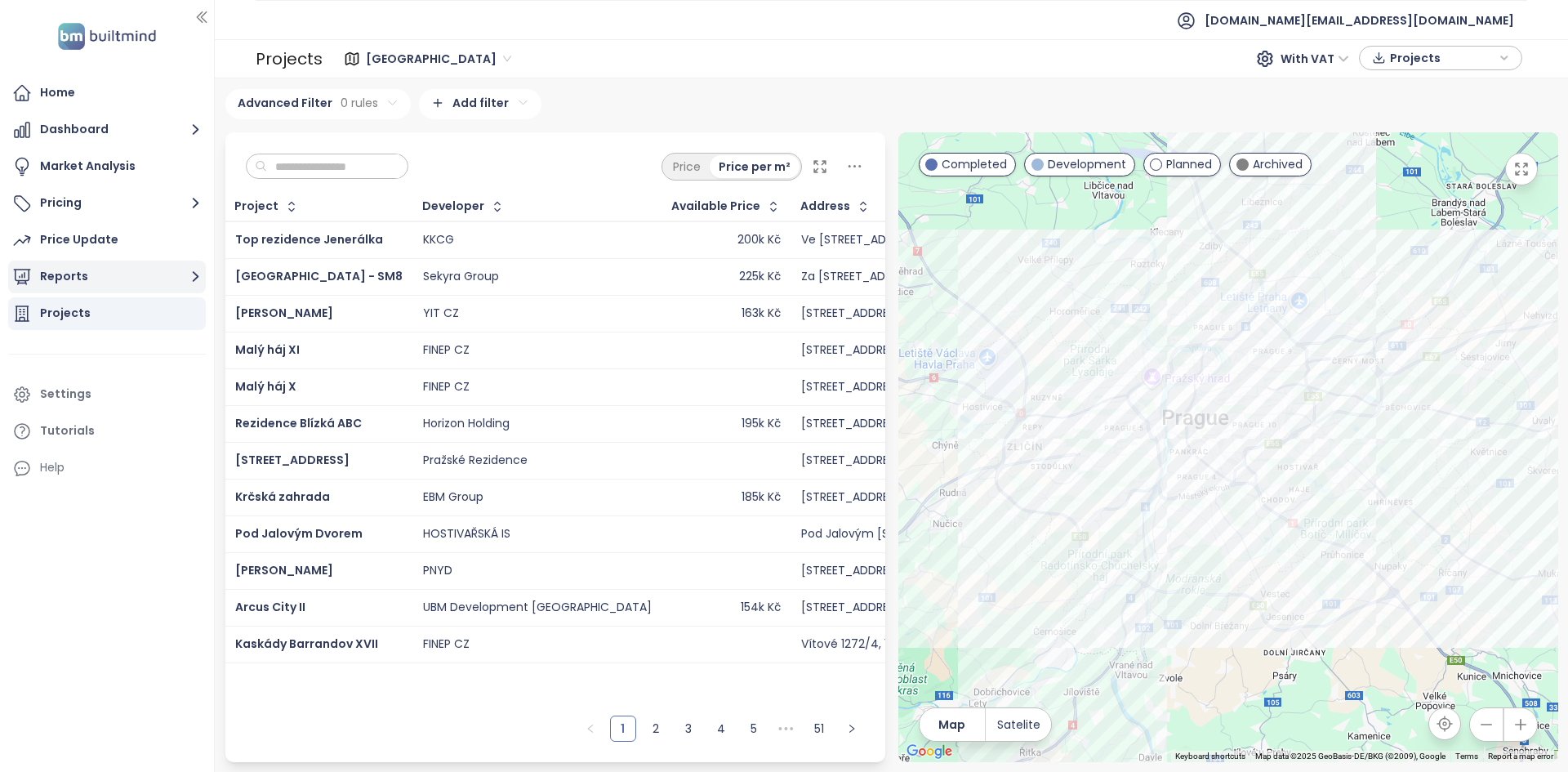
click at [117, 278] on button "Reports" at bounding box center [107, 277] width 198 height 33
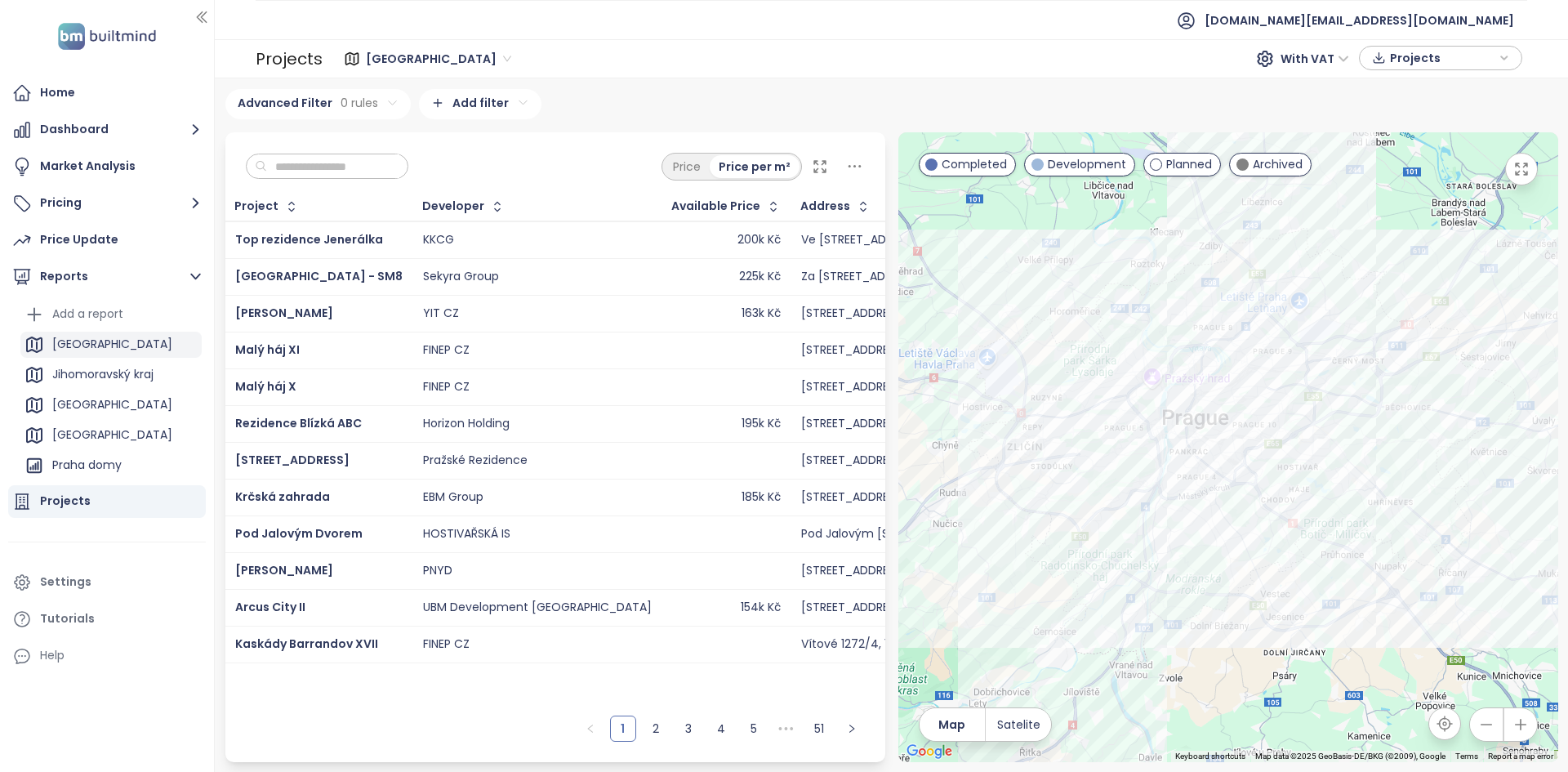
click at [104, 349] on div "[GEOGRAPHIC_DATA]" at bounding box center [111, 345] width 182 height 26
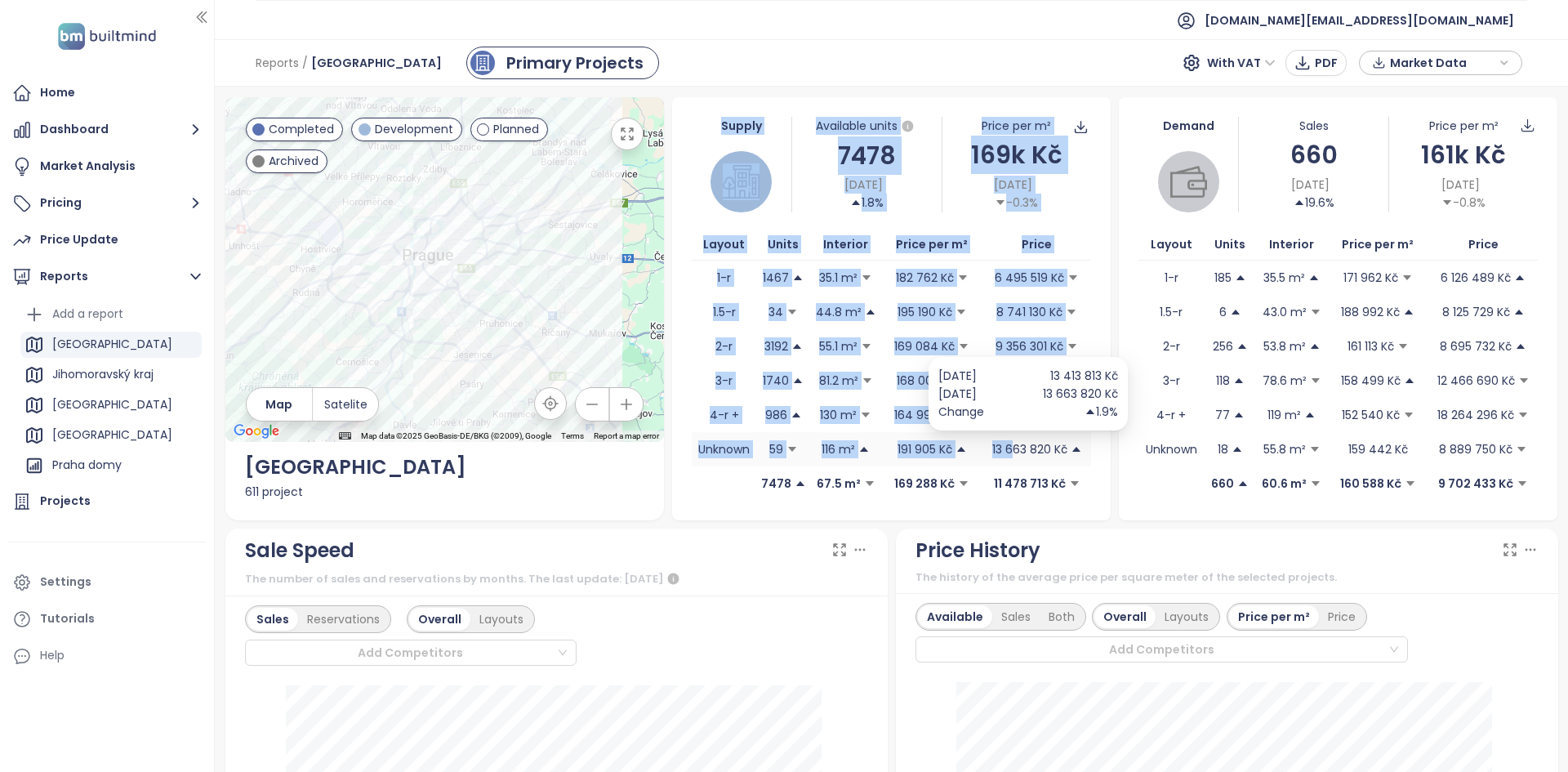
drag, startPoint x: 715, startPoint y: 124, endPoint x: 1031, endPoint y: 460, distance: 461.3
click at [1009, 455] on div "Supply Available units 7478 [DATE] 1.8% Price per m² 169k Kč [DATE] -0.3% Layou…" at bounding box center [891, 309] width 439 height 424
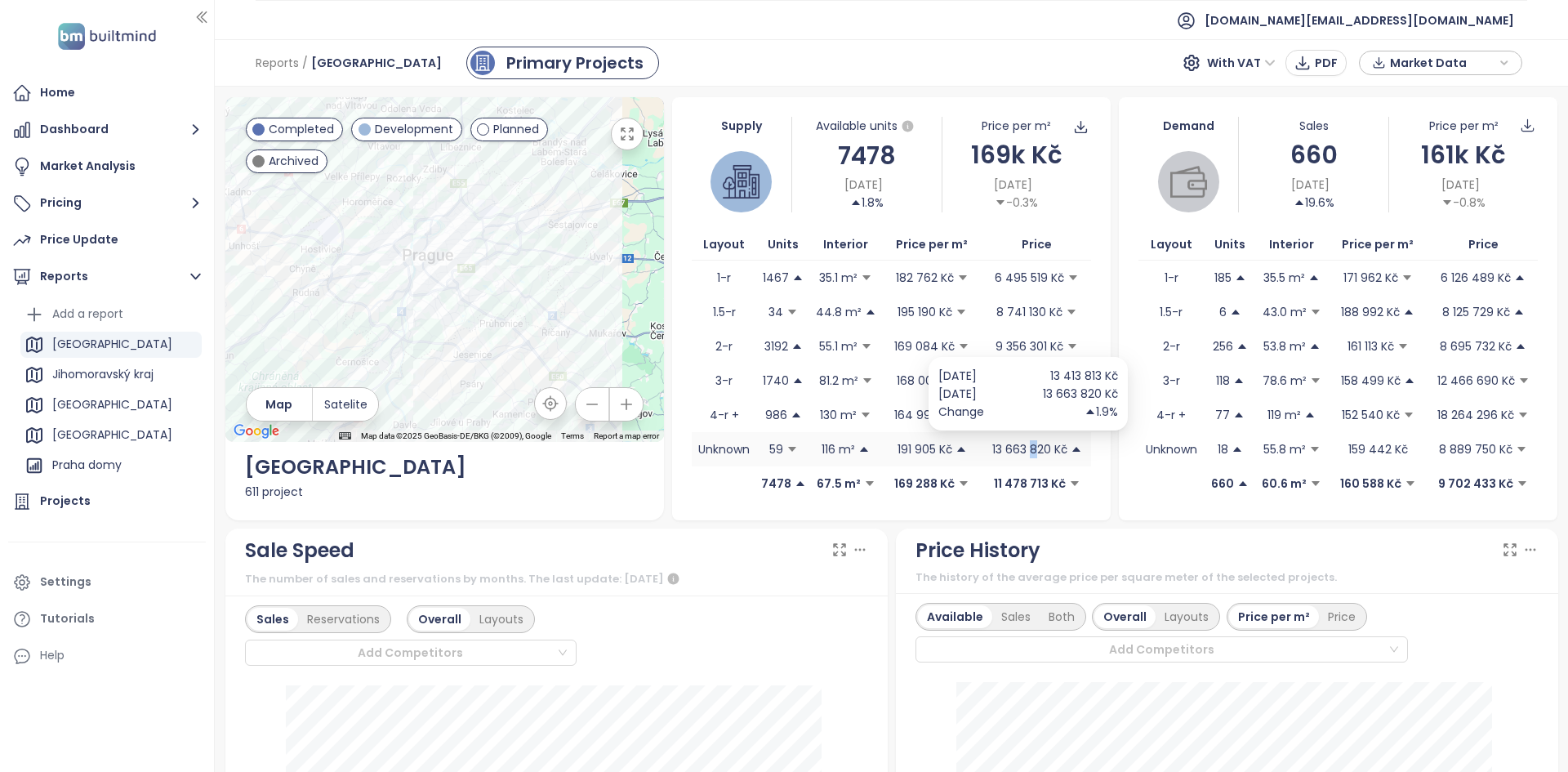
click at [1027, 460] on td "13 663 820 Kč" at bounding box center [1036, 449] width 108 height 34
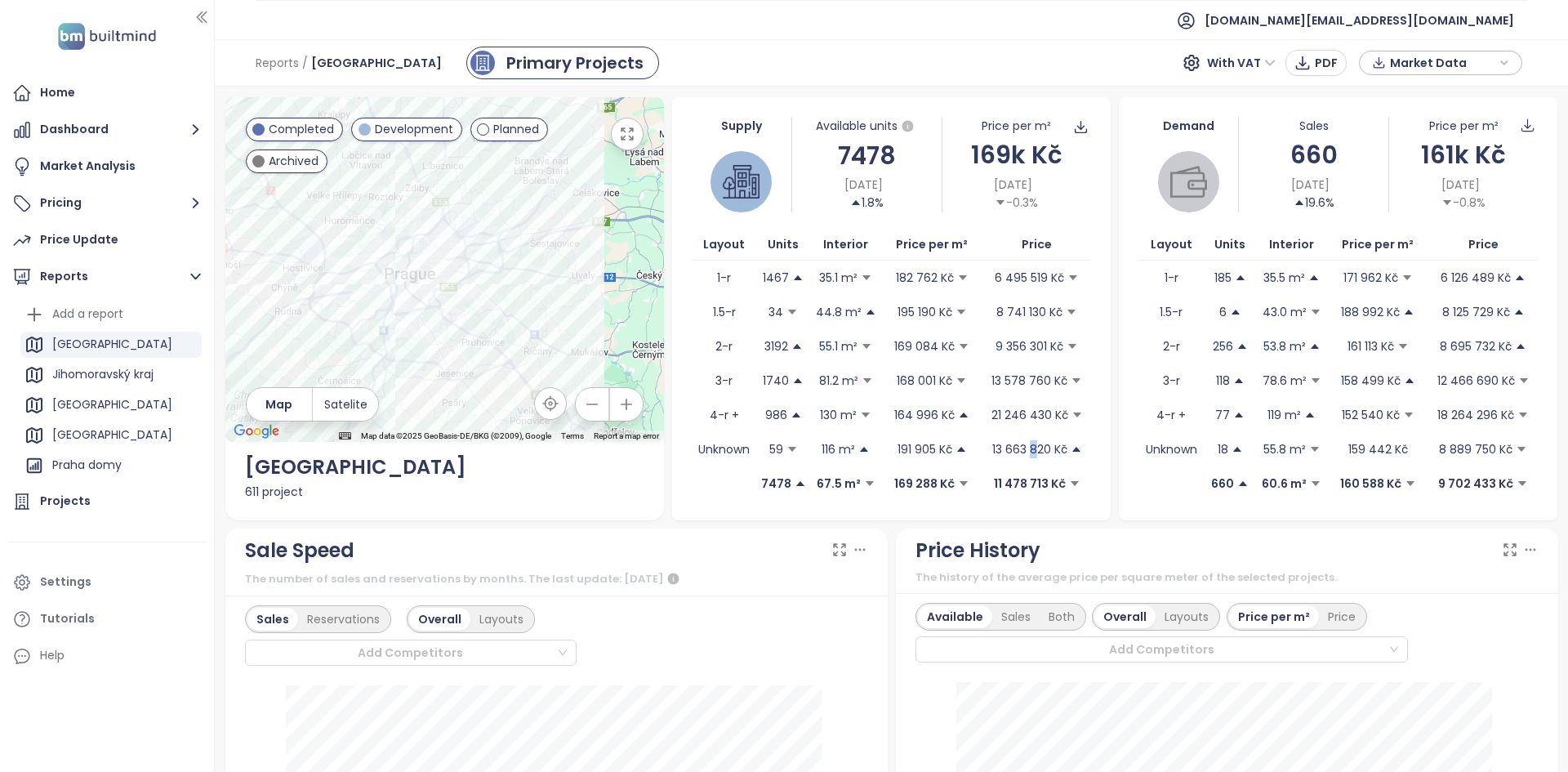
drag, startPoint x: 656, startPoint y: 274, endPoint x: 639, endPoint y: 291, distance: 24.0
click at [639, 291] on div at bounding box center [445, 269] width 439 height 345
click at [1435, 148] on div "161k Kč" at bounding box center [1464, 154] width 149 height 39
click at [968, 152] on div "Change" at bounding box center [964, 147] width 89 height 18
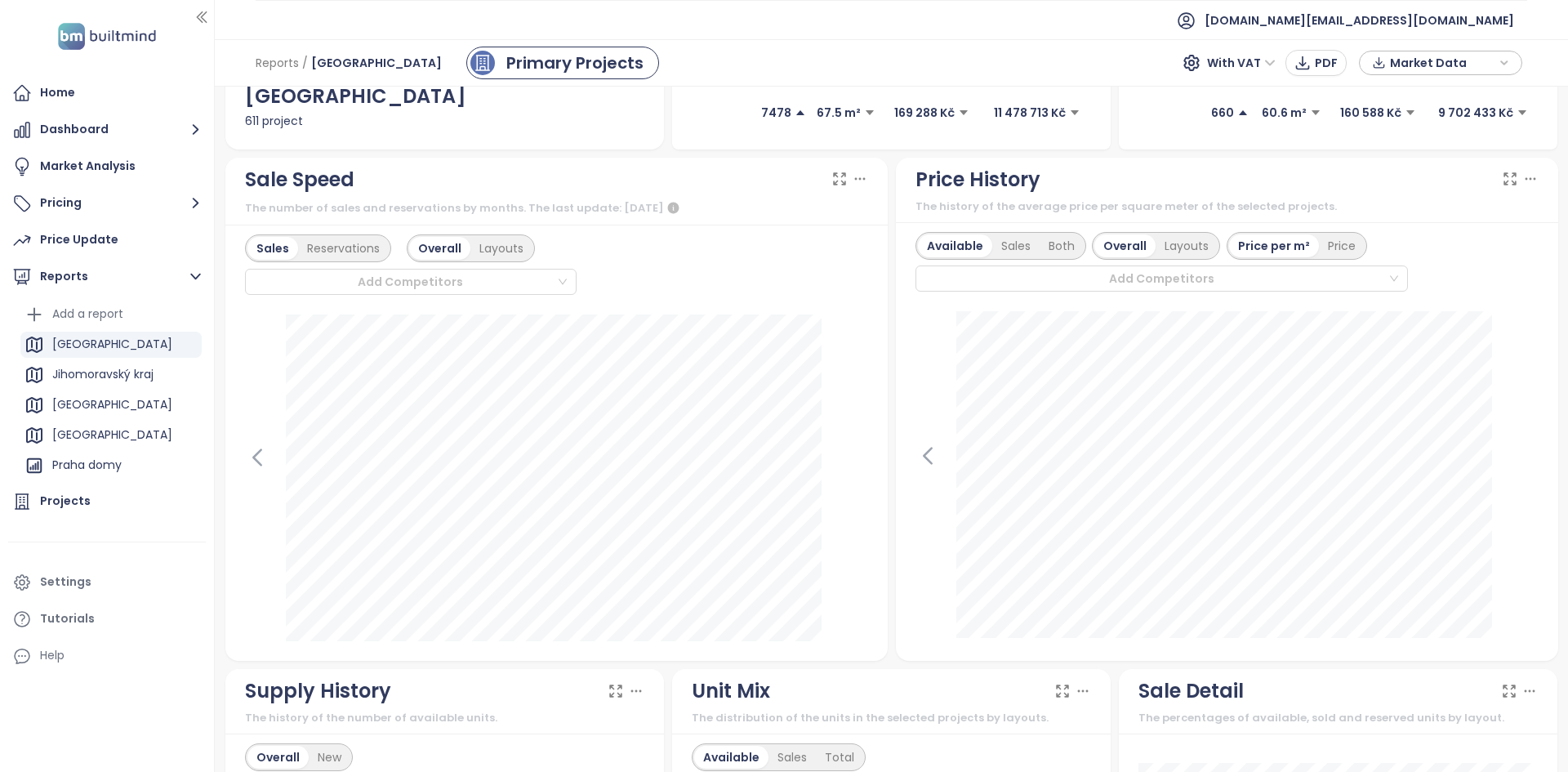
scroll to position [372, 0]
click at [1080, 263] on div "Available Sales Both Overall Layouts Price per m² Price Add Competitors" at bounding box center [1162, 262] width 493 height 60
click at [1080, 269] on div at bounding box center [1155, 278] width 467 height 20
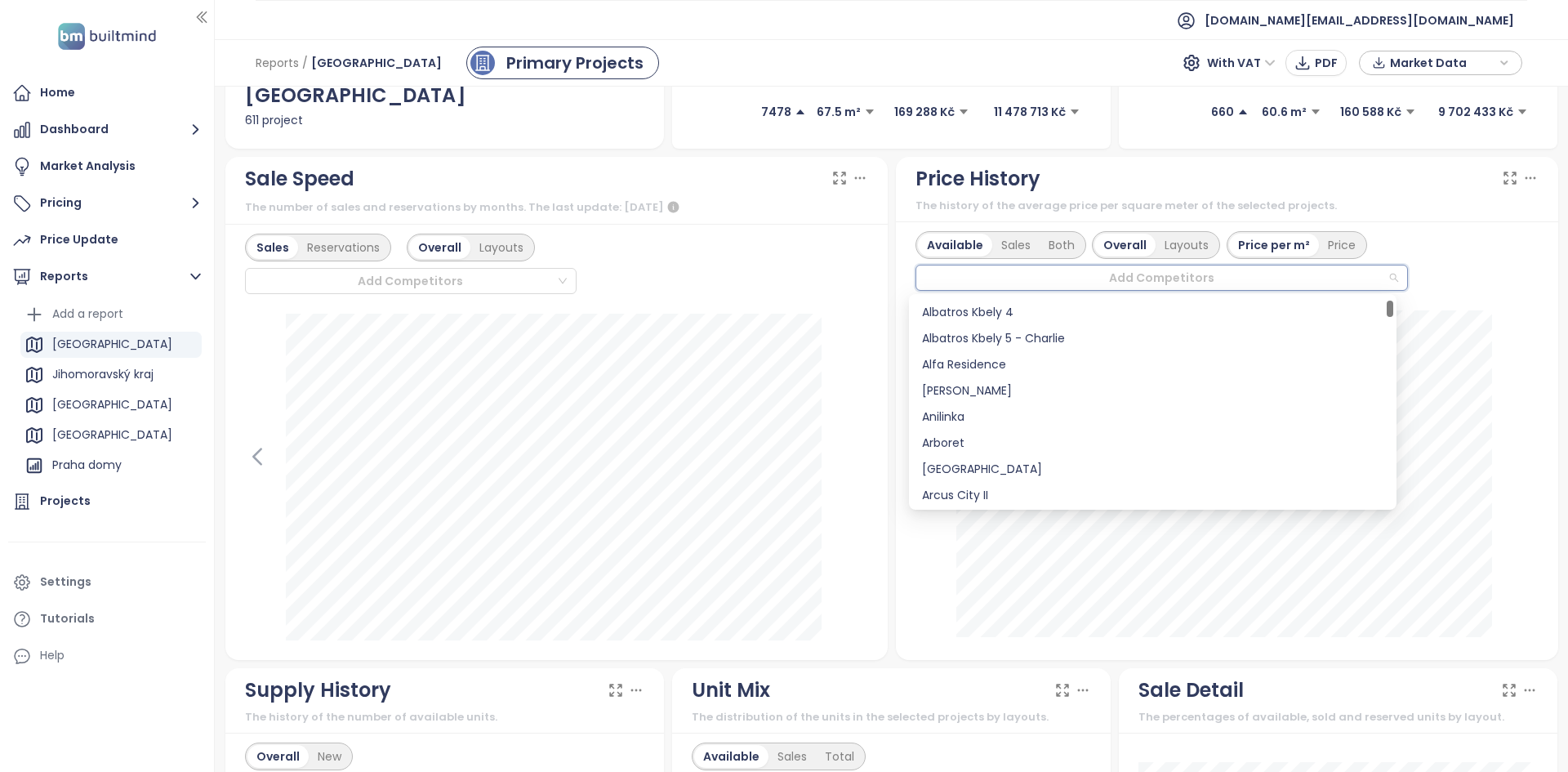
scroll to position [183, 0]
click at [1088, 344] on div "Albatros Kbely 5 - Charlie" at bounding box center [1153, 337] width 461 height 18
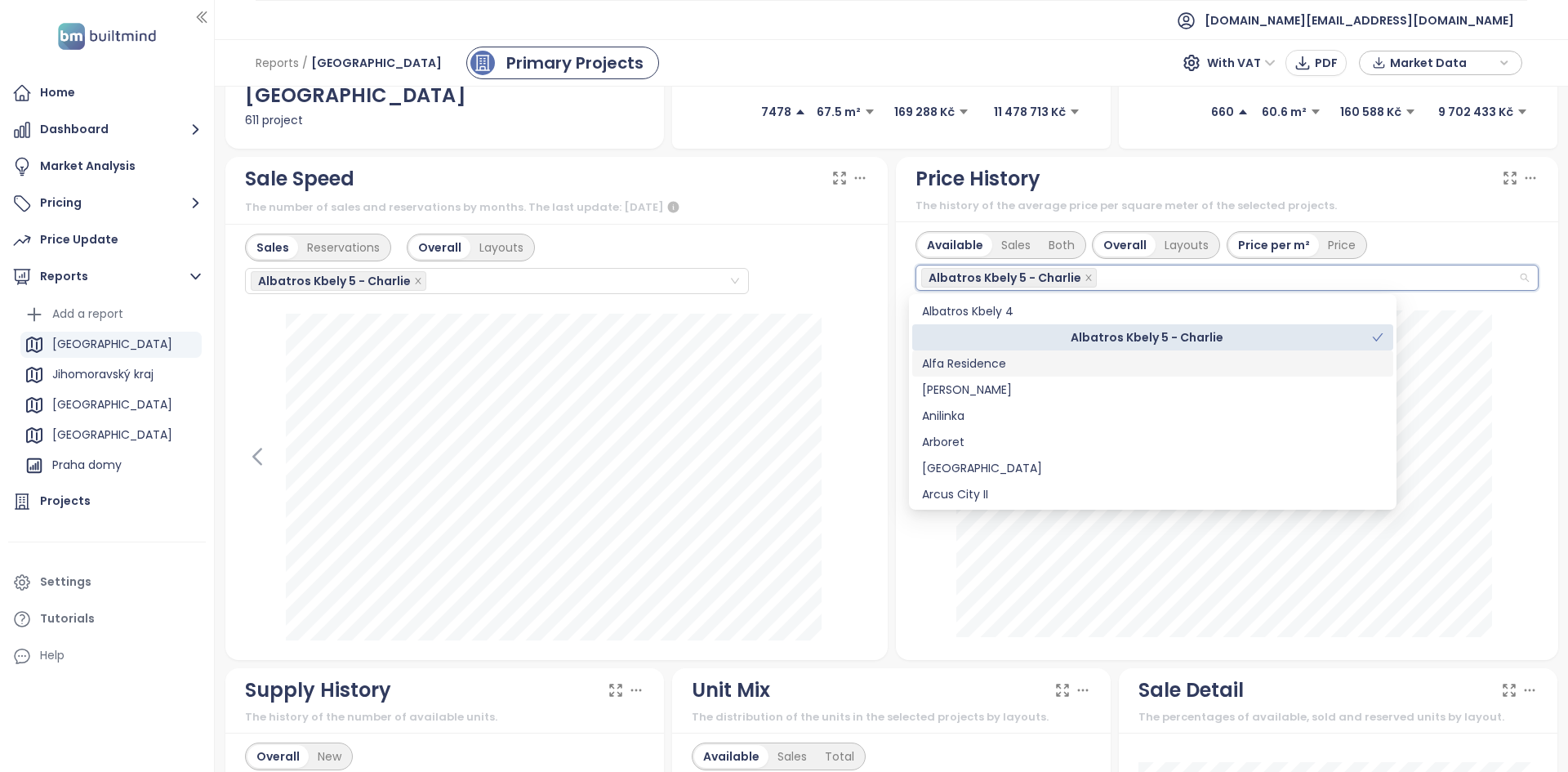
click at [839, 387] on div at bounding box center [556, 476] width 623 height 327
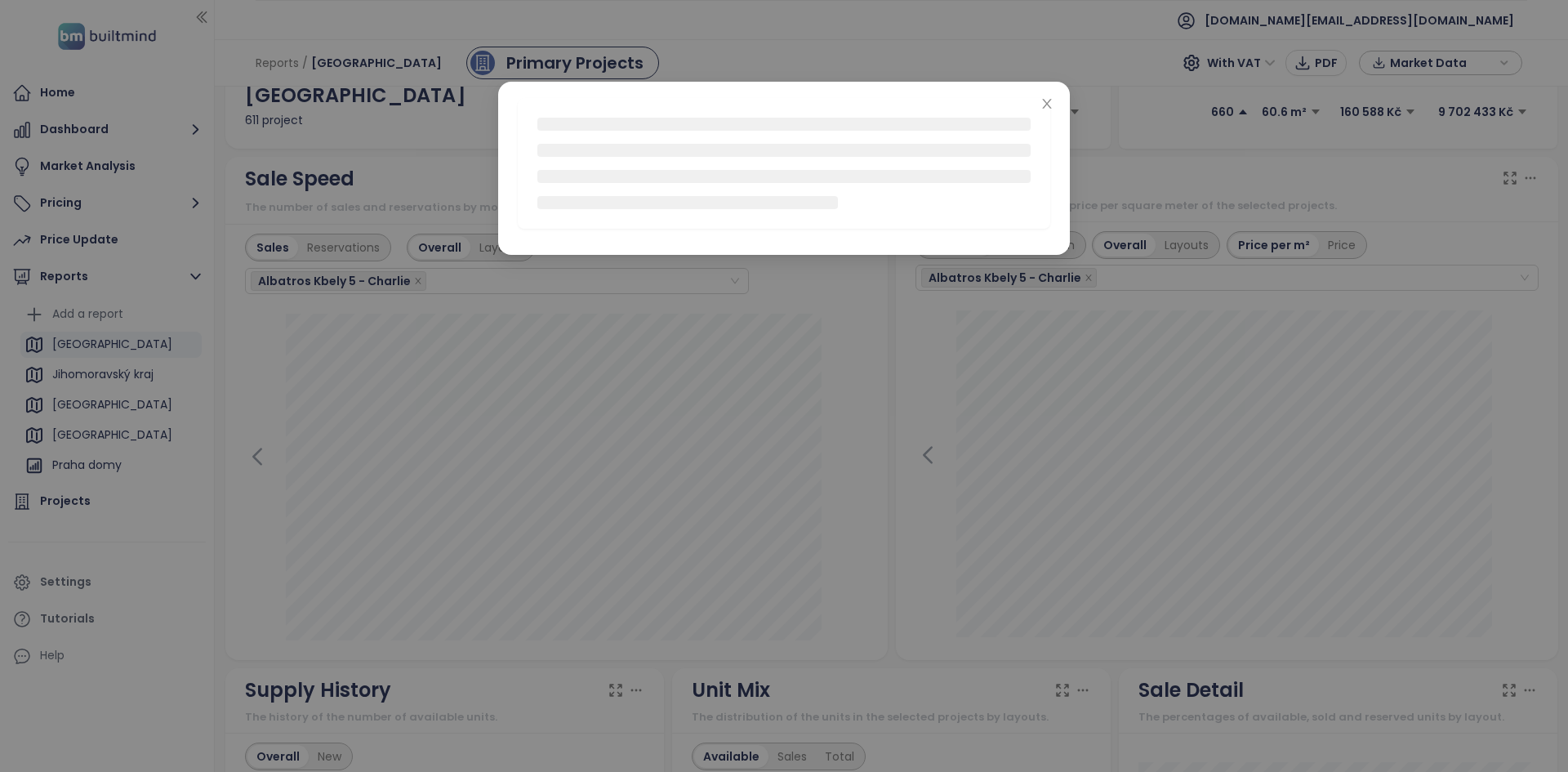
click at [849, 371] on div at bounding box center [784, 386] width 1568 height 772
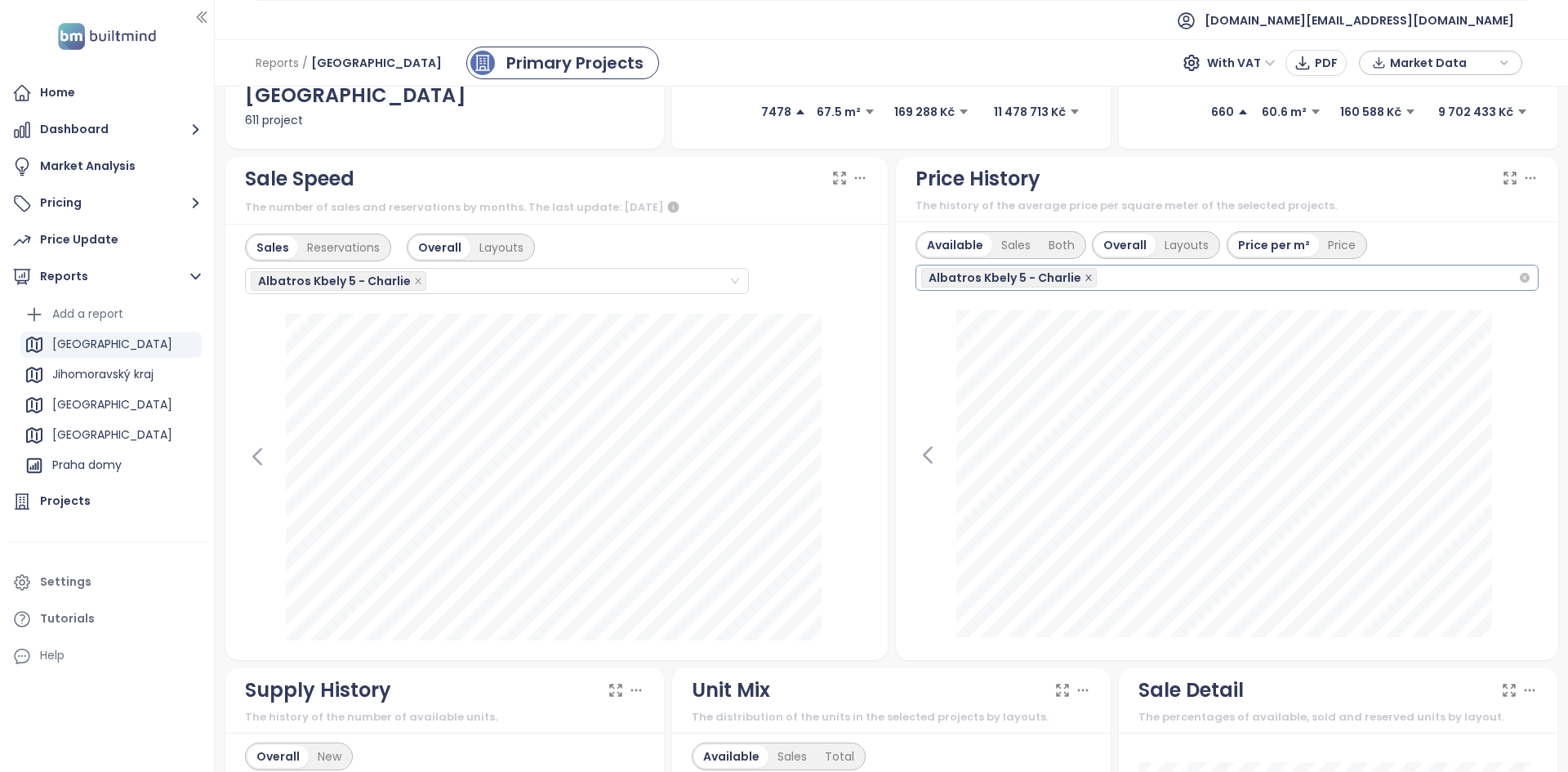
click at [1085, 275] on icon "close" at bounding box center [1089, 278] width 8 height 8
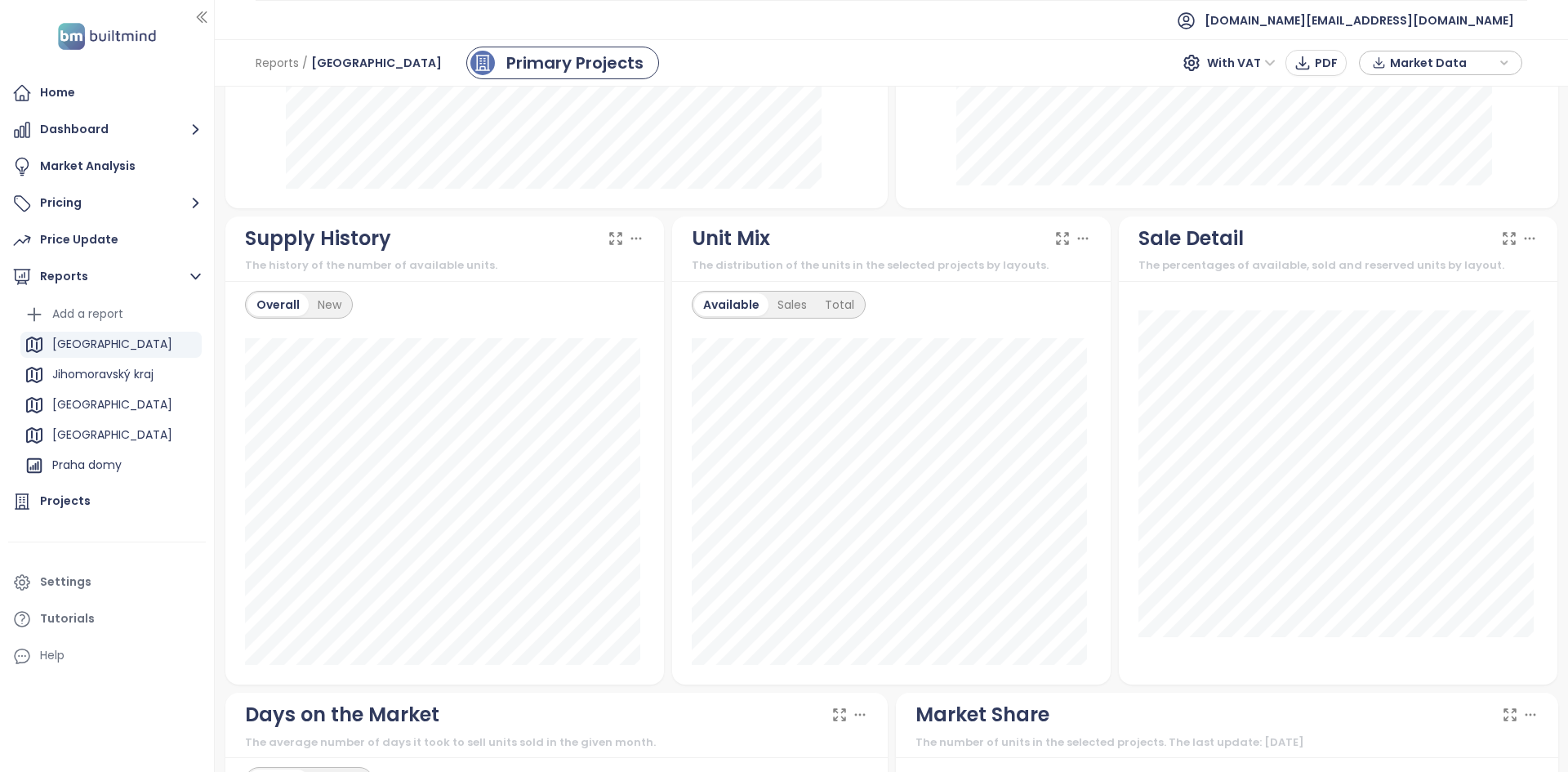
scroll to position [517, 0]
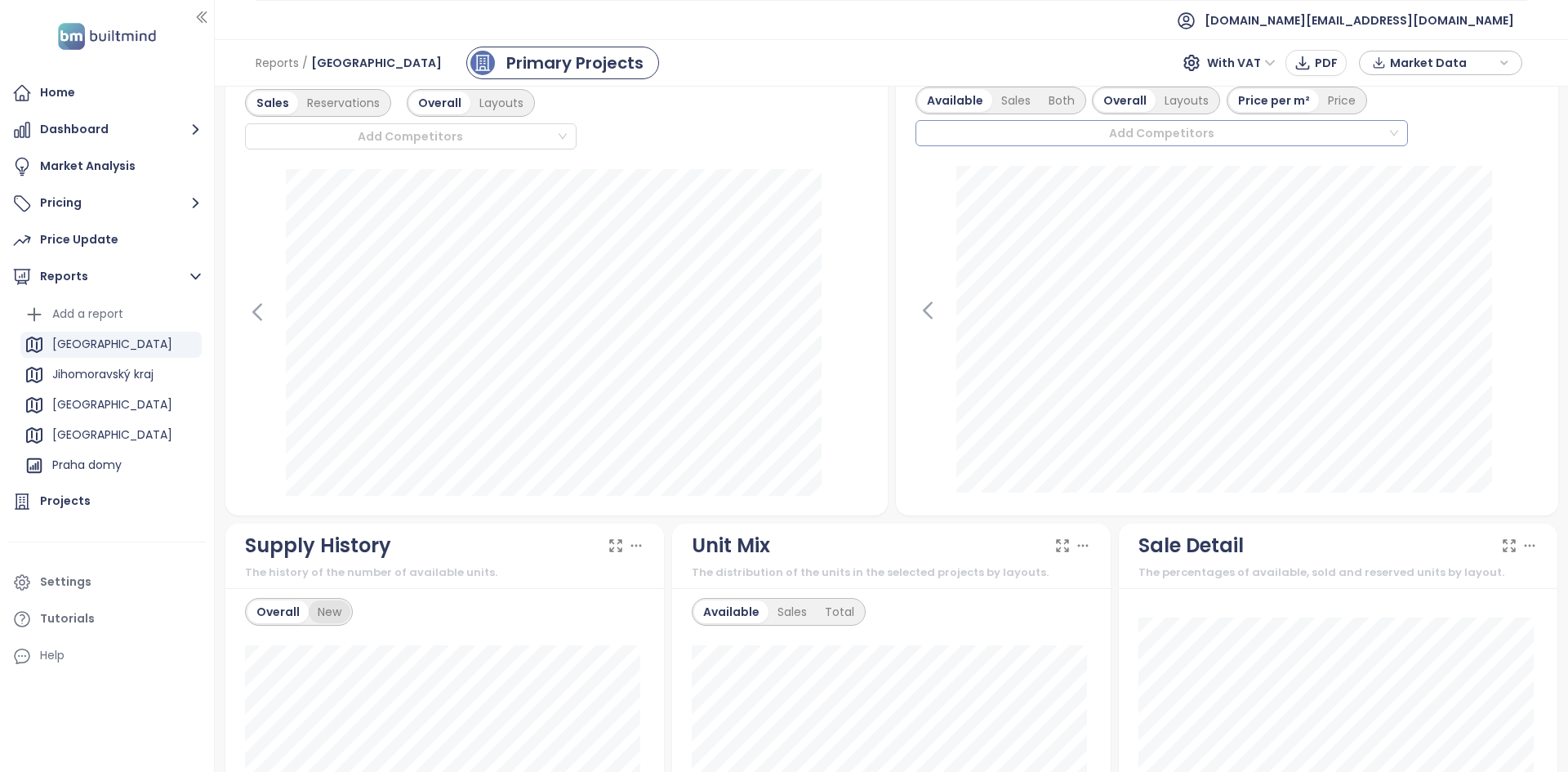
click at [344, 608] on div "New" at bounding box center [329, 612] width 41 height 23
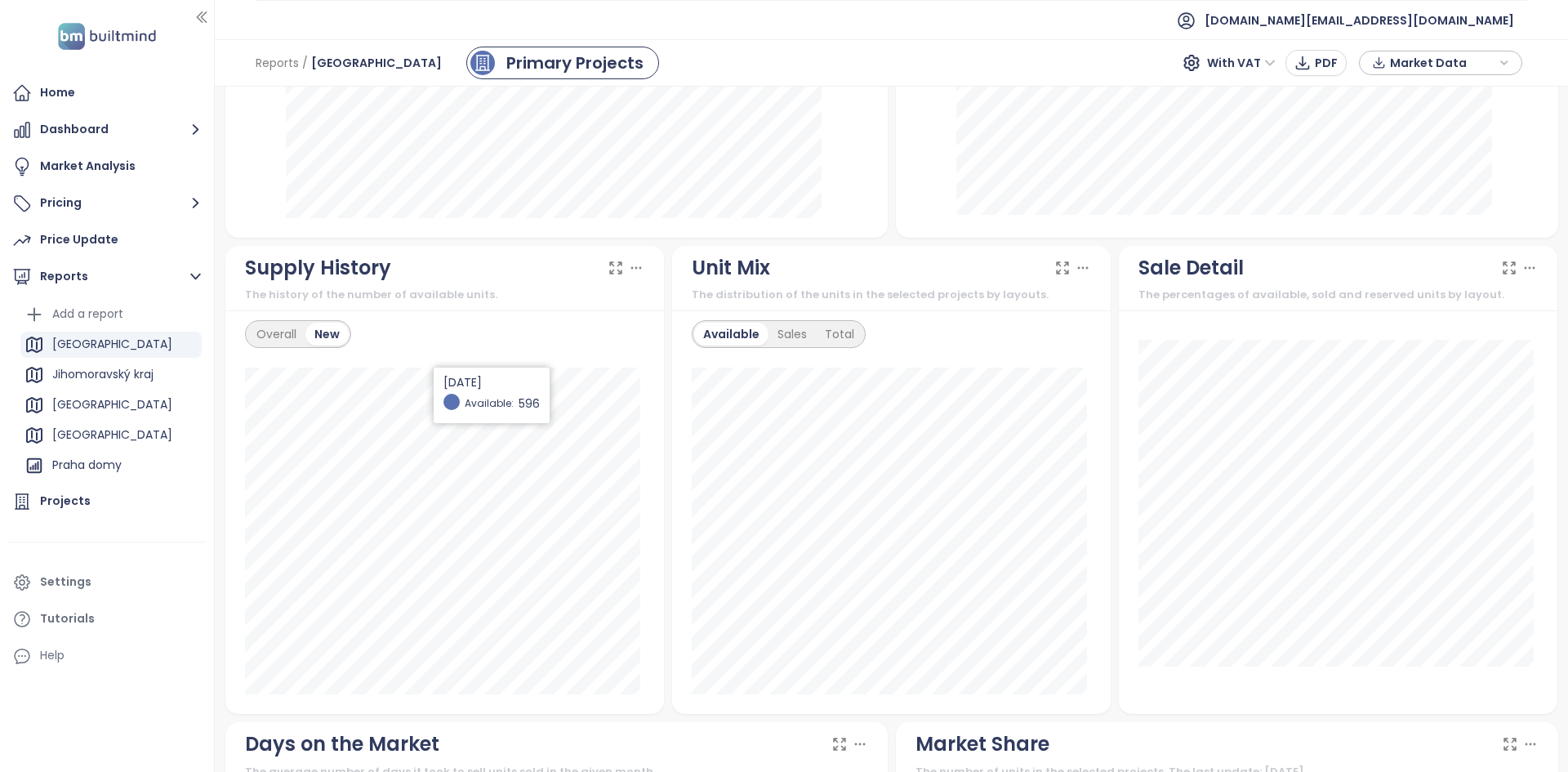
scroll to position [796, 0]
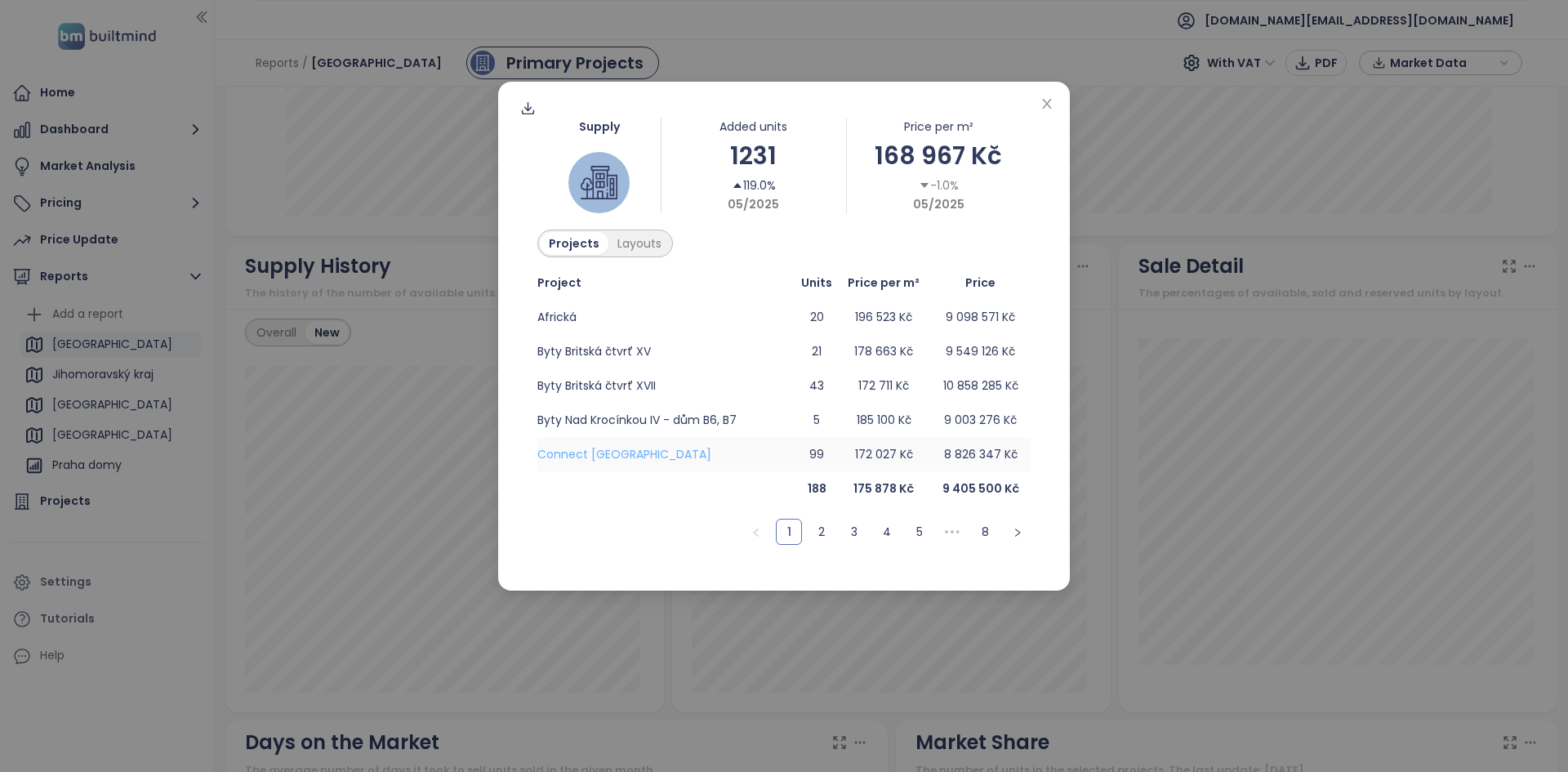
click at [587, 450] on span "Connect [GEOGRAPHIC_DATA]" at bounding box center [624, 454] width 174 height 16
click at [1054, 106] on span "Close" at bounding box center [1047, 105] width 18 height 18
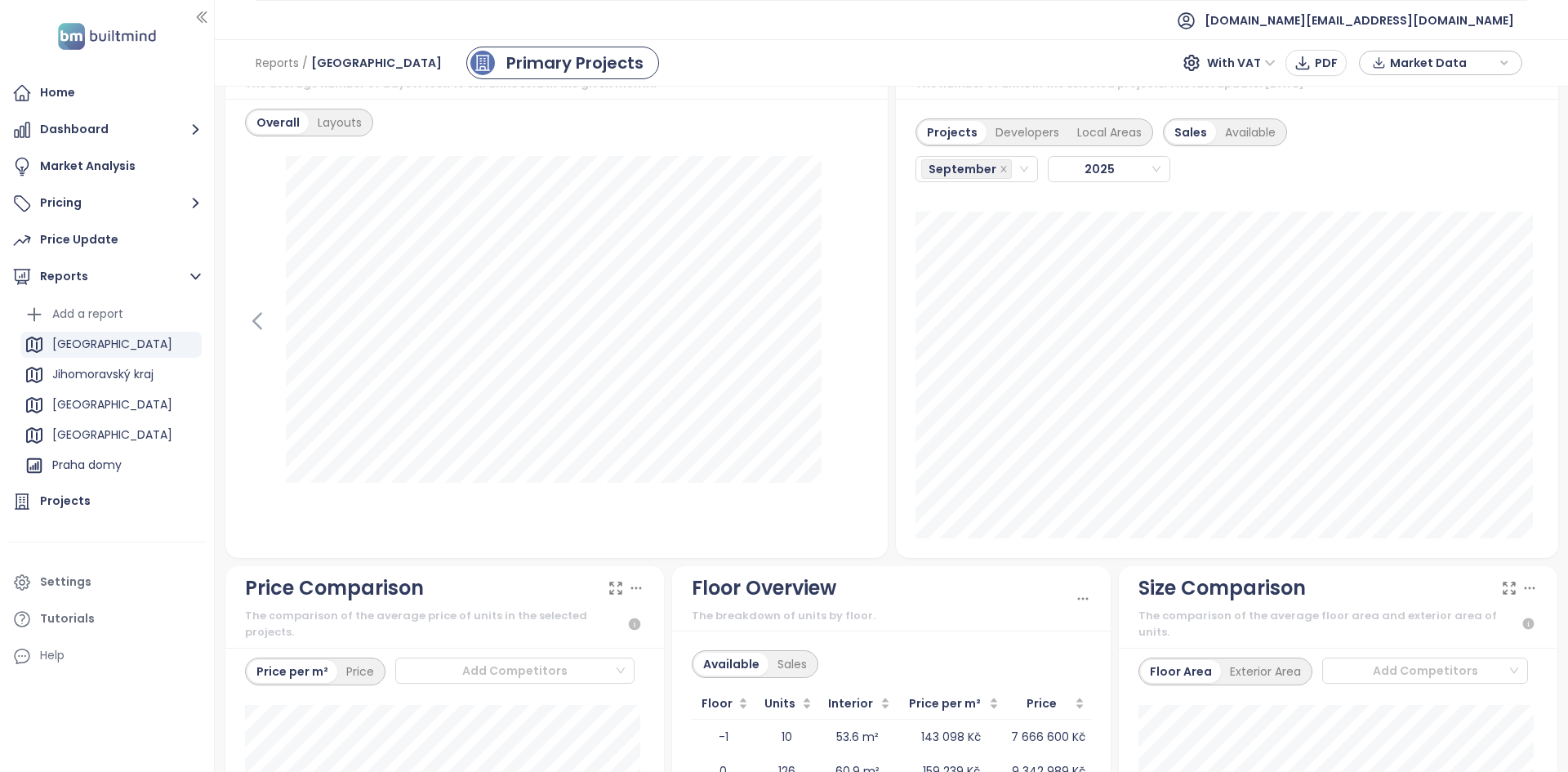
scroll to position [1482, 0]
click at [734, 517] on div "[DATE] Days: 462" at bounding box center [556, 348] width 623 height 382
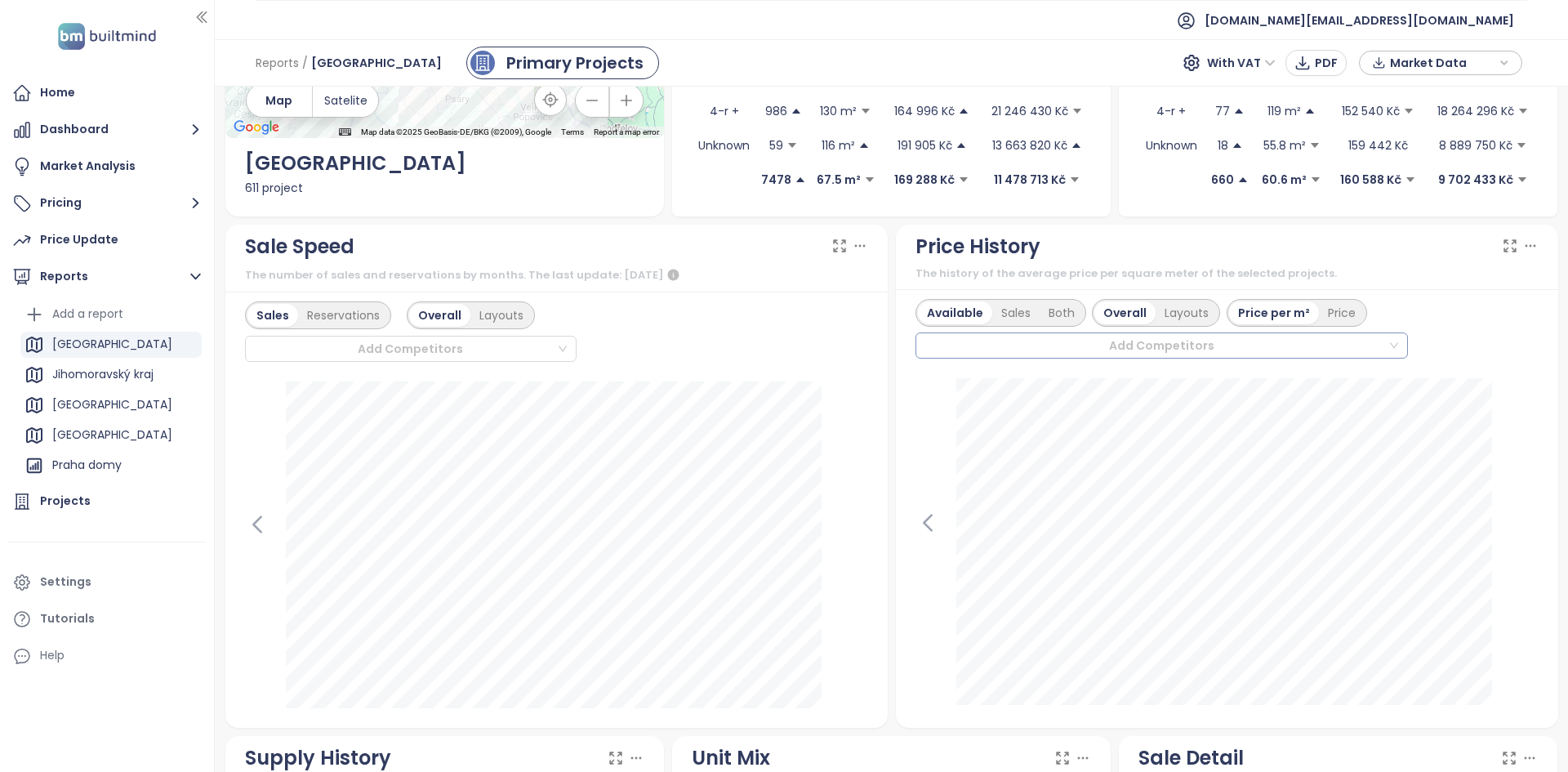
scroll to position [0, 0]
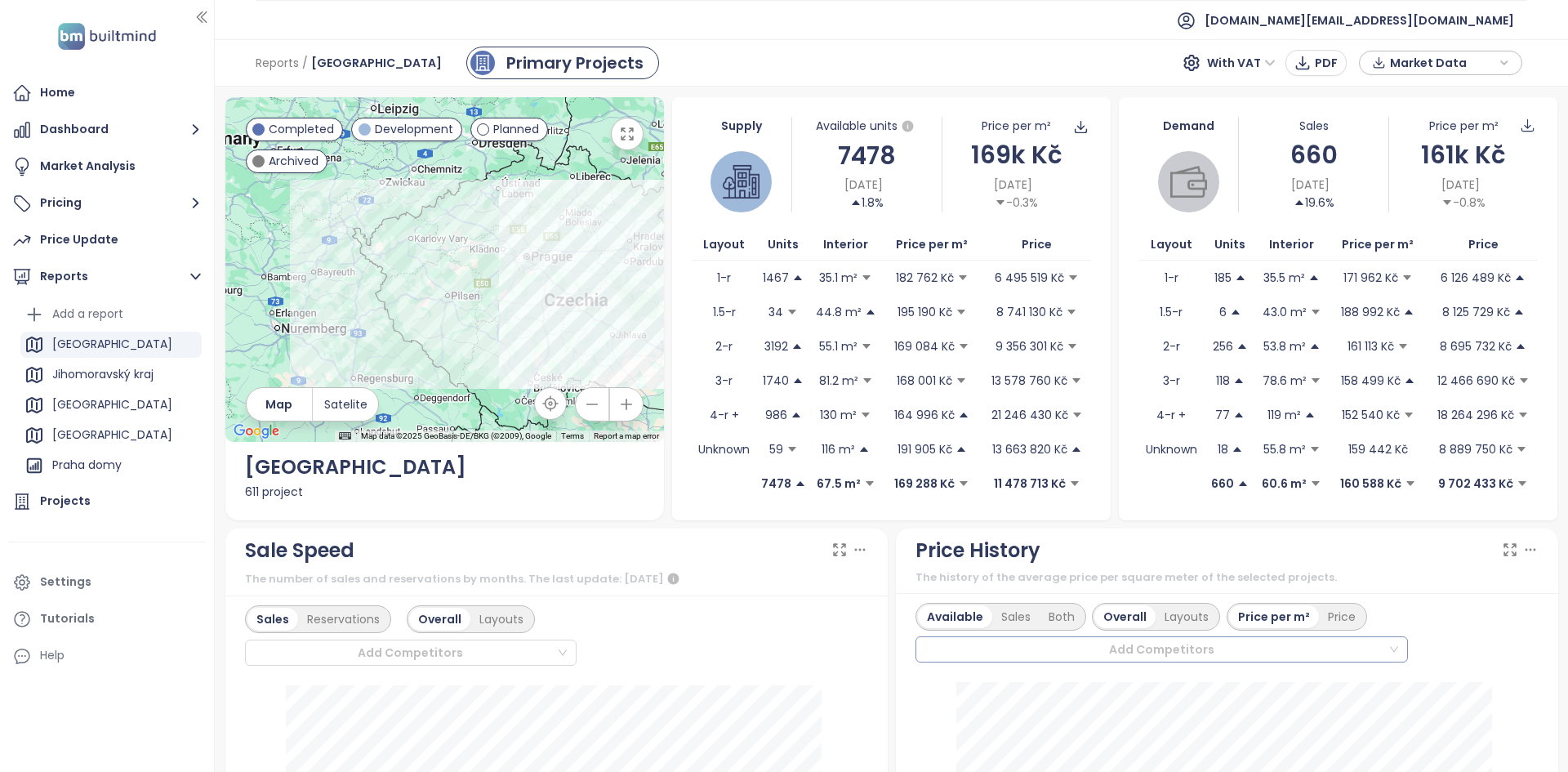
drag, startPoint x: 537, startPoint y: 292, endPoint x: 501, endPoint y: 368, distance: 84.1
click at [501, 368] on div at bounding box center [445, 269] width 439 height 345
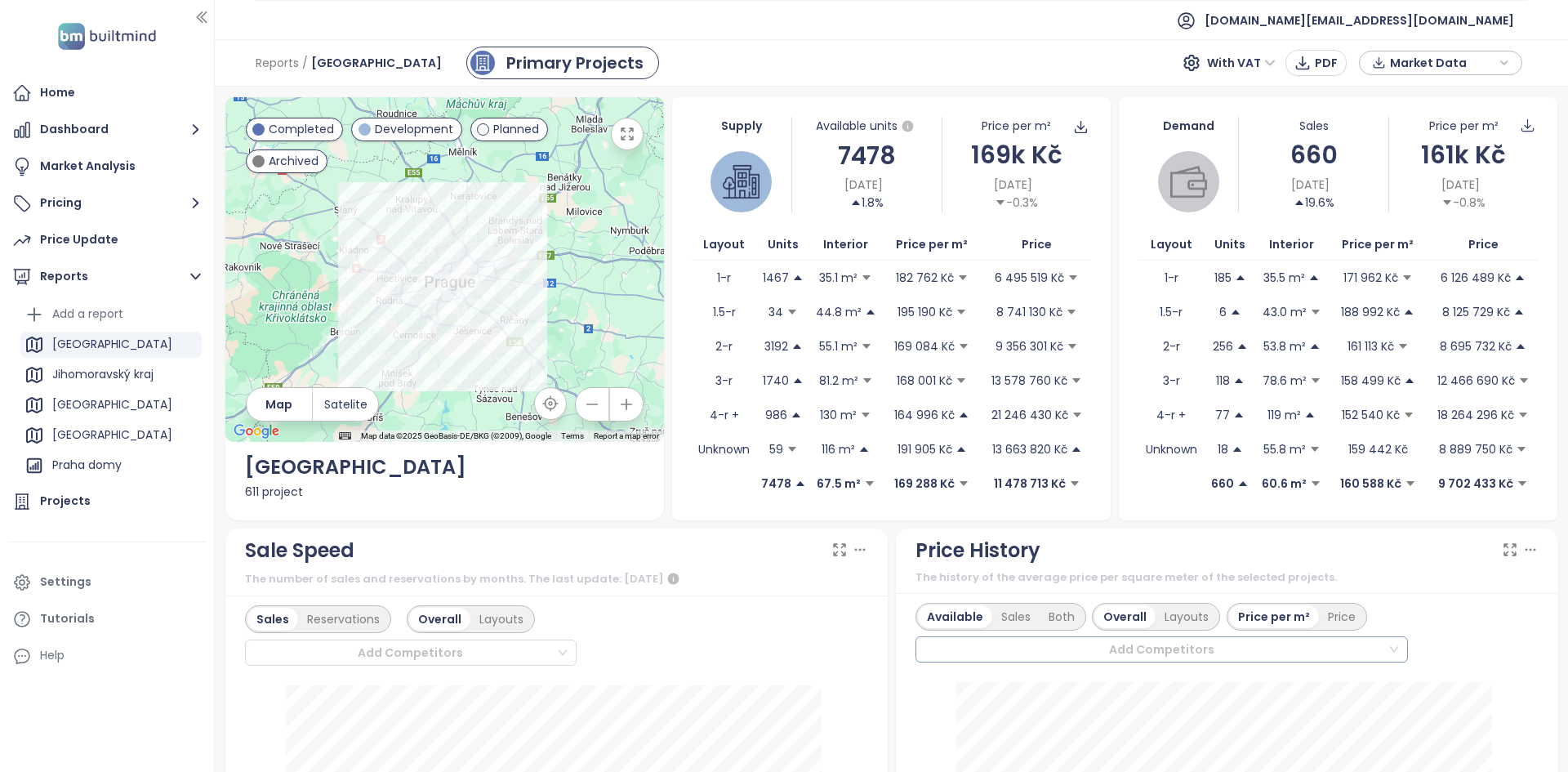
drag, startPoint x: 549, startPoint y: 300, endPoint x: 418, endPoint y: 571, distance: 301.0
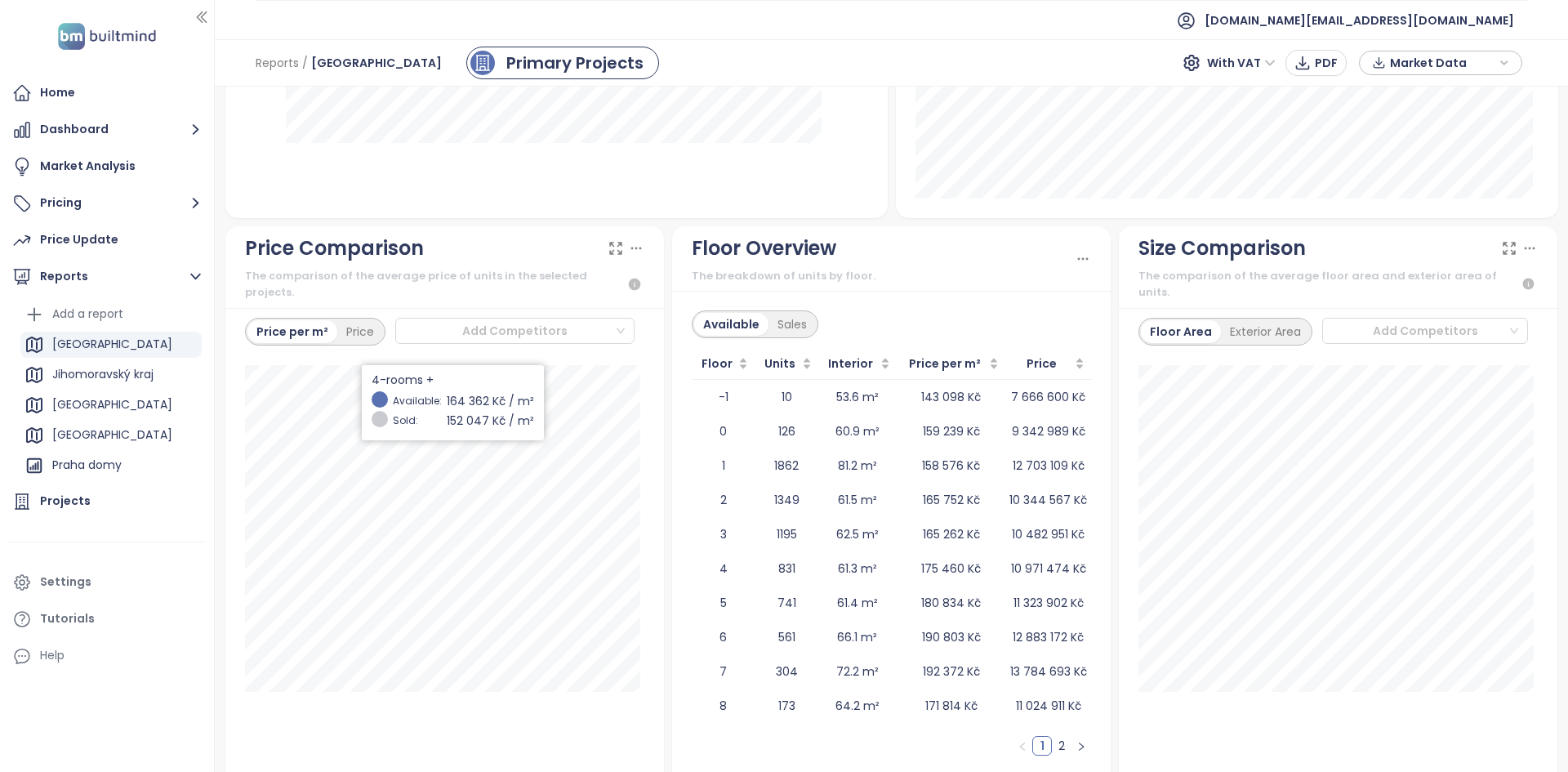
scroll to position [1823, 0]
click at [1275, 319] on div "Exterior Area" at bounding box center [1266, 330] width 89 height 23
click at [1181, 320] on div "Floor Area" at bounding box center [1177, 330] width 74 height 23
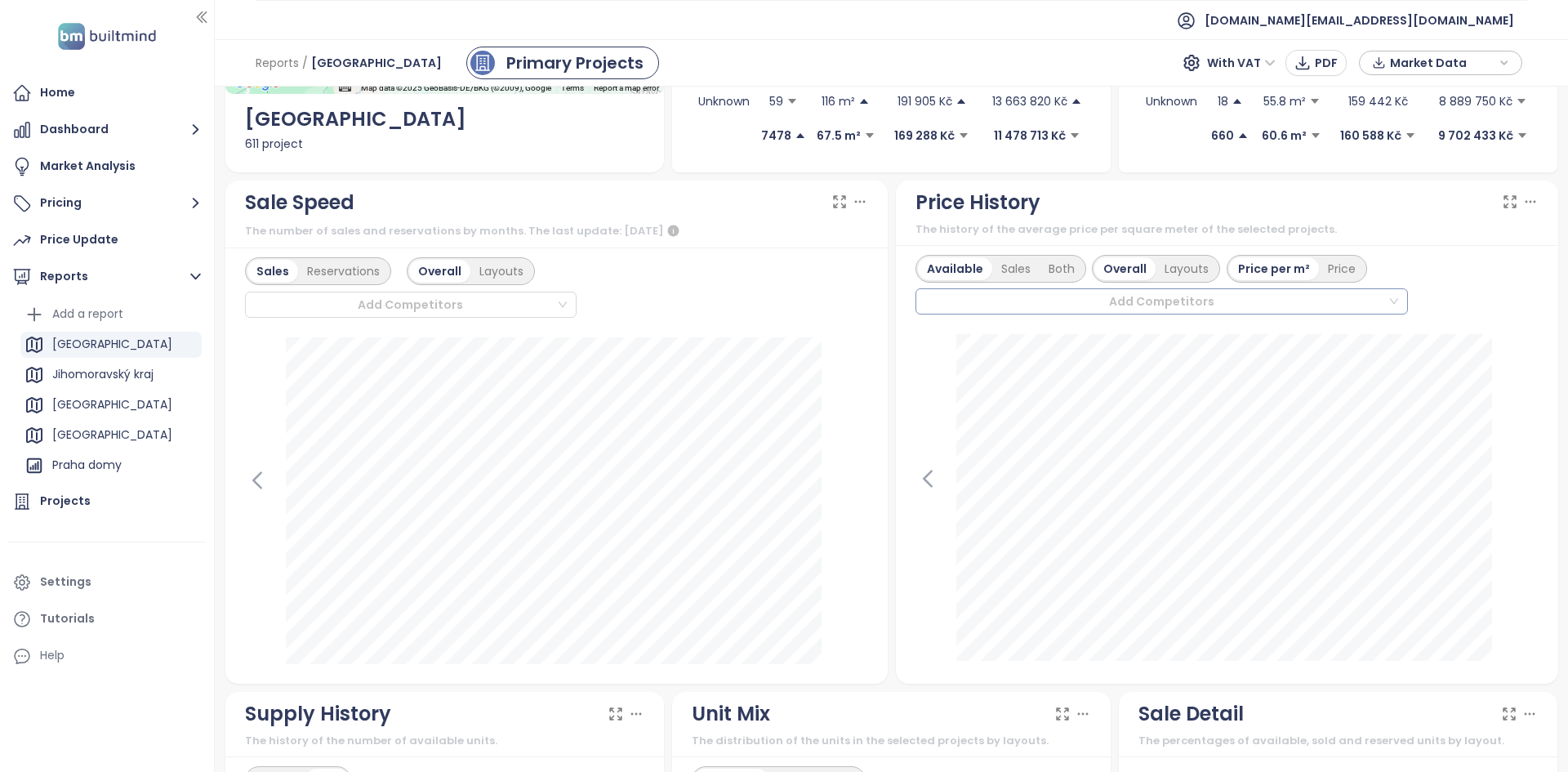
scroll to position [350, 0]
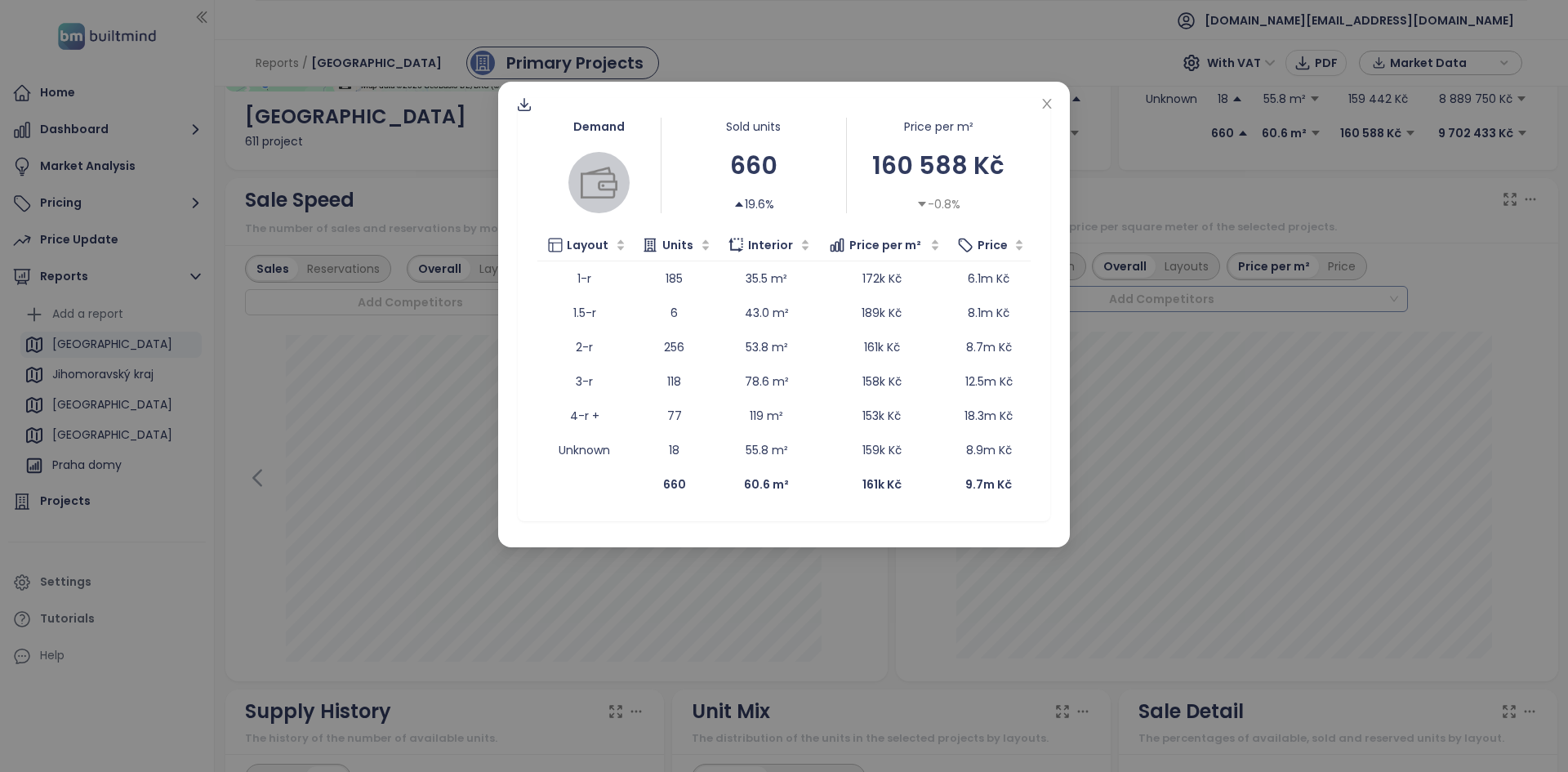
click at [430, 300] on div "Demand Sold units 660 19.6% Price per m² 160 588 Kč -0.8% Layout Units Interior…" at bounding box center [784, 386] width 1568 height 772
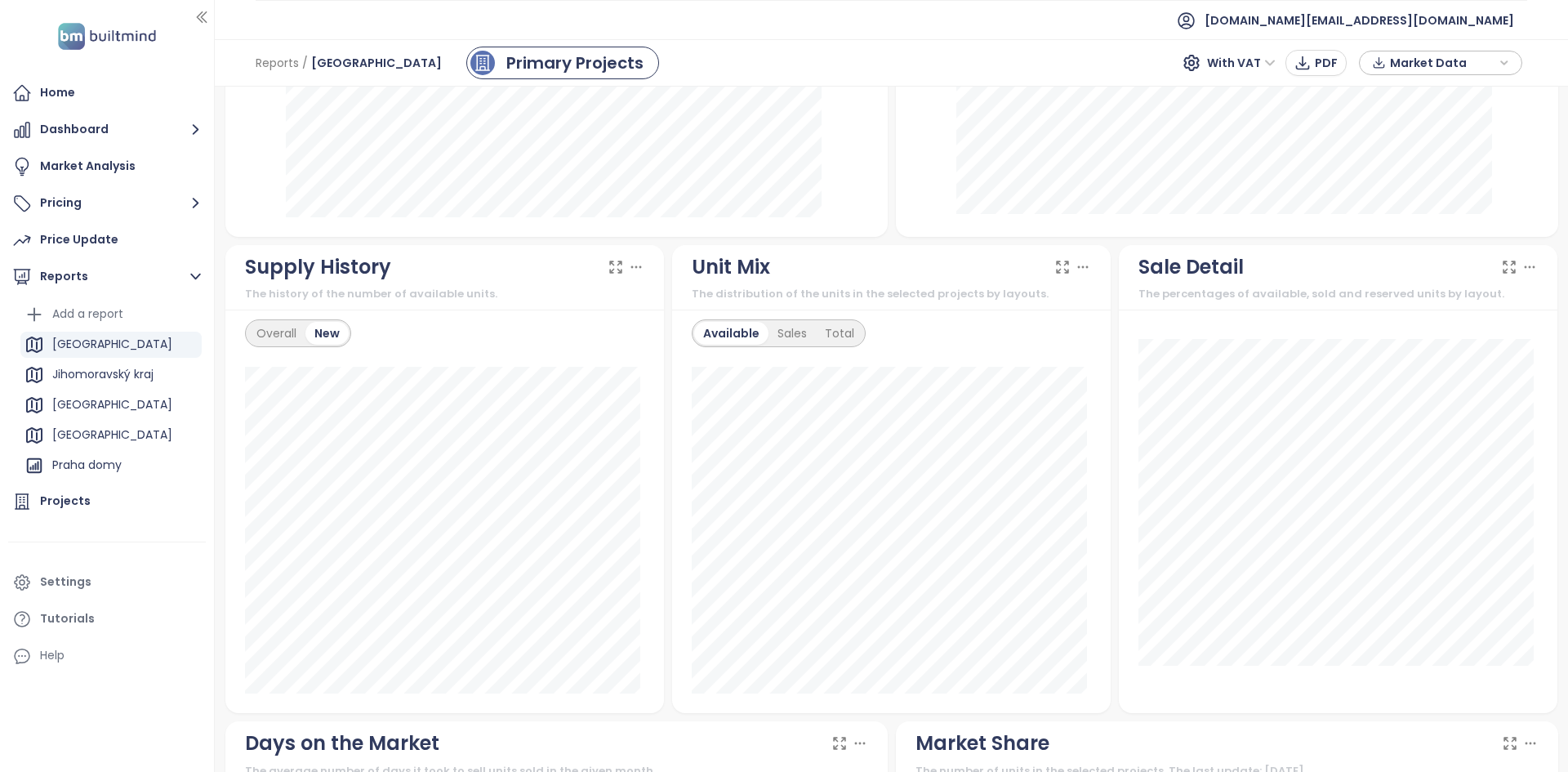
scroll to position [795, 0]
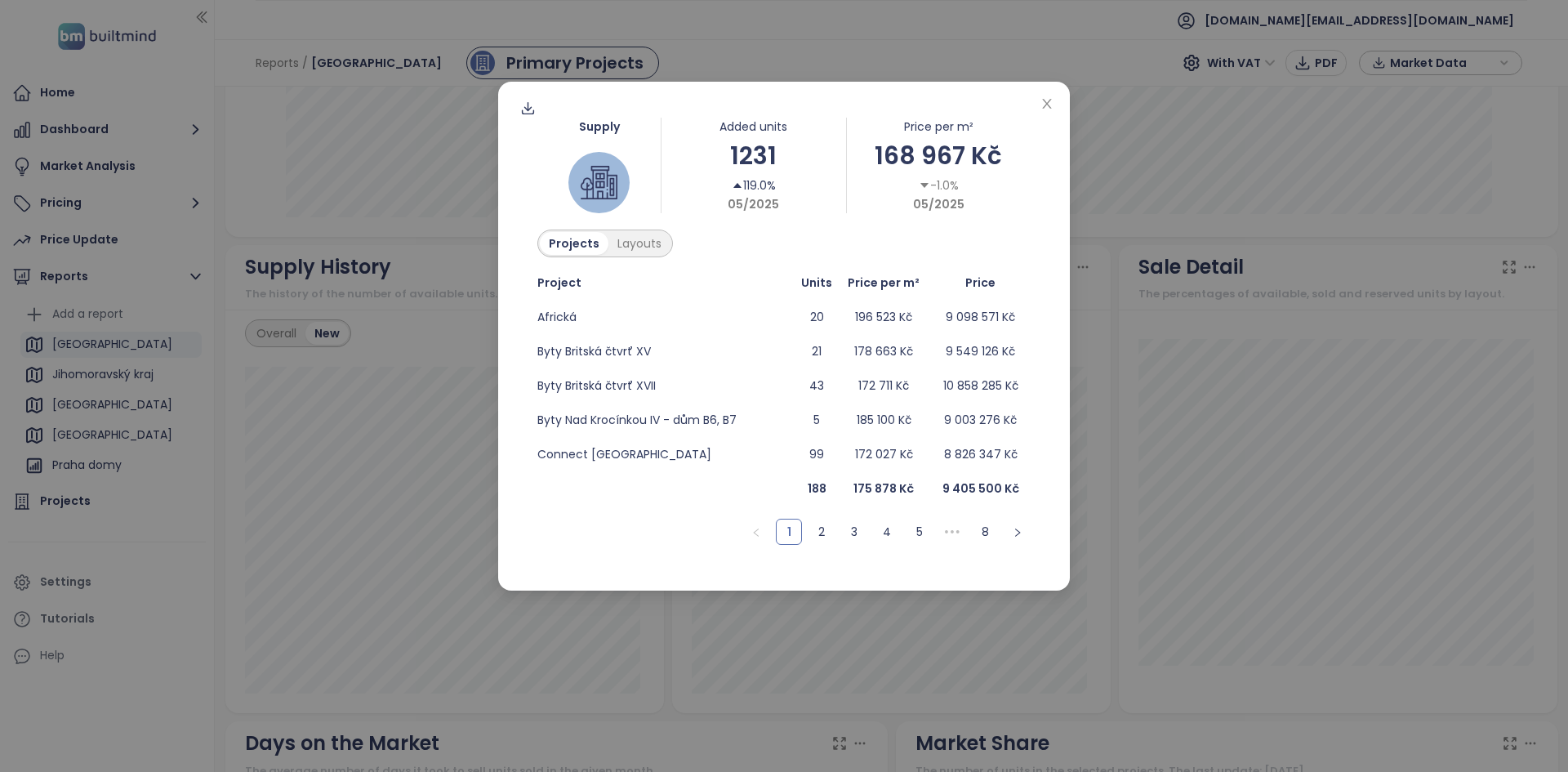
drag, startPoint x: 651, startPoint y: 331, endPoint x: 526, endPoint y: 104, distance: 259.1
click at [520, 84] on div "Supply Added units 1231 119.0% 05/2025 Price per m² 168 967 Kč -1.0% 05/2025 Pr…" at bounding box center [784, 386] width 1568 height 772
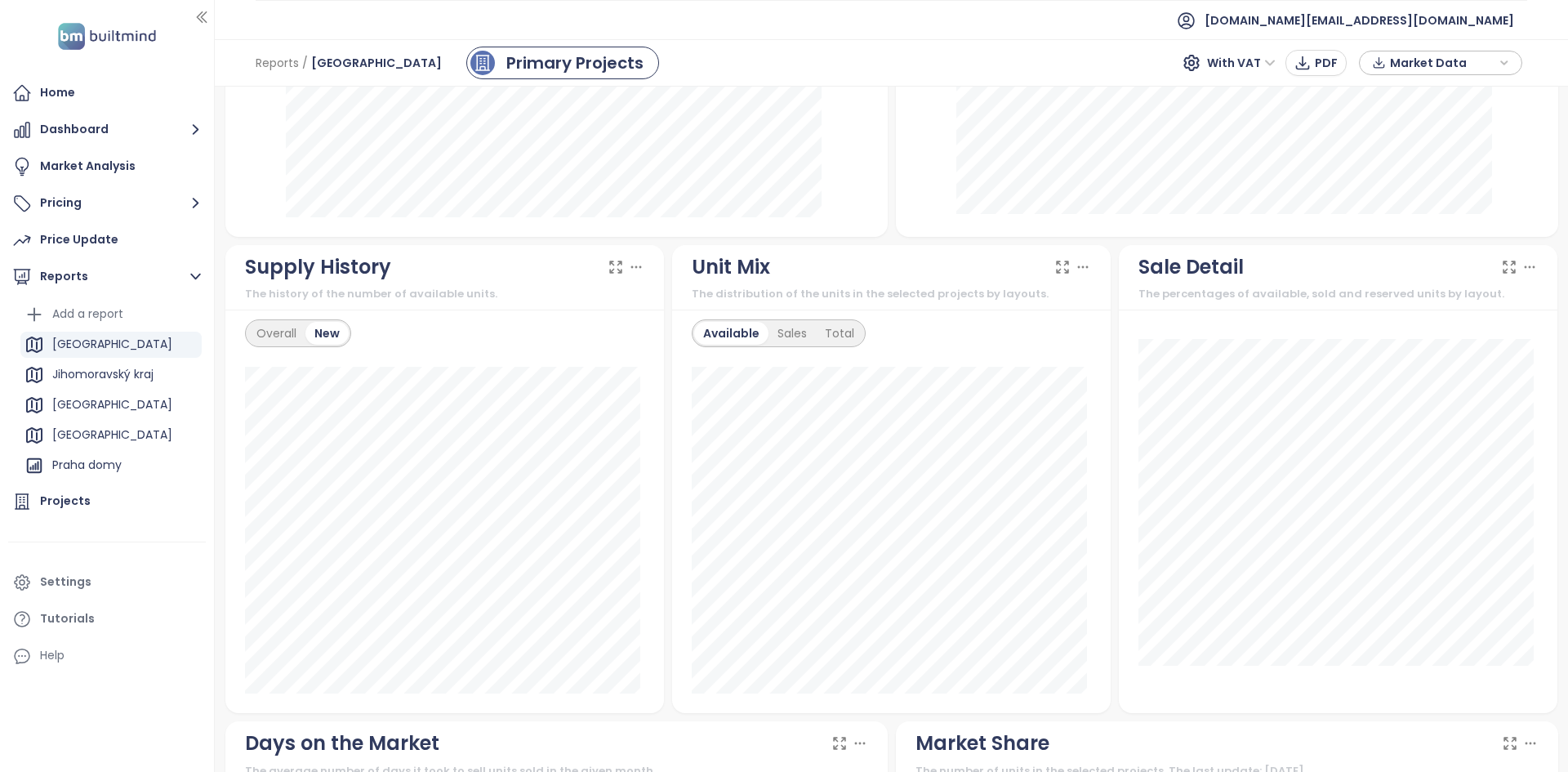
click at [486, 171] on body "Home Dashboard Market Analysis Pricing Price Update Reports Add a report [GEOGR…" at bounding box center [784, 386] width 1568 height 772
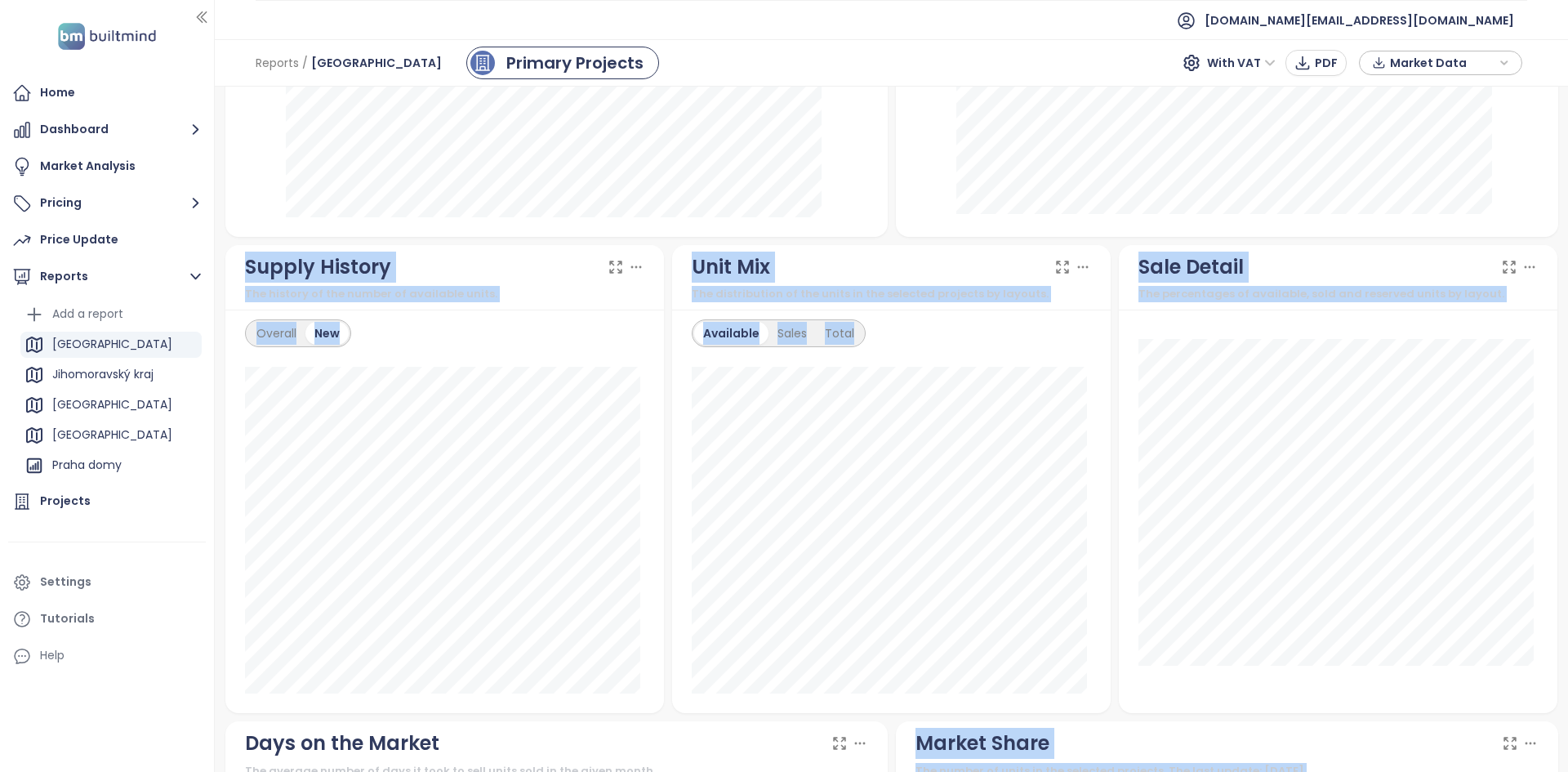
click at [911, 272] on div "Unit Mix" at bounding box center [891, 266] width 399 height 31
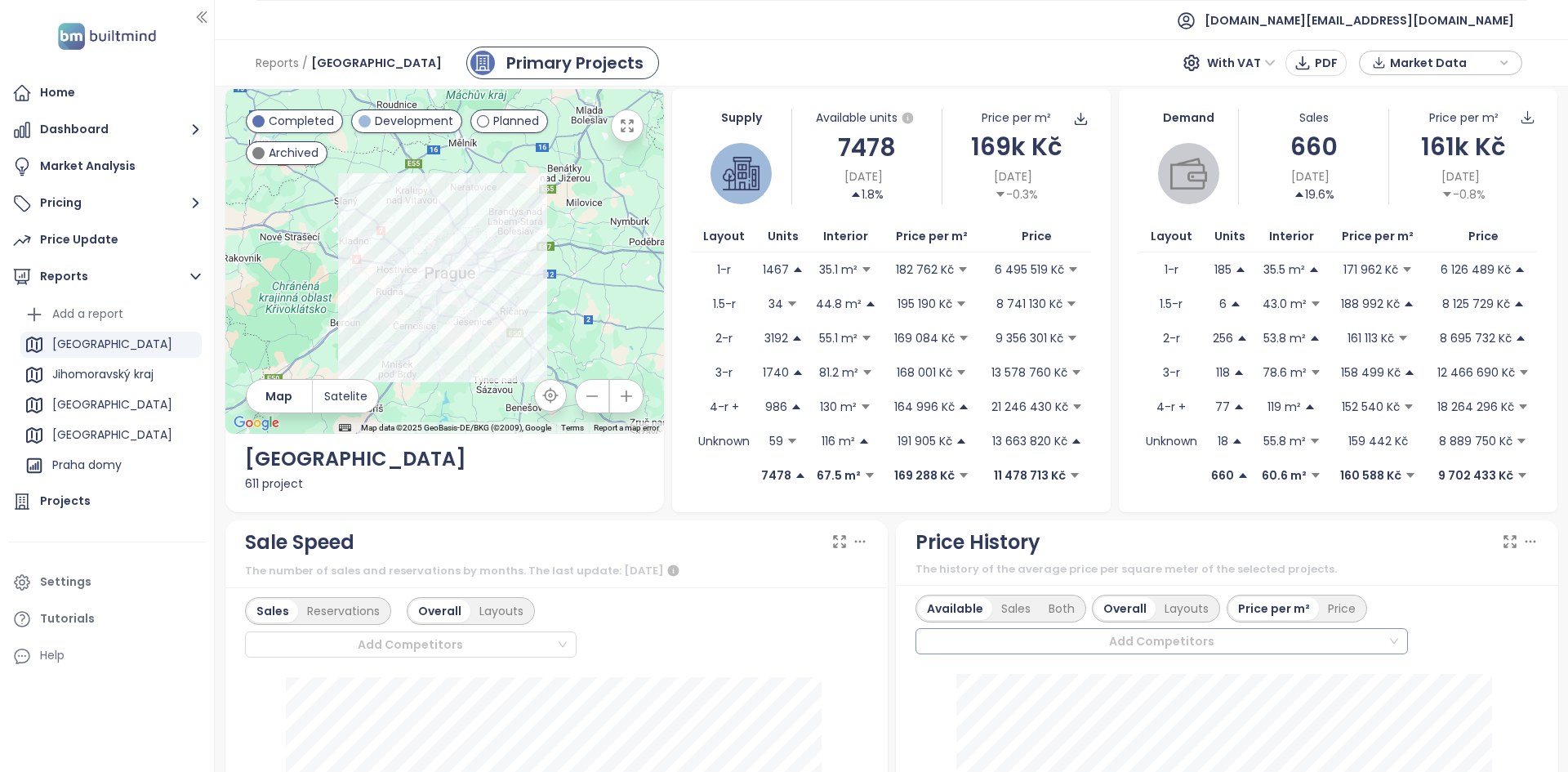
scroll to position [0, 0]
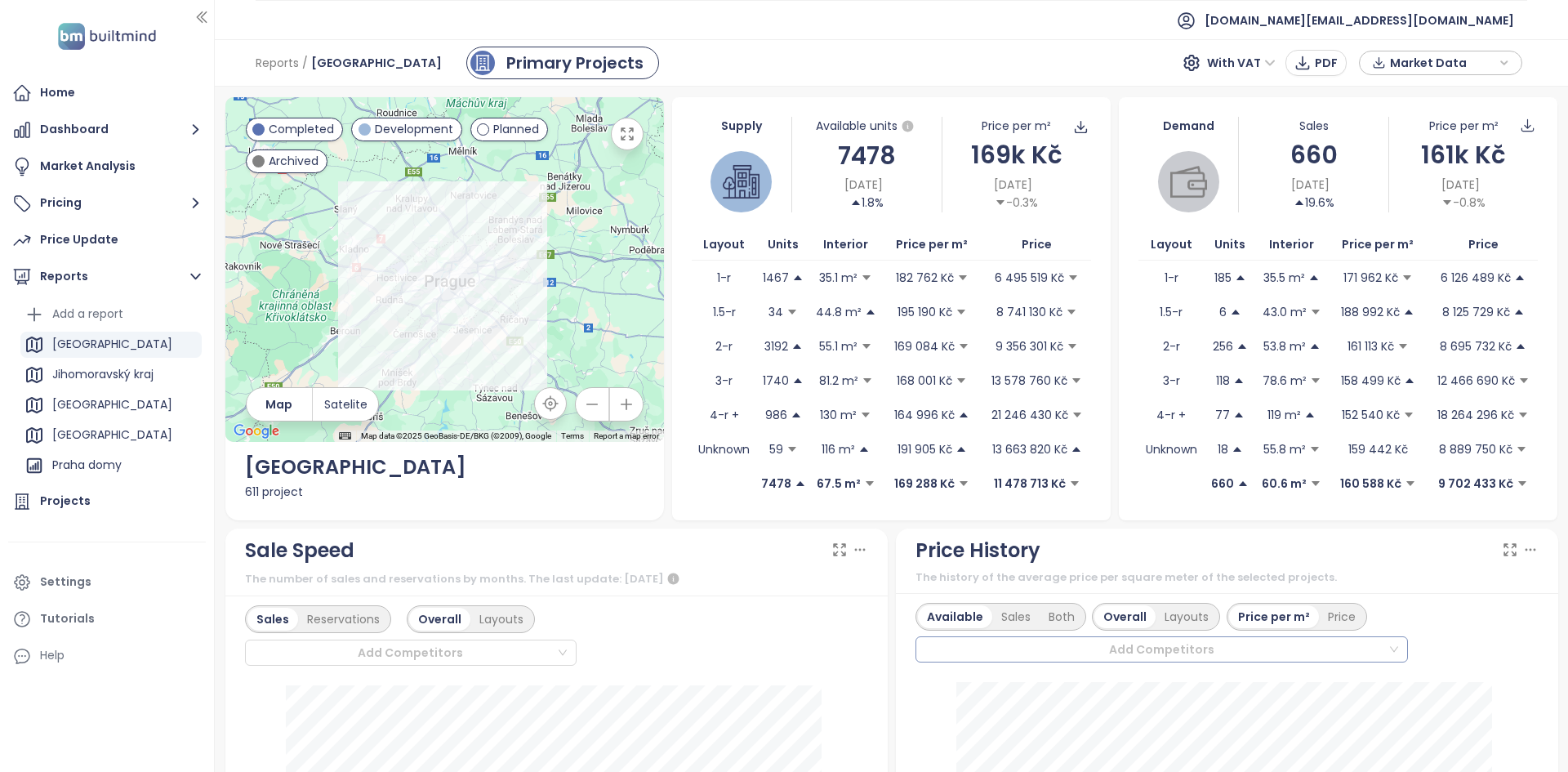
click at [1461, 65] on span "Market Data" at bounding box center [1443, 63] width 105 height 24
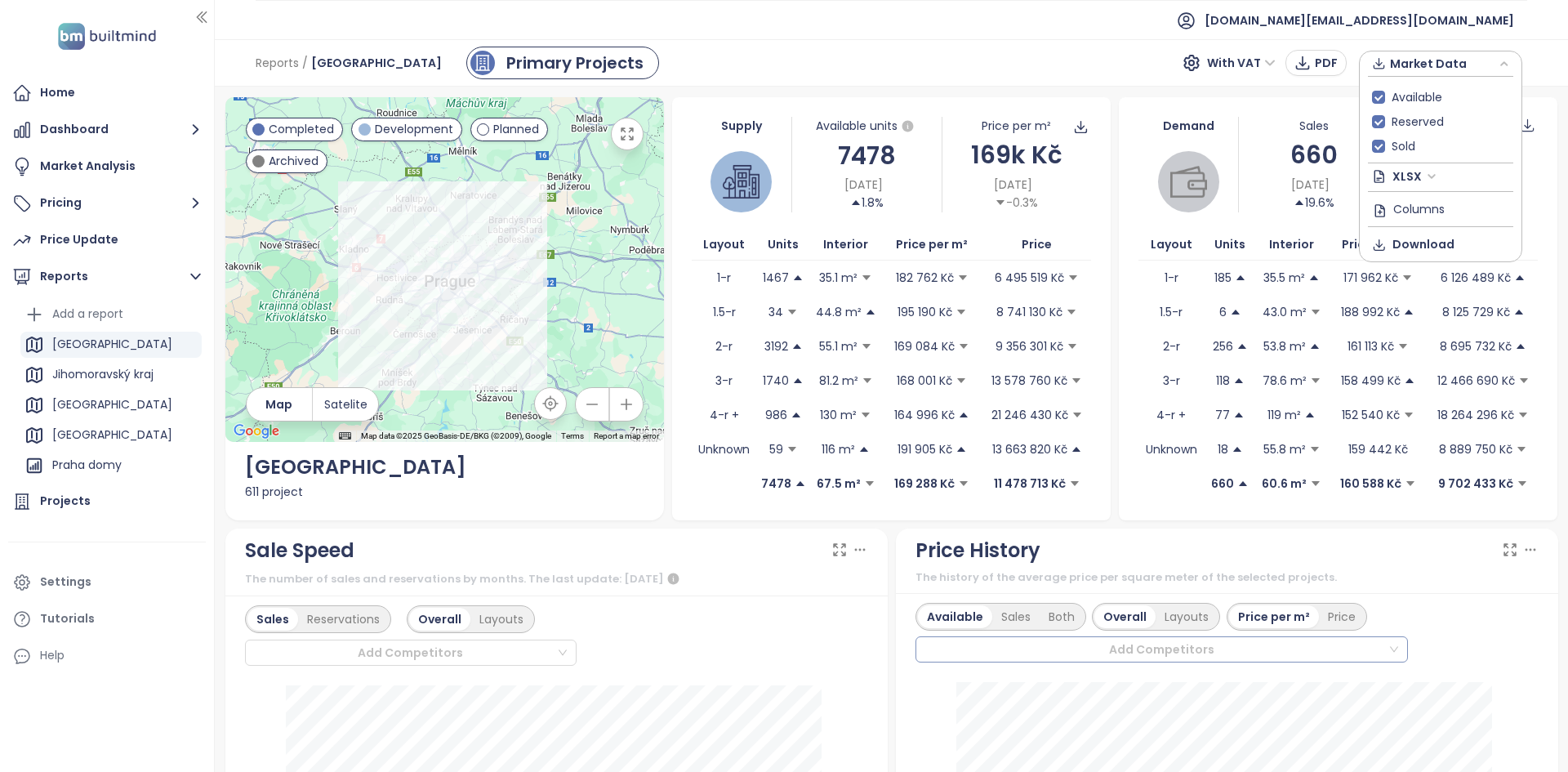
click at [1481, 53] on span "Market Data" at bounding box center [1443, 64] width 105 height 24
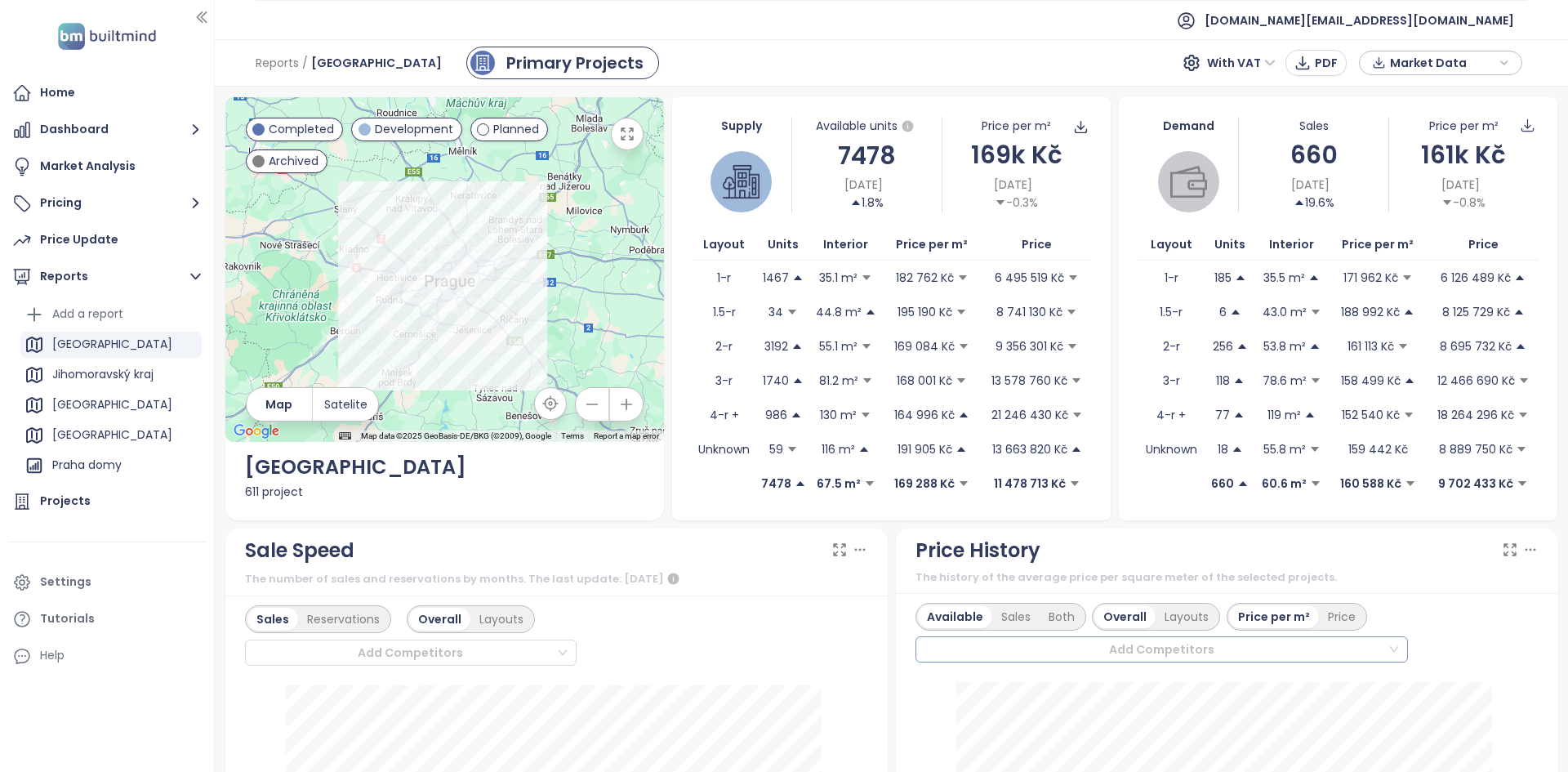
click at [1416, 65] on span "Market Data" at bounding box center [1443, 63] width 105 height 24
click at [1119, 219] on div "Demand Sales 660 [DATE] 19.6% Price per m² 161k Kč [DATE] -0.8% Layout Units In…" at bounding box center [1338, 309] width 439 height 424
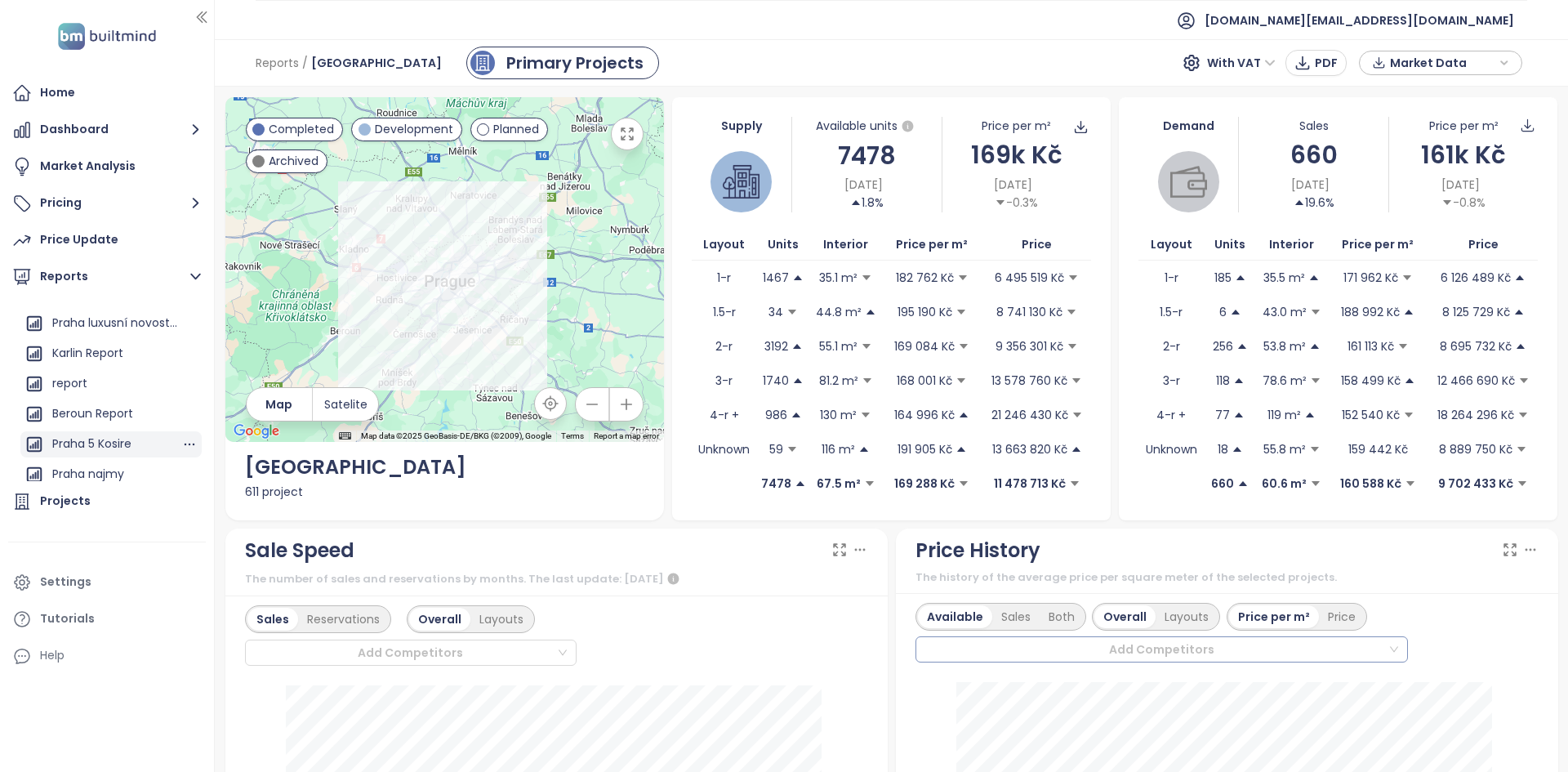
scroll to position [269, 0]
click at [106, 334] on div "Karlin Report" at bounding box center [111, 347] width 182 height 26
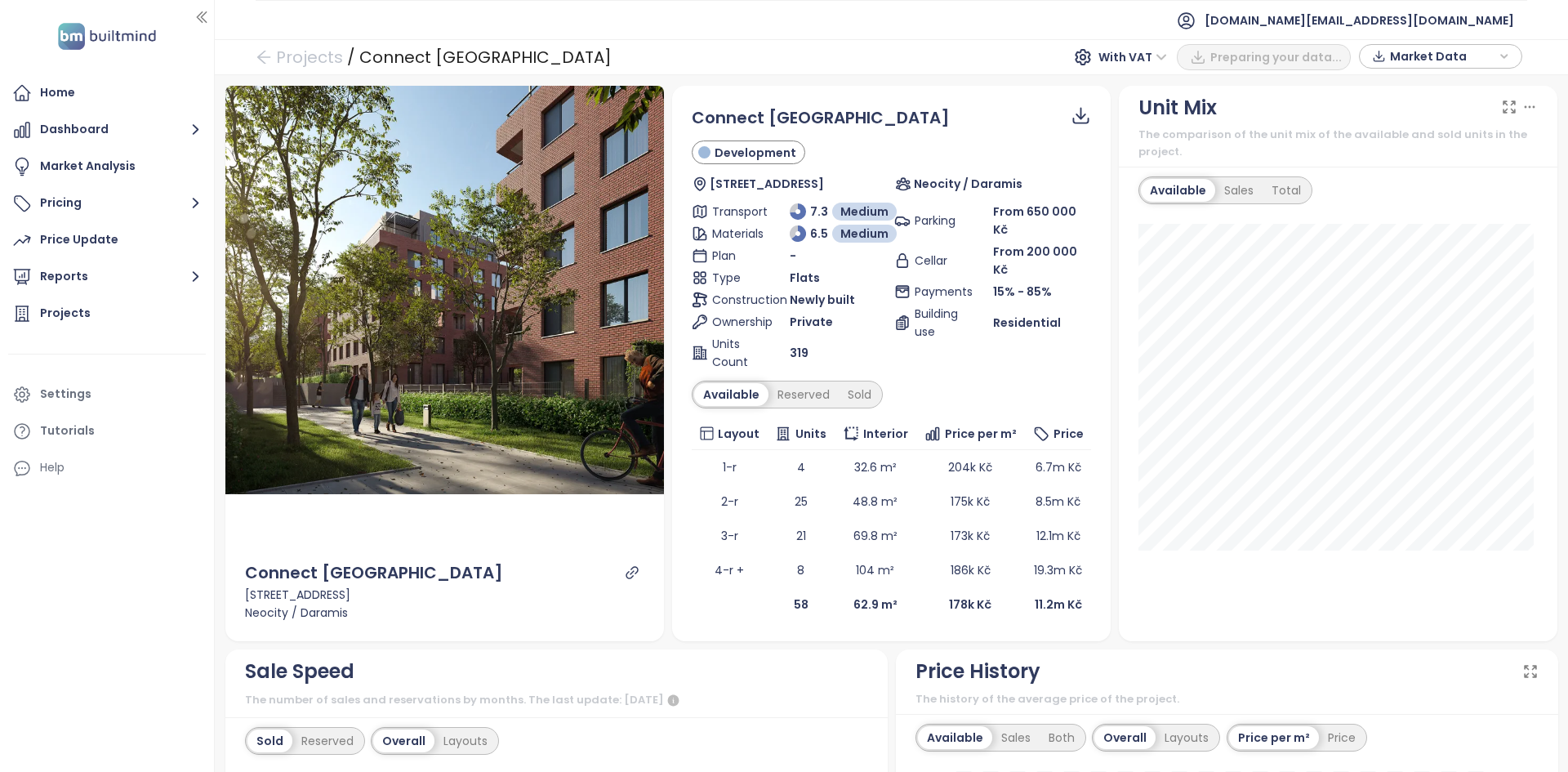
scroll to position [524, 0]
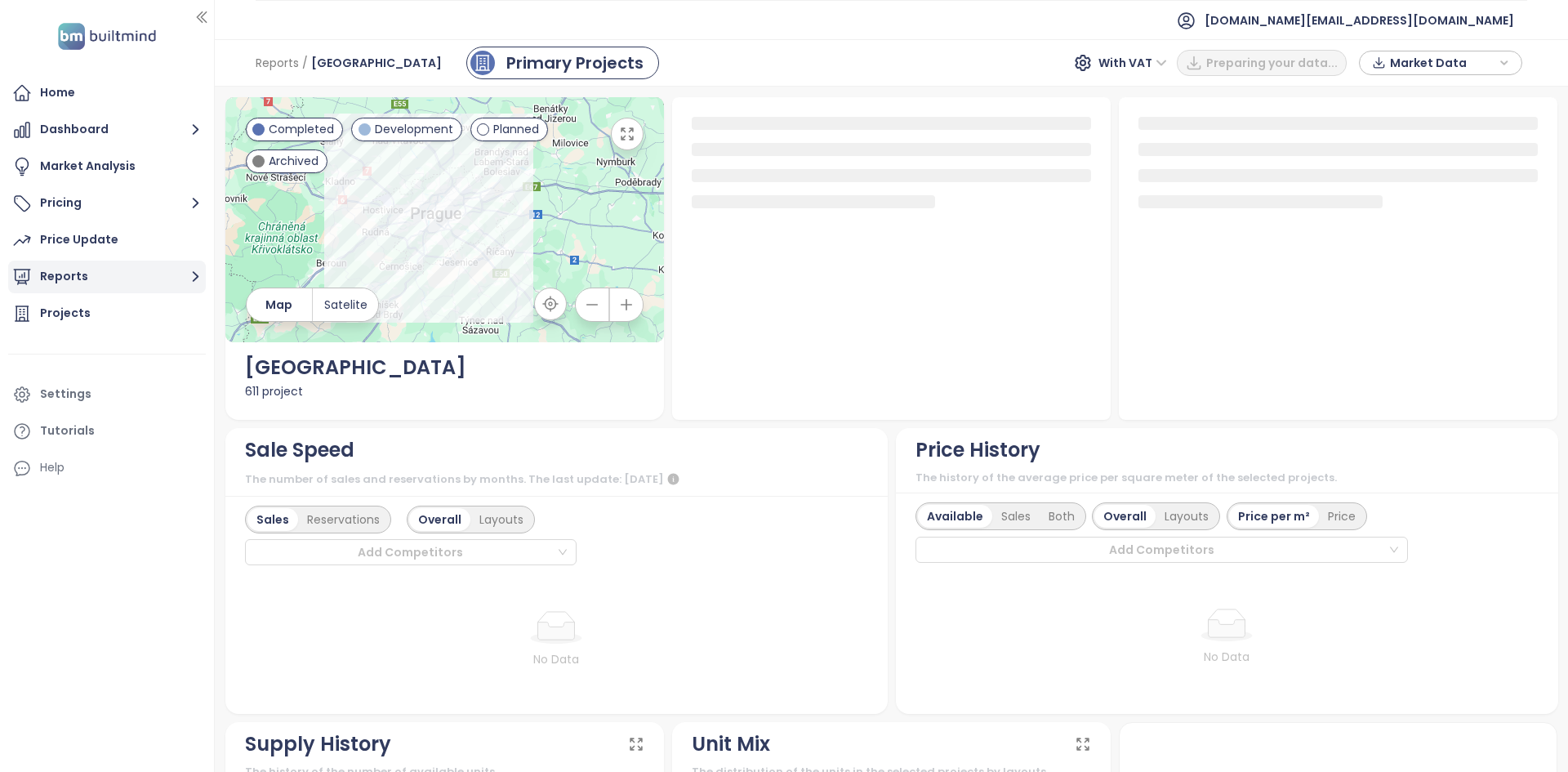
click at [103, 275] on button "Reports" at bounding box center [107, 277] width 198 height 33
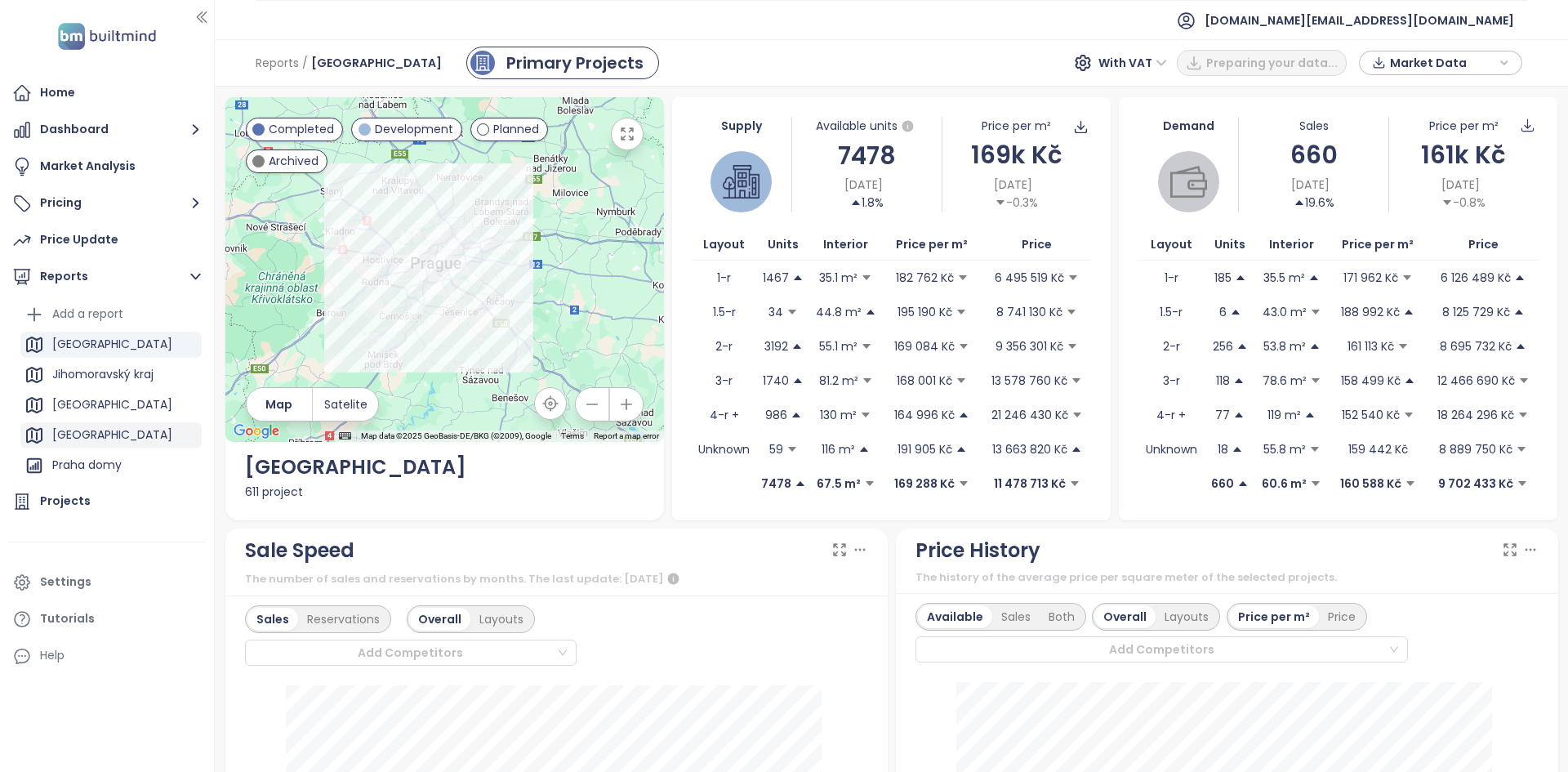
scroll to position [269, 0]
click at [101, 359] on div "Karlin Report" at bounding box center [111, 347] width 182 height 26
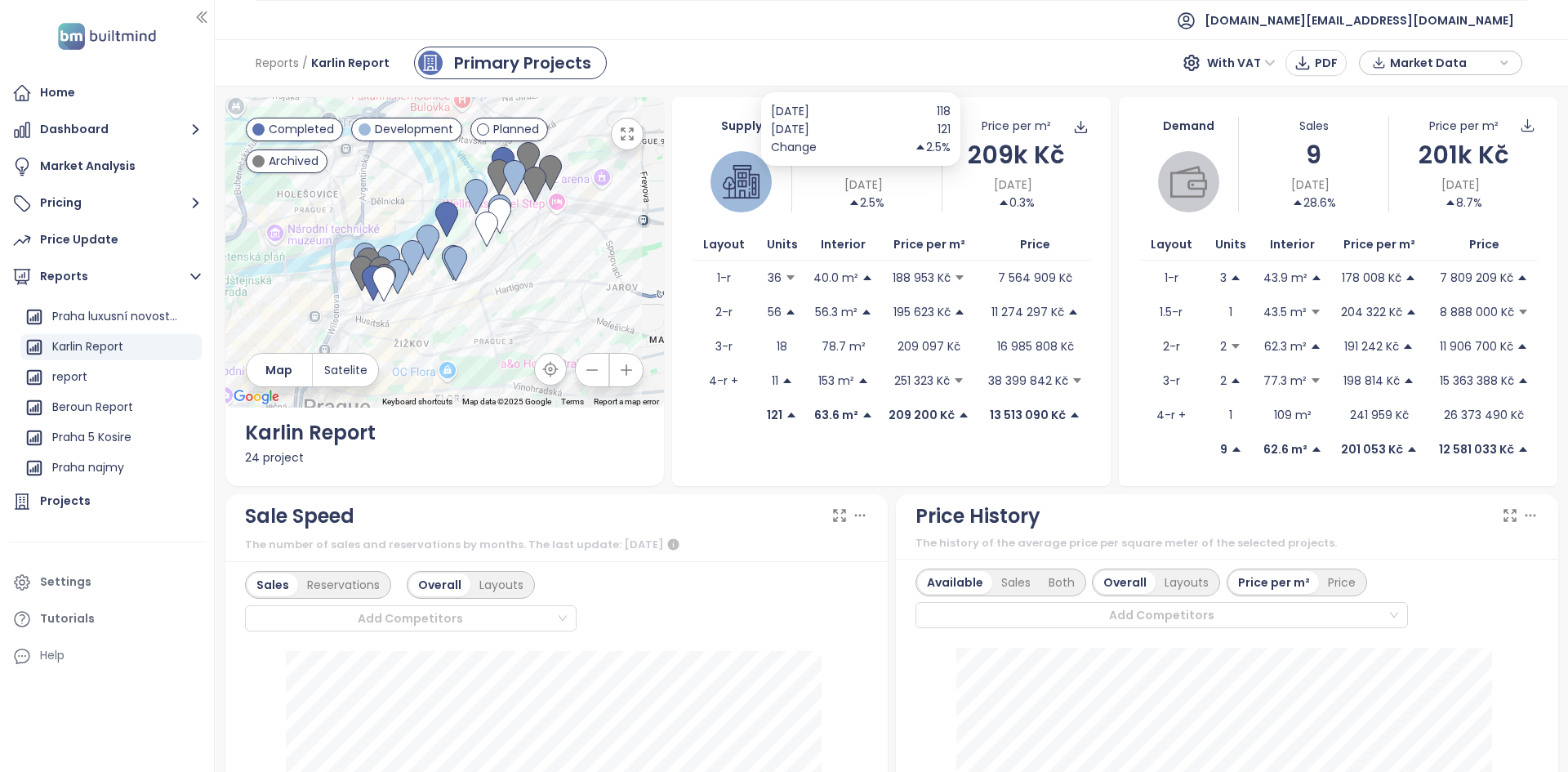
click at [844, 181] on span "[DATE]" at bounding box center [863, 185] width 39 height 18
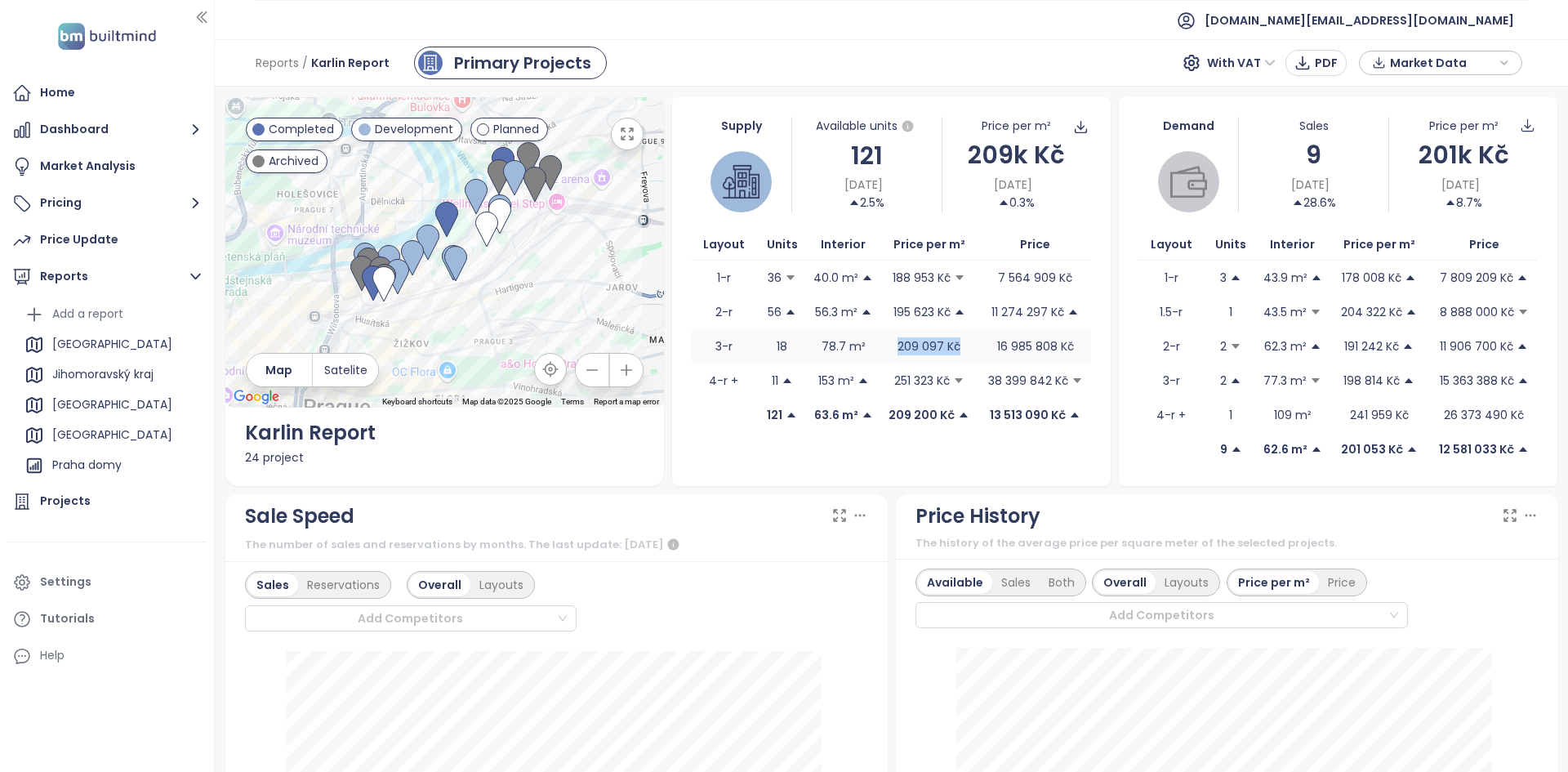
drag, startPoint x: 952, startPoint y: 349, endPoint x: 891, endPoint y: 355, distance: 61.3
click at [891, 355] on span "209 097 Kč" at bounding box center [929, 346] width 101 height 18
drag, startPoint x: 875, startPoint y: 404, endPoint x: 720, endPoint y: 418, distance: 155.6
click at [808, 402] on tr "121 63.6 m² 209 200 Kč 13 513 090 Kč" at bounding box center [891, 415] width 399 height 34
click at [713, 417] on td at bounding box center [724, 415] width 65 height 34
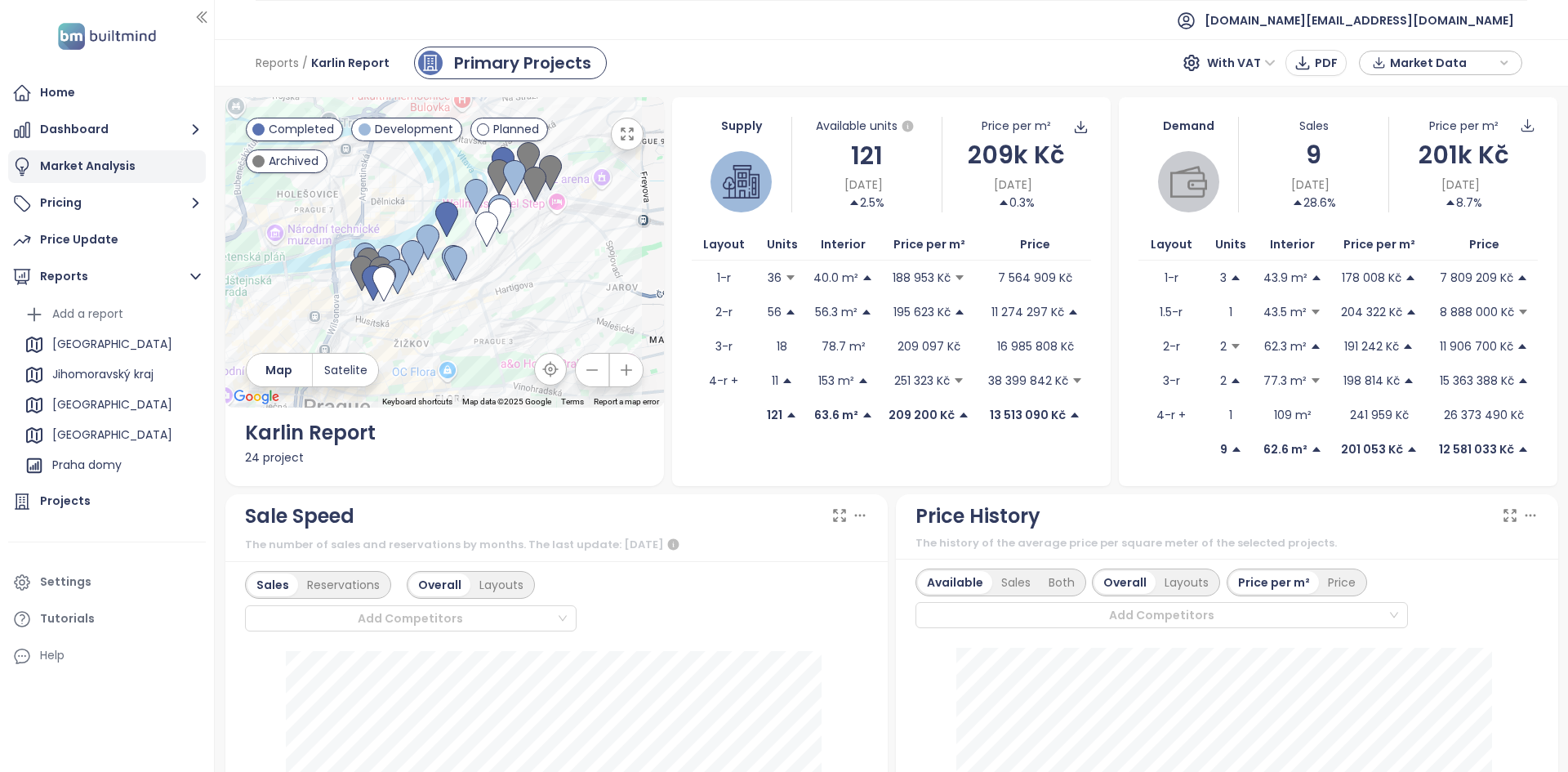
click at [122, 172] on div "Market Analysis" at bounding box center [88, 167] width 96 height 21
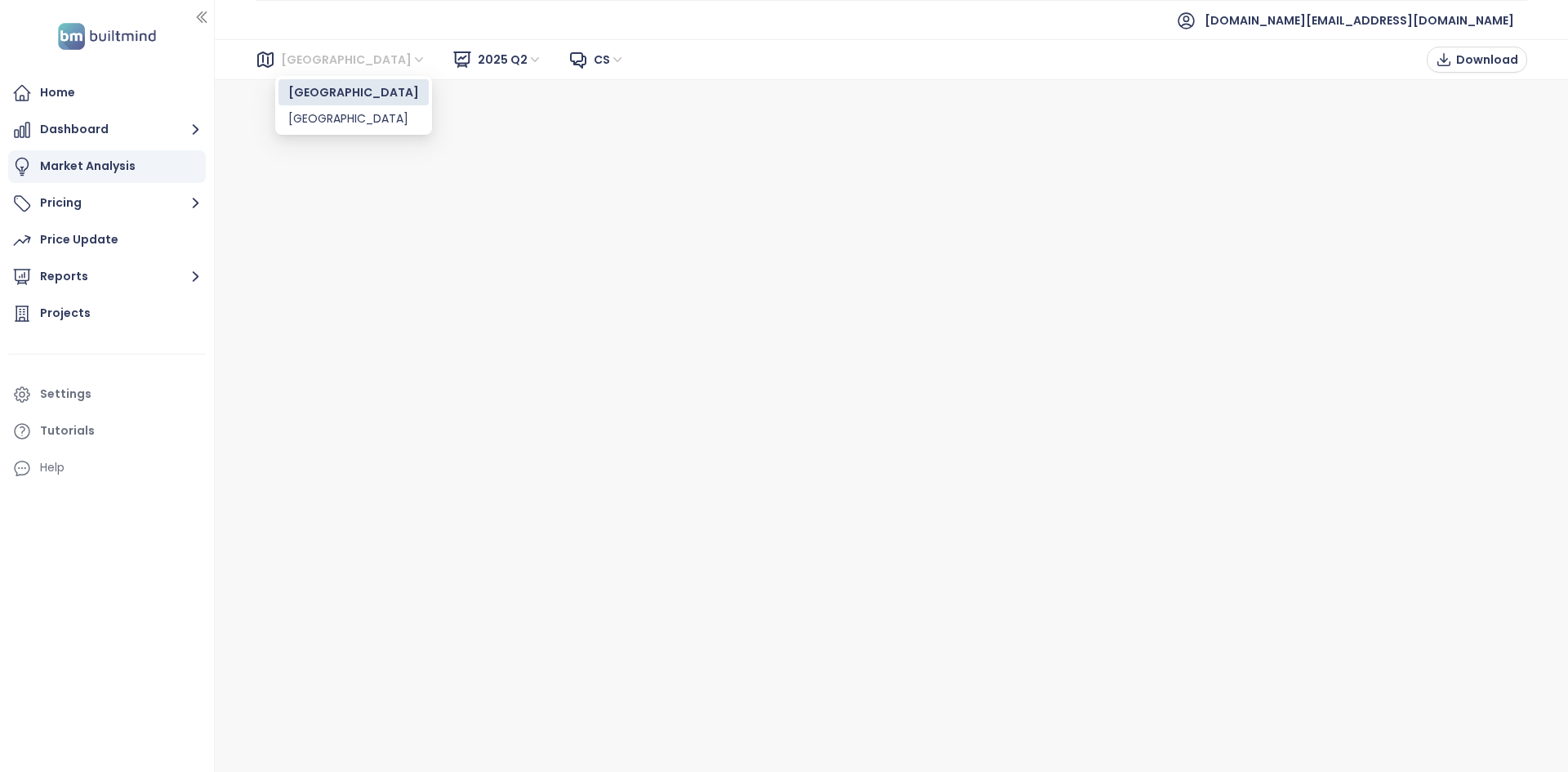
click at [288, 56] on span "[GEOGRAPHIC_DATA]" at bounding box center [354, 59] width 145 height 24
click at [312, 121] on div "[GEOGRAPHIC_DATA]" at bounding box center [353, 118] width 131 height 18
click at [478, 65] on span "2025 Q2" at bounding box center [510, 59] width 65 height 24
click at [478, 64] on span "2025 Q2" at bounding box center [510, 59] width 65 height 24
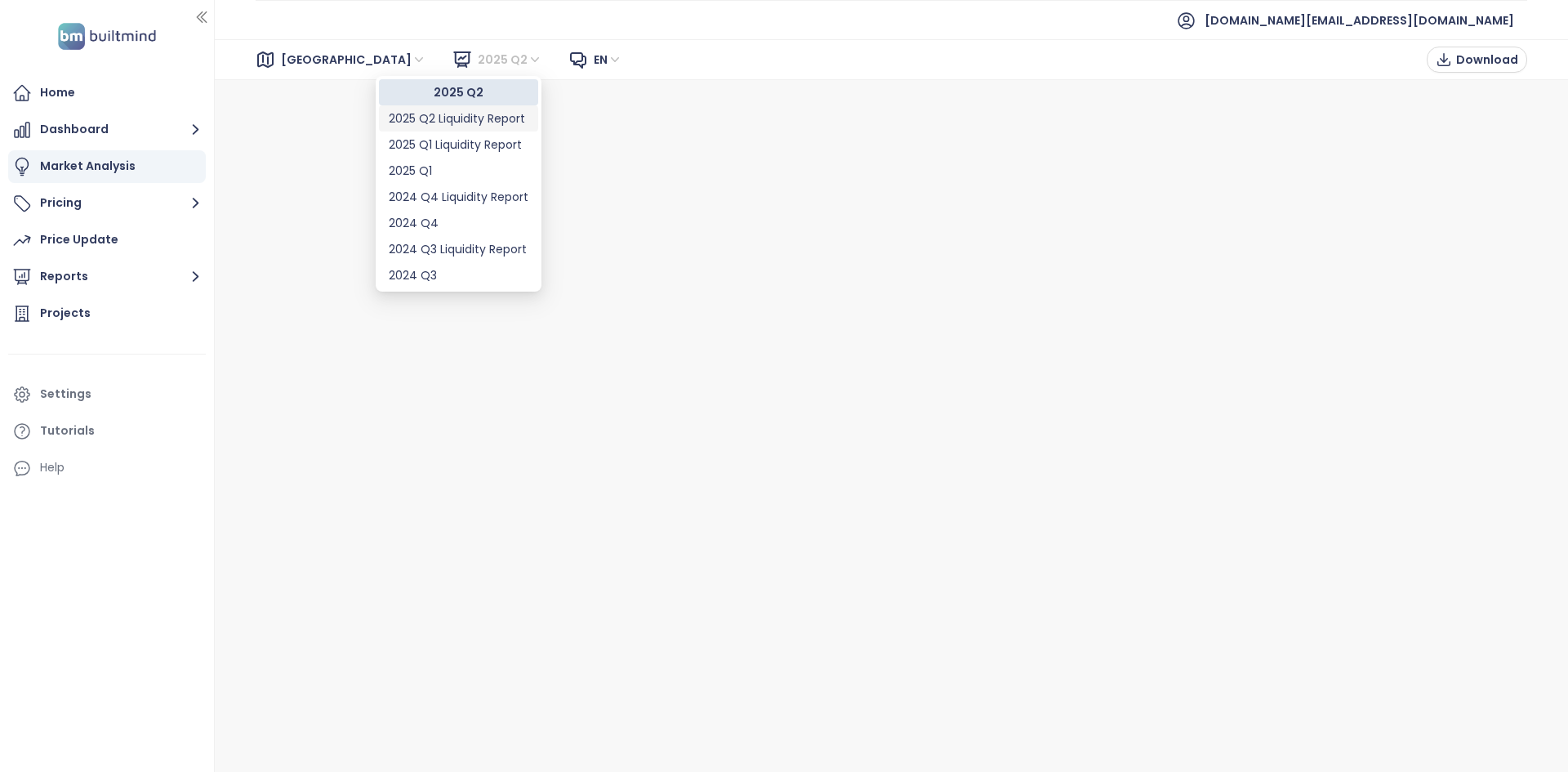
click at [452, 108] on div "2025 Q2 Liquidity Report" at bounding box center [458, 119] width 159 height 26
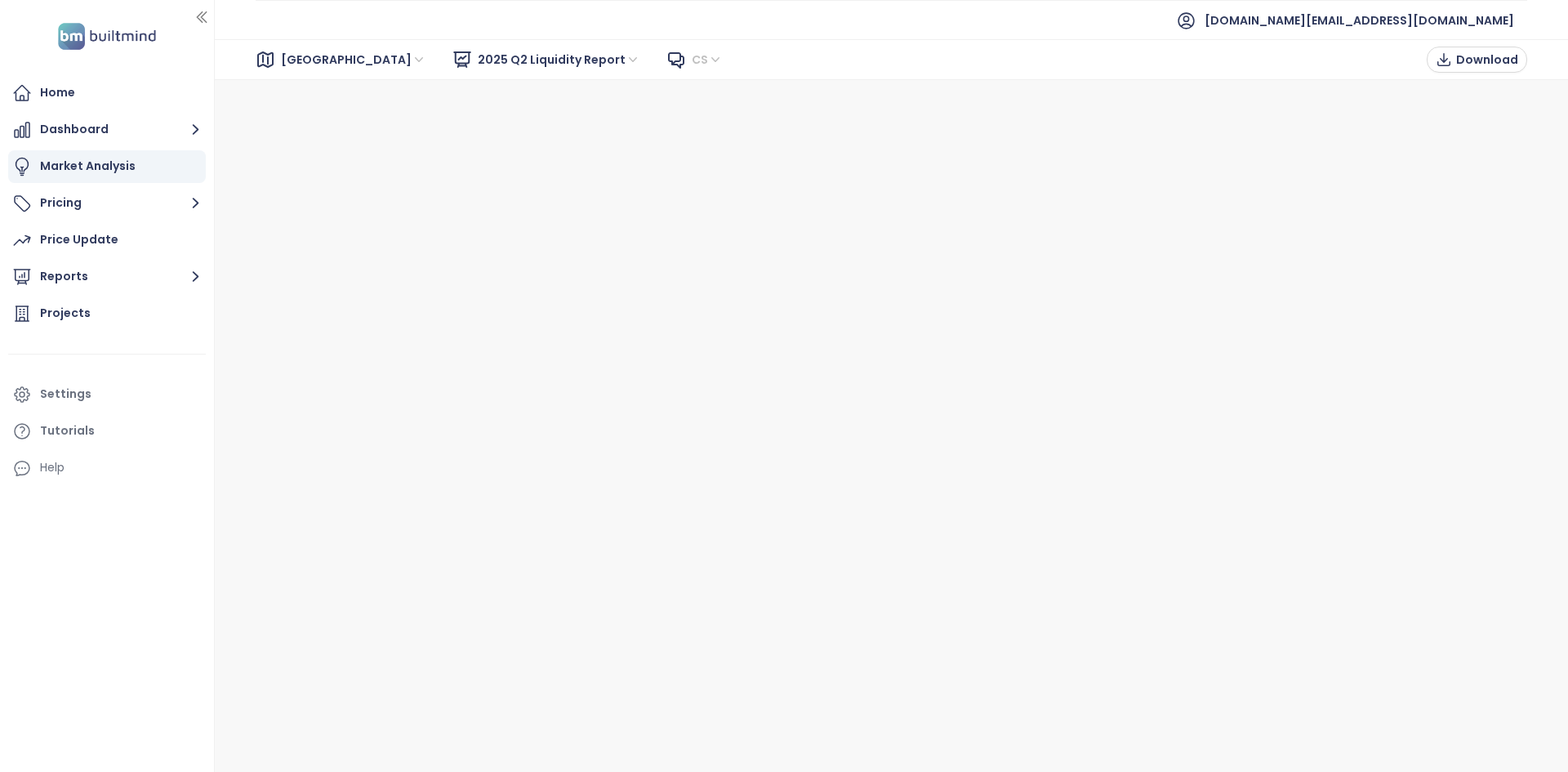
click at [692, 60] on span "cs" at bounding box center [707, 59] width 31 height 24
drag, startPoint x: 168, startPoint y: 201, endPoint x: 164, endPoint y: 257, distance: 56.1
click at [164, 257] on ul "Home Dashboard Market Analysis Pricing Price Update Reports Projects Settings T…" at bounding box center [107, 281] width 198 height 408
click at [139, 280] on button "Reports" at bounding box center [107, 277] width 198 height 33
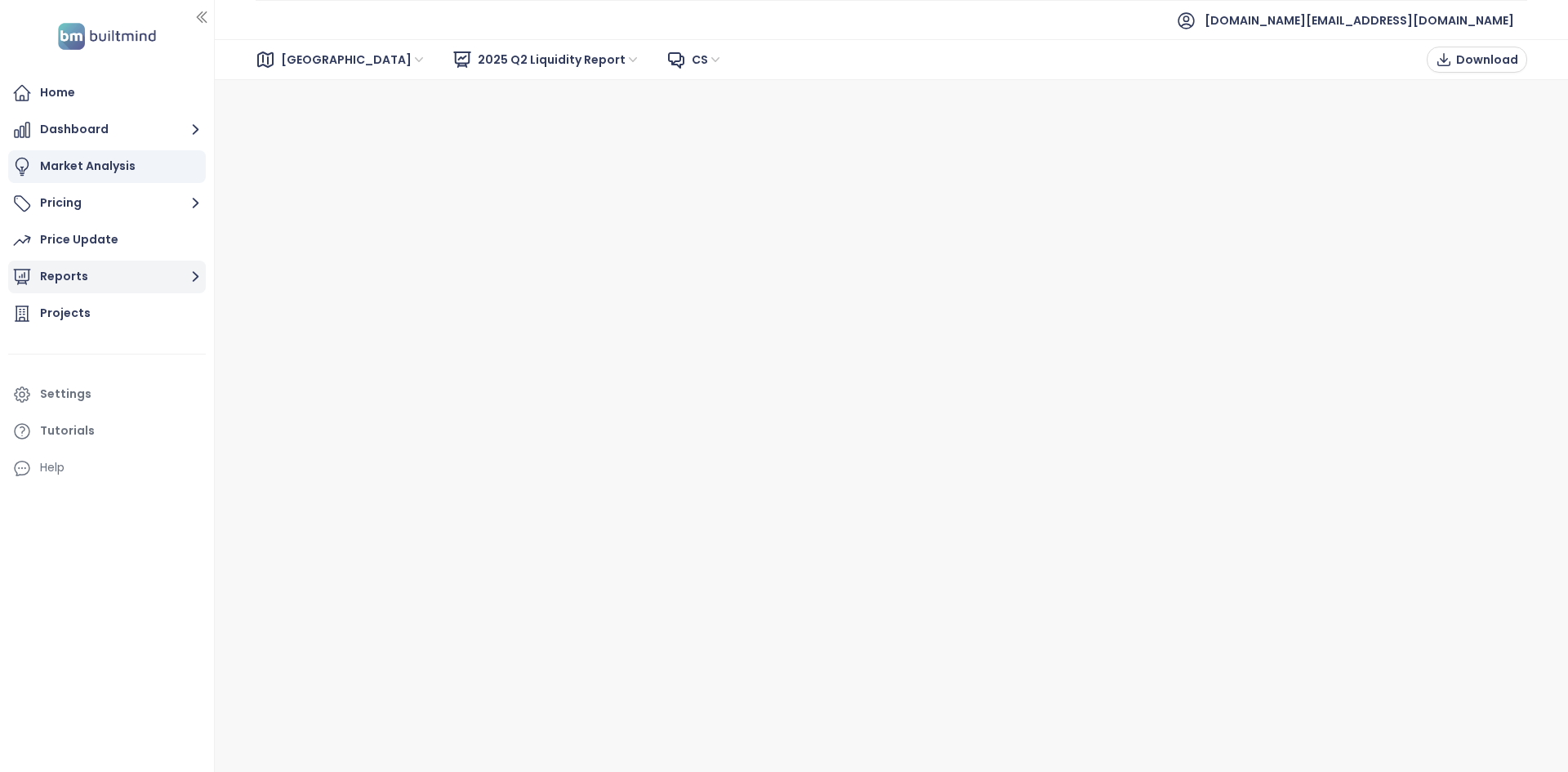
click at [133, 281] on button "Reports" at bounding box center [107, 277] width 198 height 33
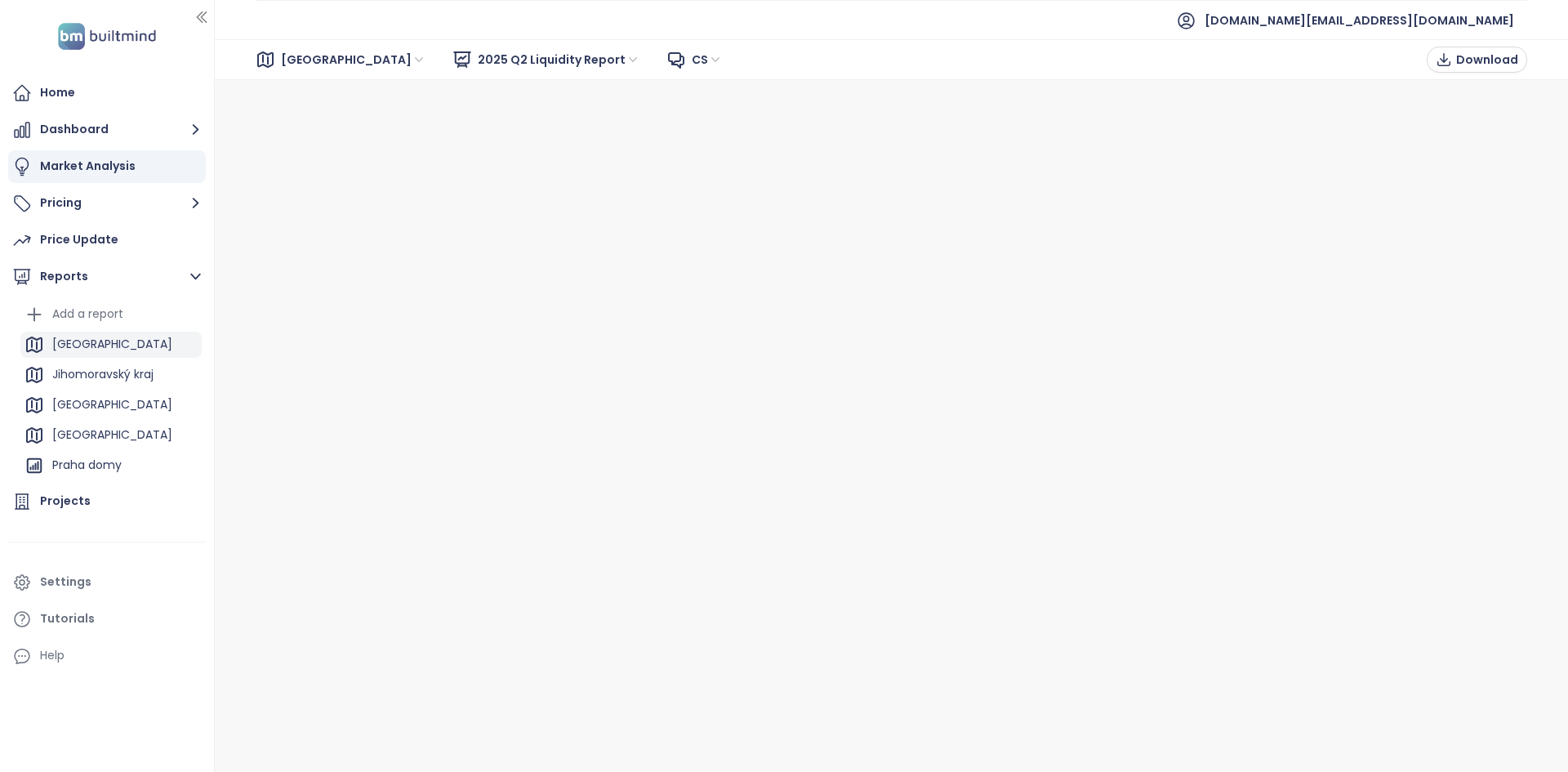
click at [116, 337] on div "[GEOGRAPHIC_DATA]" at bounding box center [111, 345] width 182 height 26
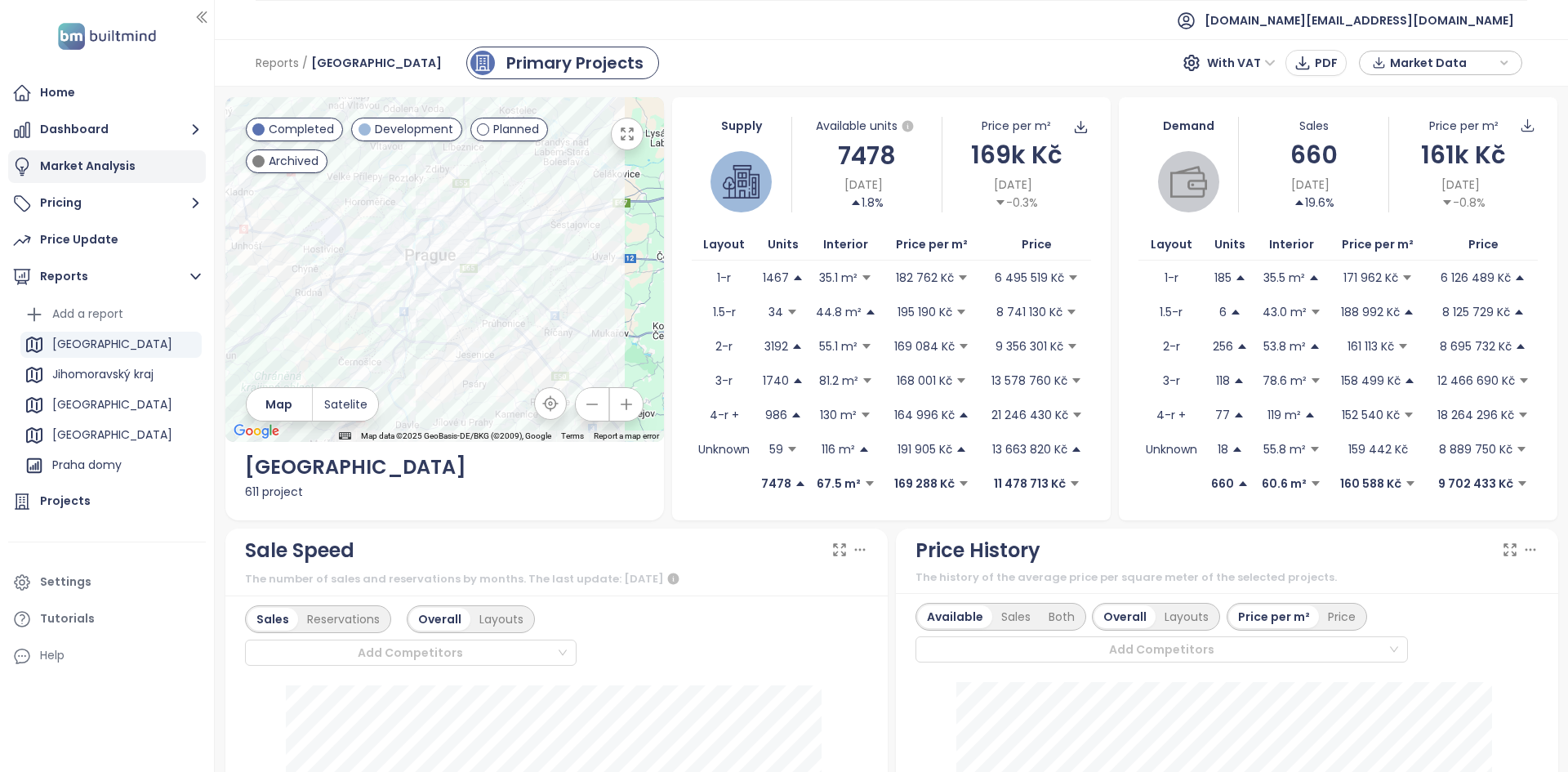
click at [112, 168] on div "Market Analysis" at bounding box center [88, 167] width 96 height 21
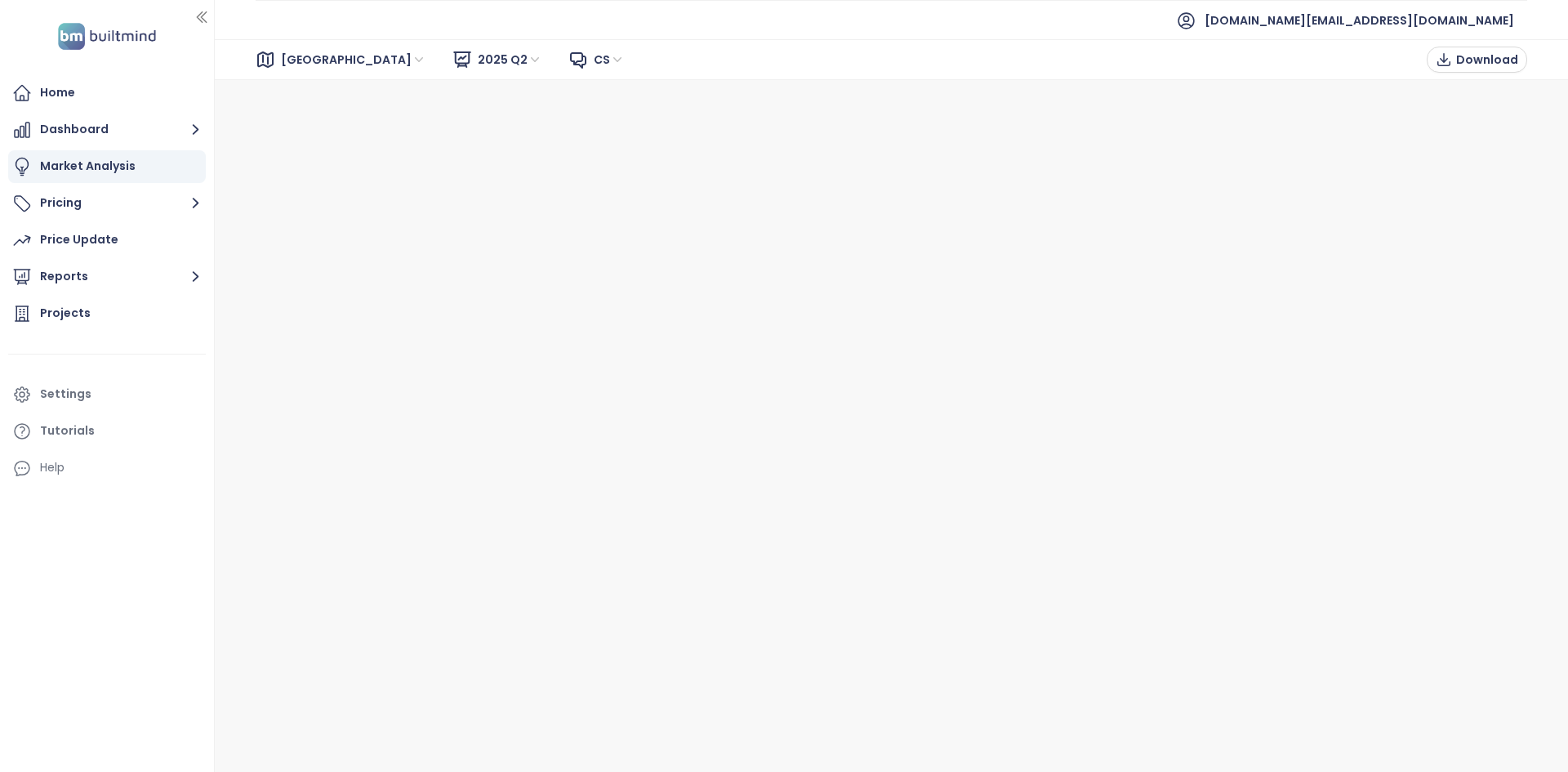
click at [478, 61] on span "2025 Q2" at bounding box center [510, 59] width 65 height 24
click at [299, 60] on span "[GEOGRAPHIC_DATA]" at bounding box center [354, 59] width 145 height 24
drag, startPoint x: 308, startPoint y: 107, endPoint x: 309, endPoint y: 119, distance: 12.0
click at [309, 119] on div "[GEOGRAPHIC_DATA]" at bounding box center [354, 119] width 151 height 26
click at [478, 69] on span "2025 Q2" at bounding box center [510, 59] width 65 height 24
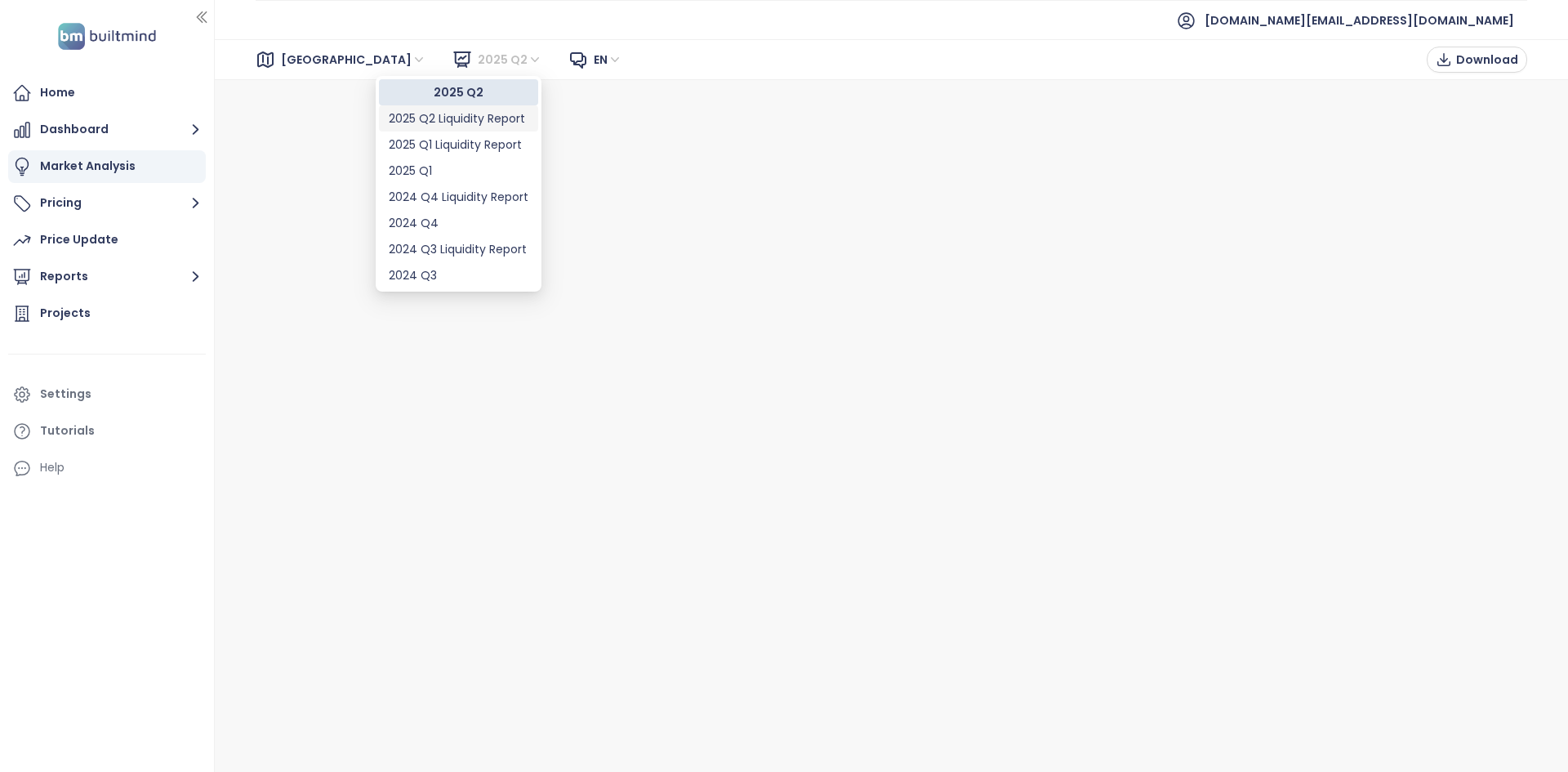
click at [424, 113] on div "2025 Q2 Liquidity Report" at bounding box center [458, 118] width 139 height 18
click at [528, 59] on span "2025 Q2 Liquidity Report" at bounding box center [559, 59] width 163 height 24
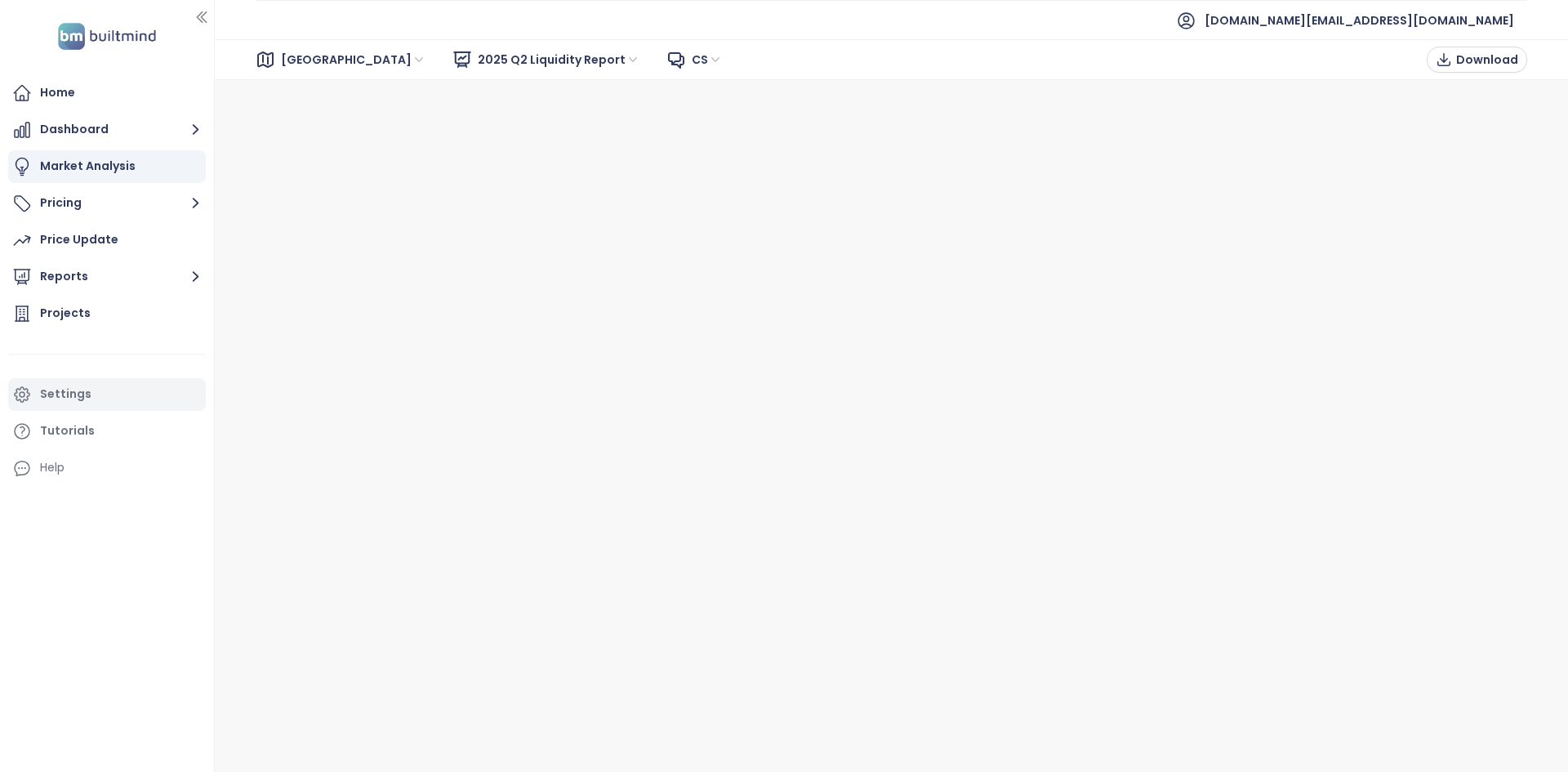
click at [120, 403] on div "Settings" at bounding box center [107, 394] width 198 height 33
